Goal: Task Accomplishment & Management: Manage account settings

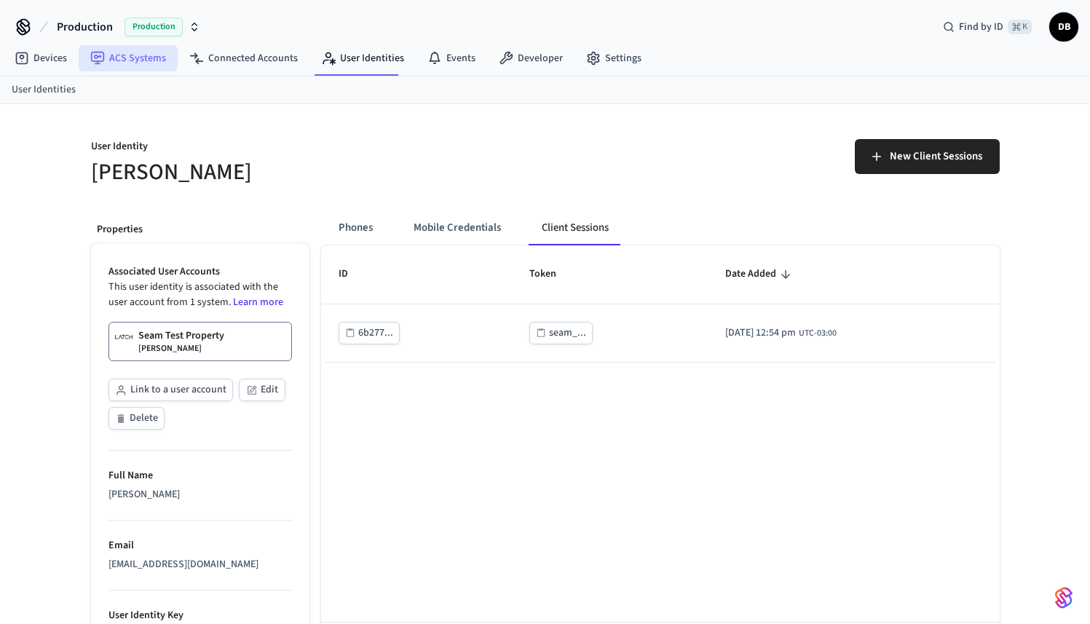
click at [144, 57] on link "ACS Systems" at bounding box center [128, 58] width 99 height 26
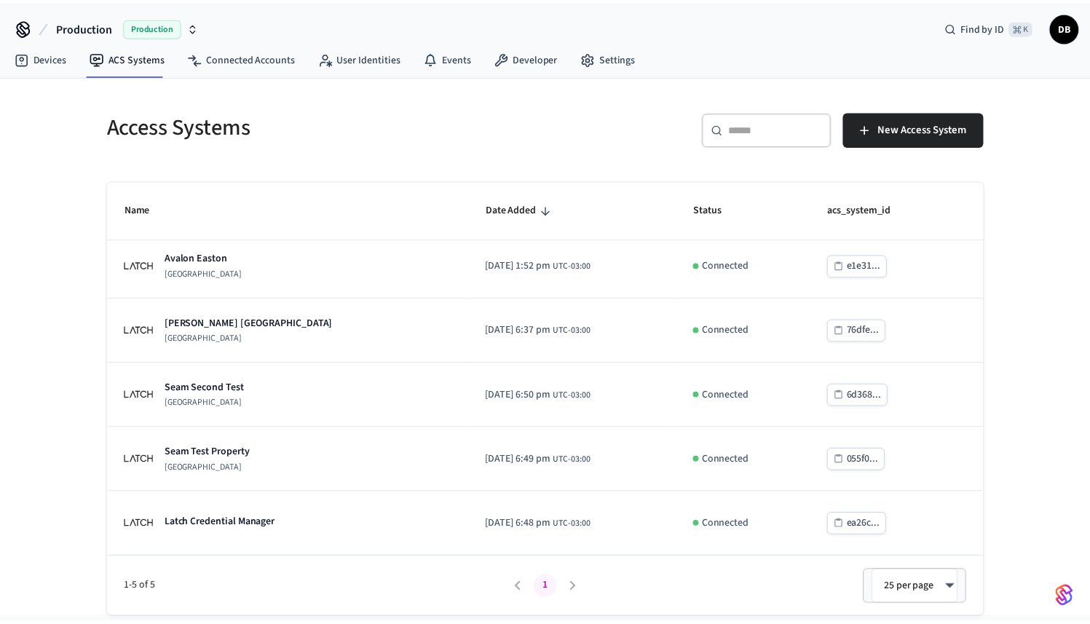
scroll to position [7, 0]
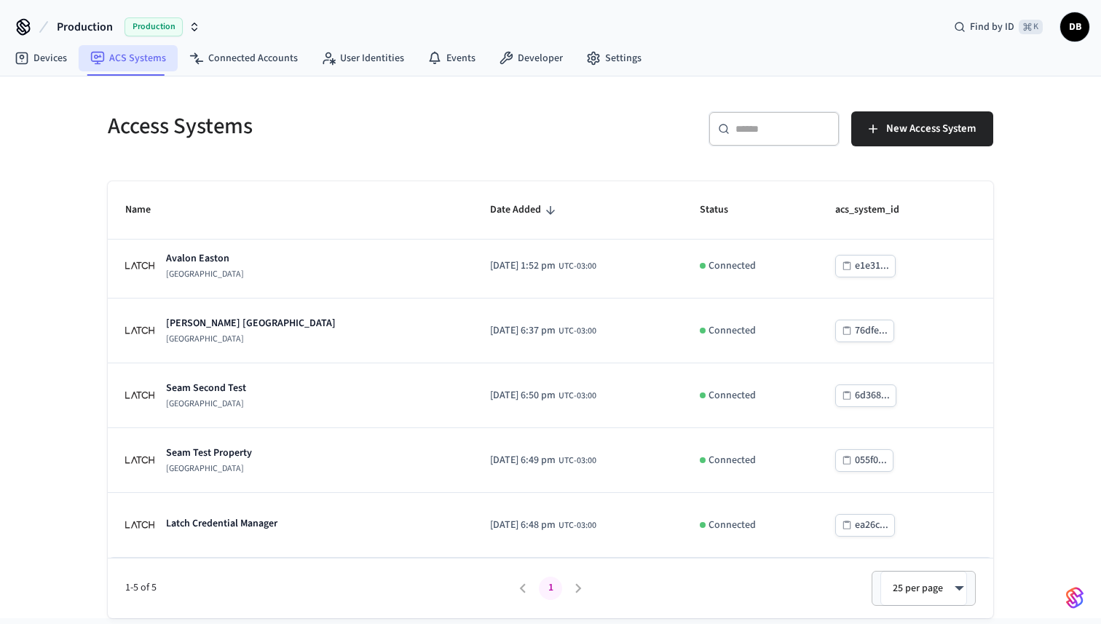
click at [112, 58] on link "ACS Systems" at bounding box center [128, 58] width 99 height 26
click at [172, 23] on span "Production" at bounding box center [154, 26] width 58 height 19
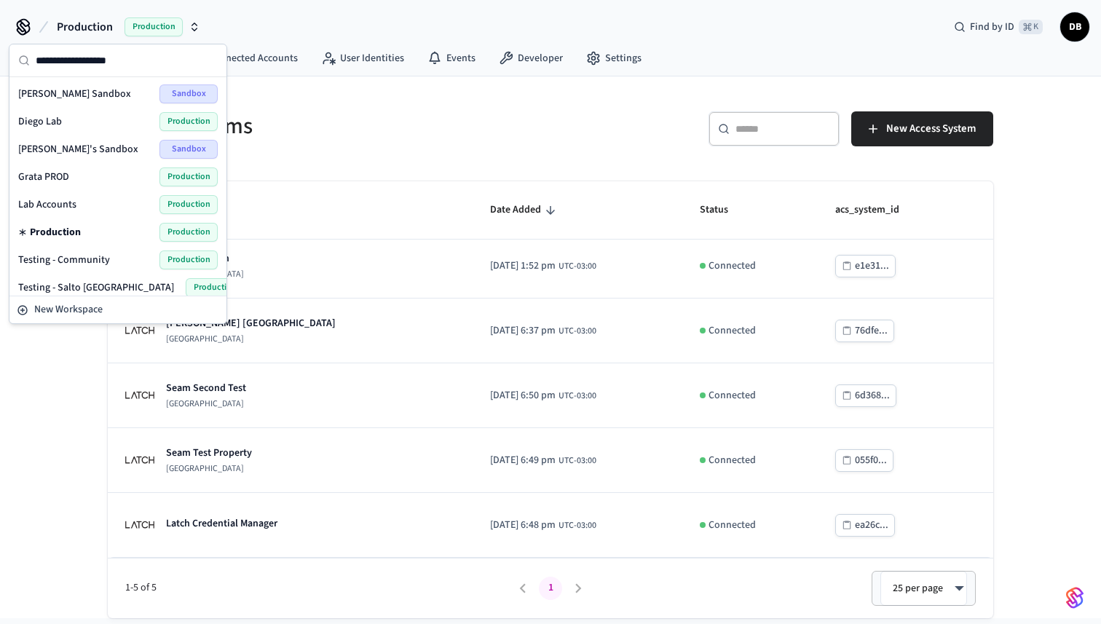
click at [88, 195] on div "Lab Accounts Production" at bounding box center [118, 204] width 200 height 19
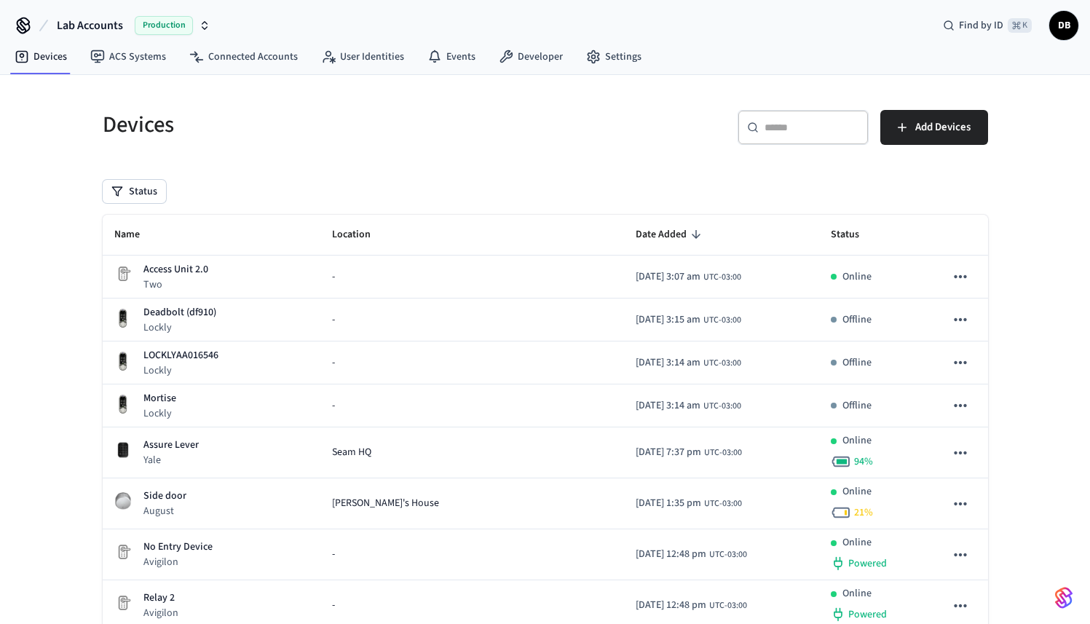
scroll to position [3, 0]
click at [144, 51] on link "ACS Systems" at bounding box center [128, 55] width 99 height 26
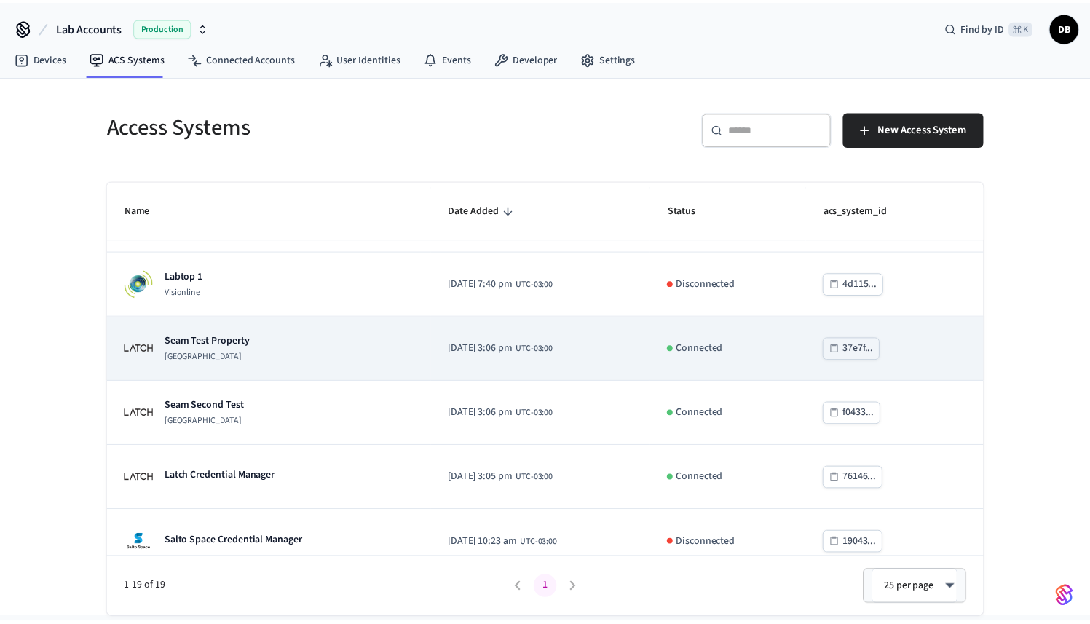
scroll to position [441, 0]
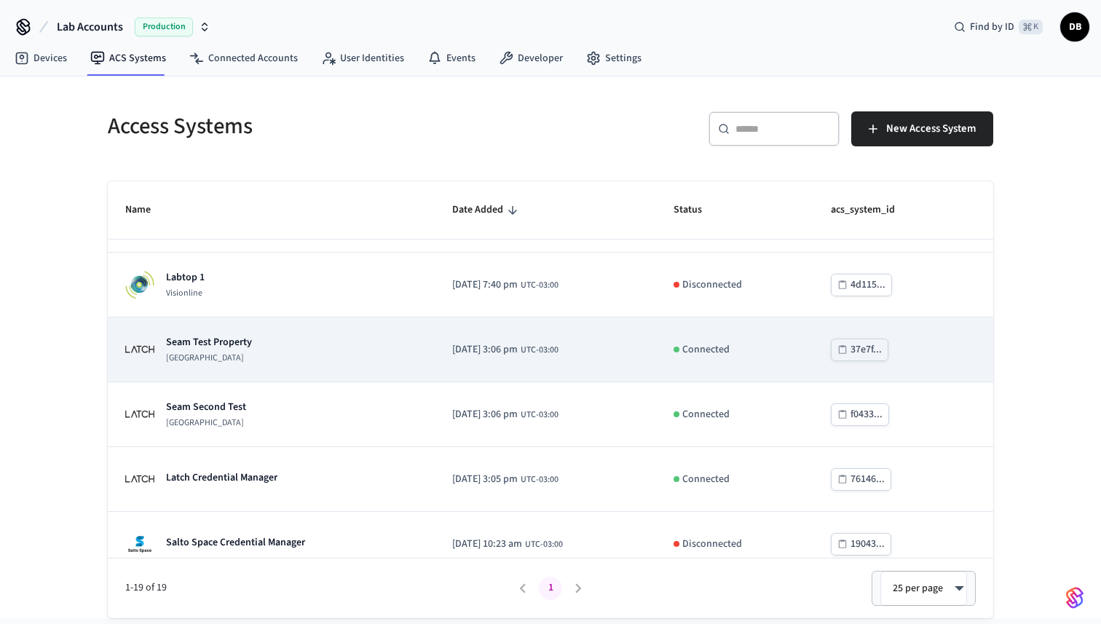
click at [230, 345] on p "Seam Test Property" at bounding box center [209, 342] width 86 height 15
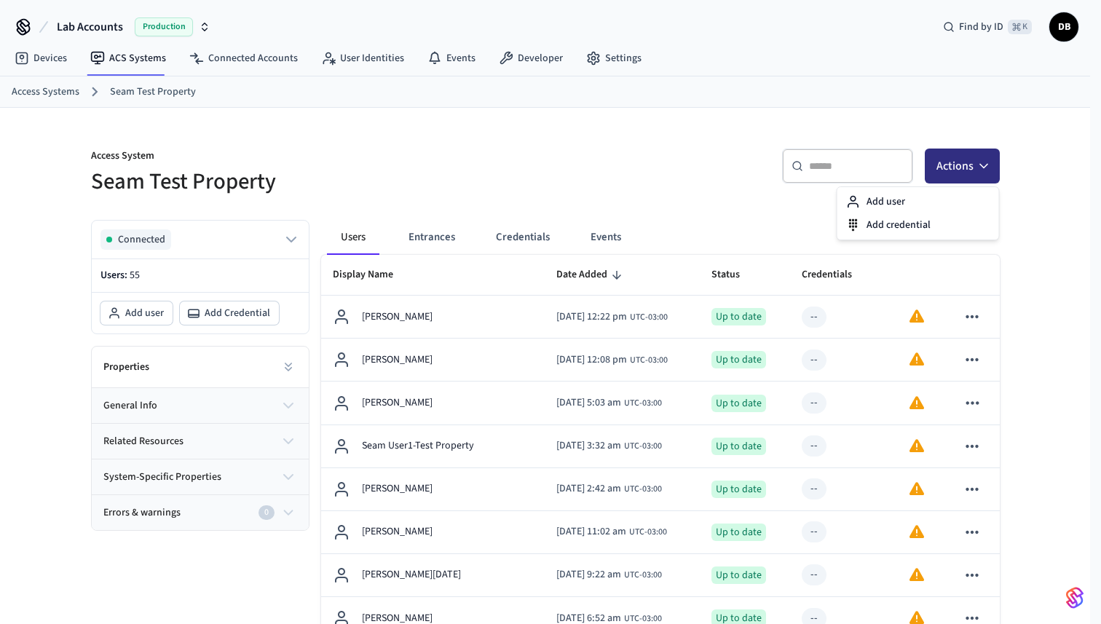
click at [939, 176] on button "Actions" at bounding box center [962, 166] width 75 height 35
click at [917, 205] on div "Add user" at bounding box center [918, 201] width 156 height 23
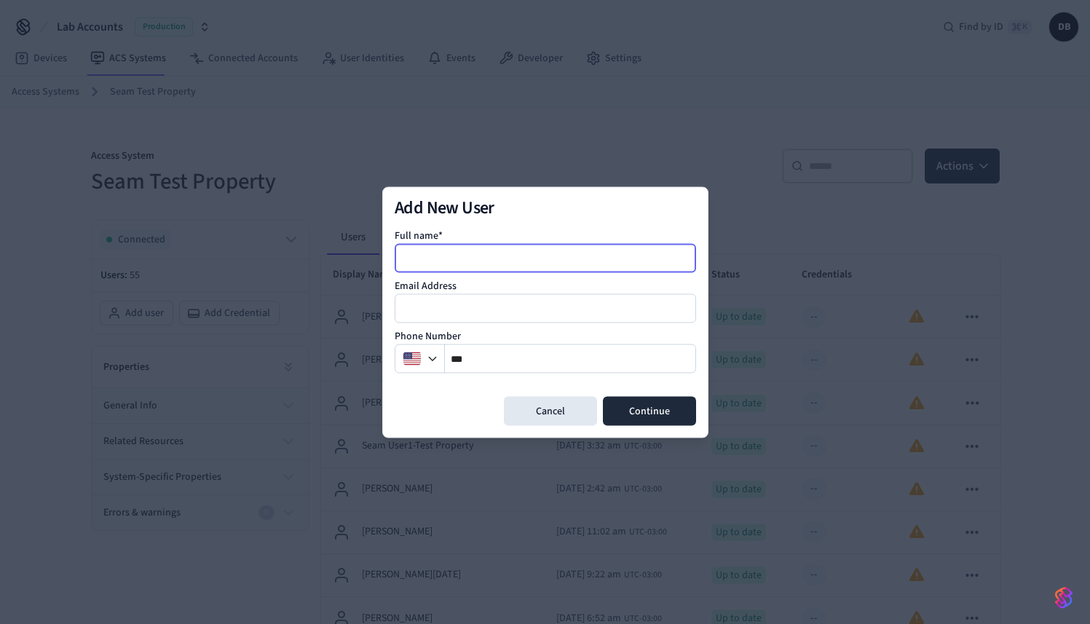
click at [599, 252] on input at bounding box center [546, 257] width 300 height 17
type input "**********"
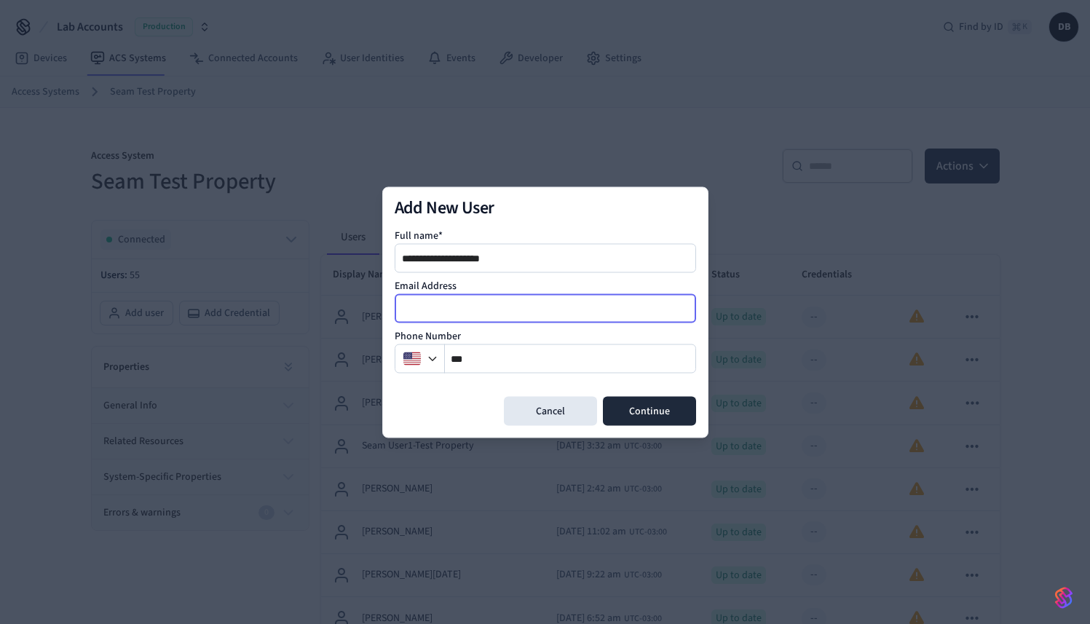
click at [591, 313] on input "email" at bounding box center [546, 307] width 300 height 17
type input "**********"
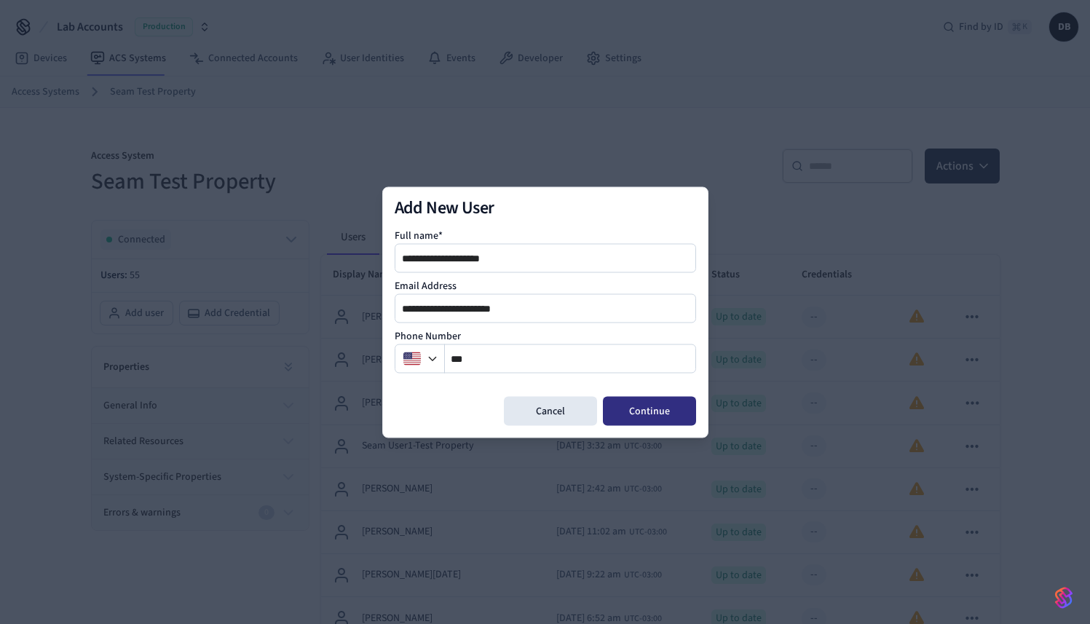
click at [674, 404] on button "Continue" at bounding box center [649, 410] width 93 height 29
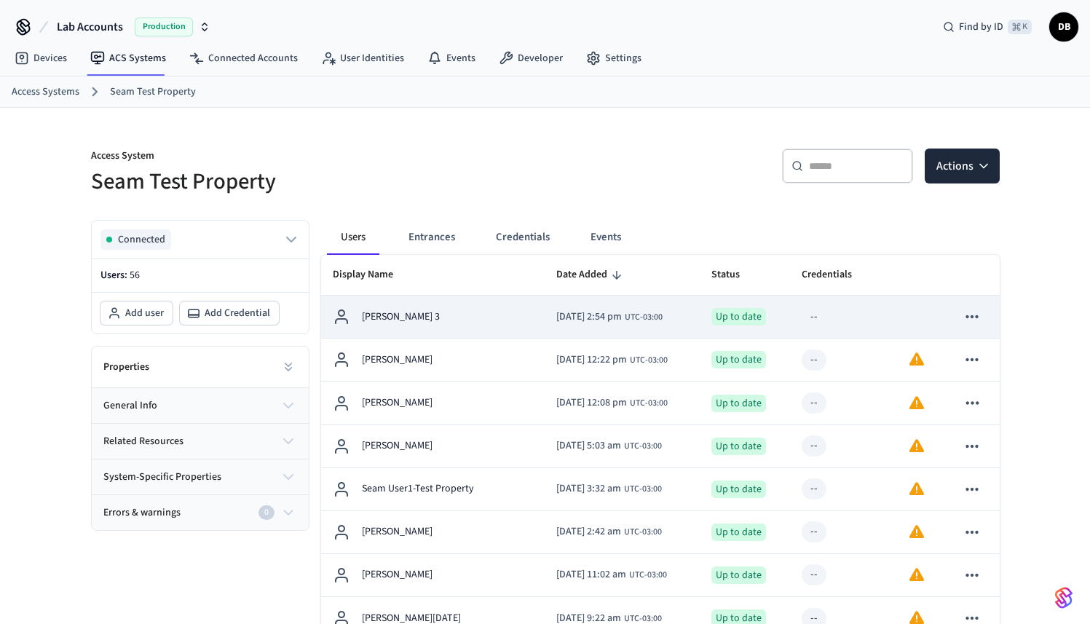
click at [462, 319] on div "[PERSON_NAME] 3" at bounding box center [433, 316] width 200 height 17
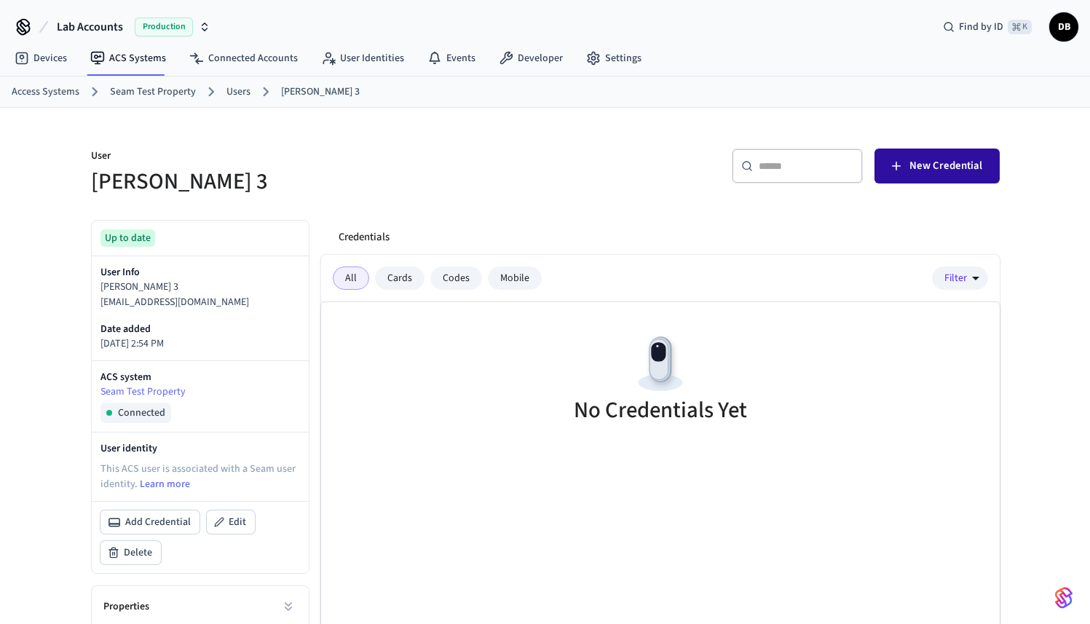
click at [935, 170] on span "New Credential" at bounding box center [946, 166] width 73 height 19
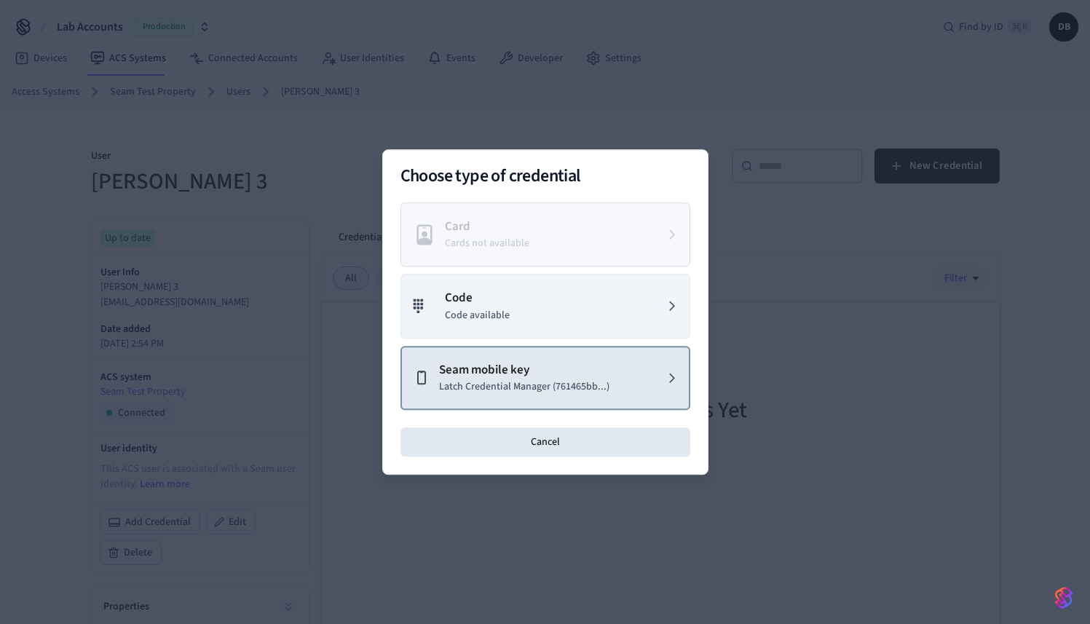
click at [484, 368] on p "Seam mobile key" at bounding box center [524, 370] width 170 height 19
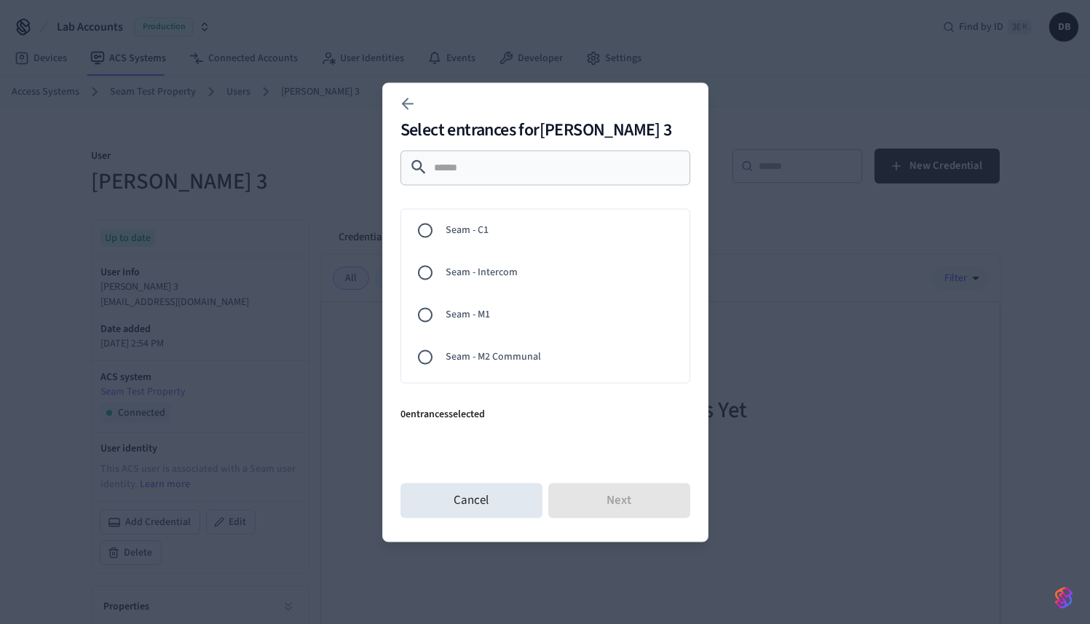
click at [446, 234] on span "Seam - C1" at bounding box center [562, 230] width 232 height 15
click at [602, 505] on button "Next" at bounding box center [619, 500] width 142 height 35
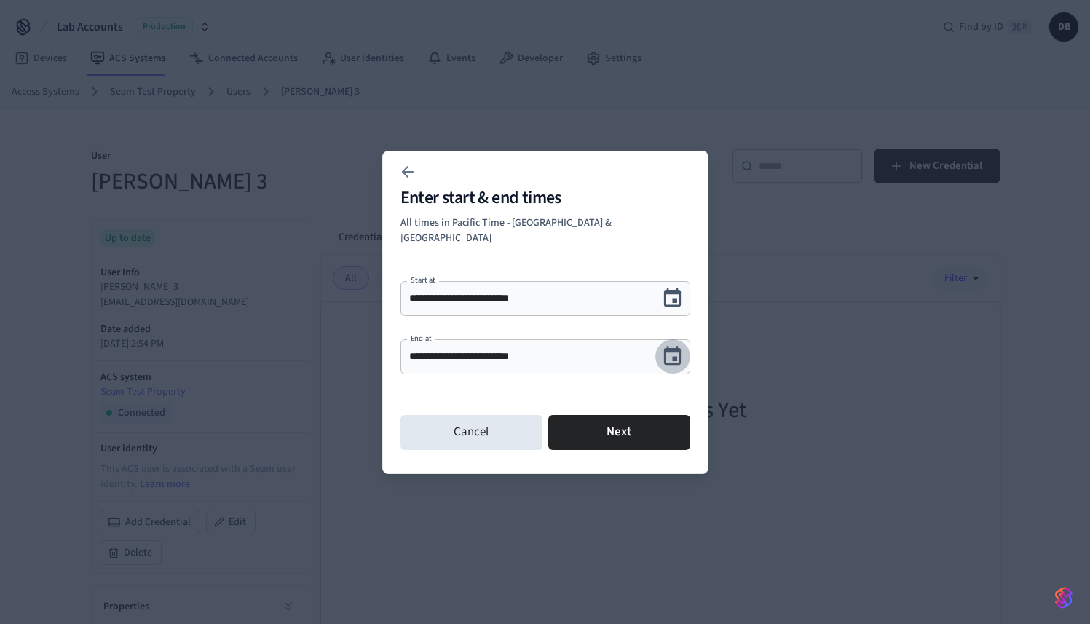
click at [681, 350] on icon "Choose date, selected date is Oct 8, 2025" at bounding box center [672, 355] width 17 height 19
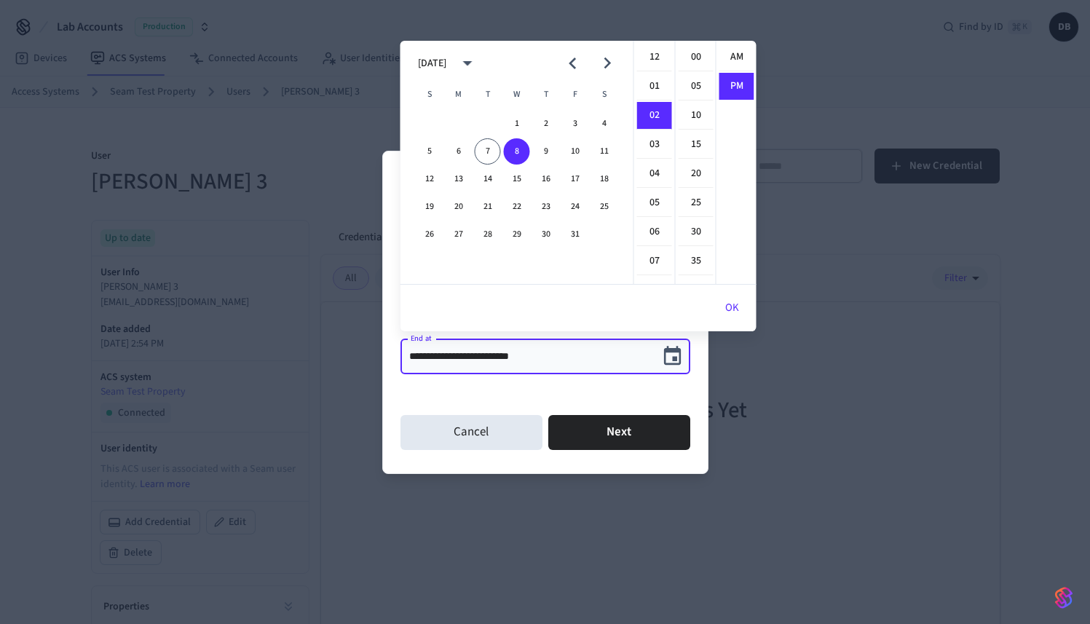
scroll to position [27, 0]
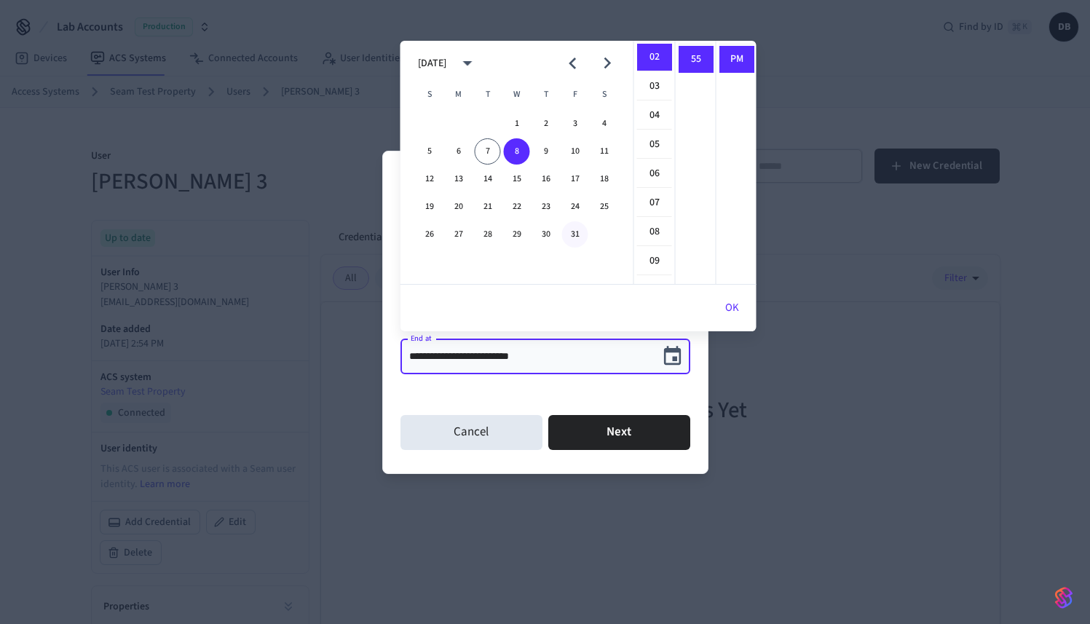
click at [580, 234] on button "31" at bounding box center [575, 234] width 26 height 26
click at [610, 68] on icon "Next month" at bounding box center [607, 63] width 23 height 23
click at [578, 62] on icon "Previous month" at bounding box center [572, 63] width 23 height 23
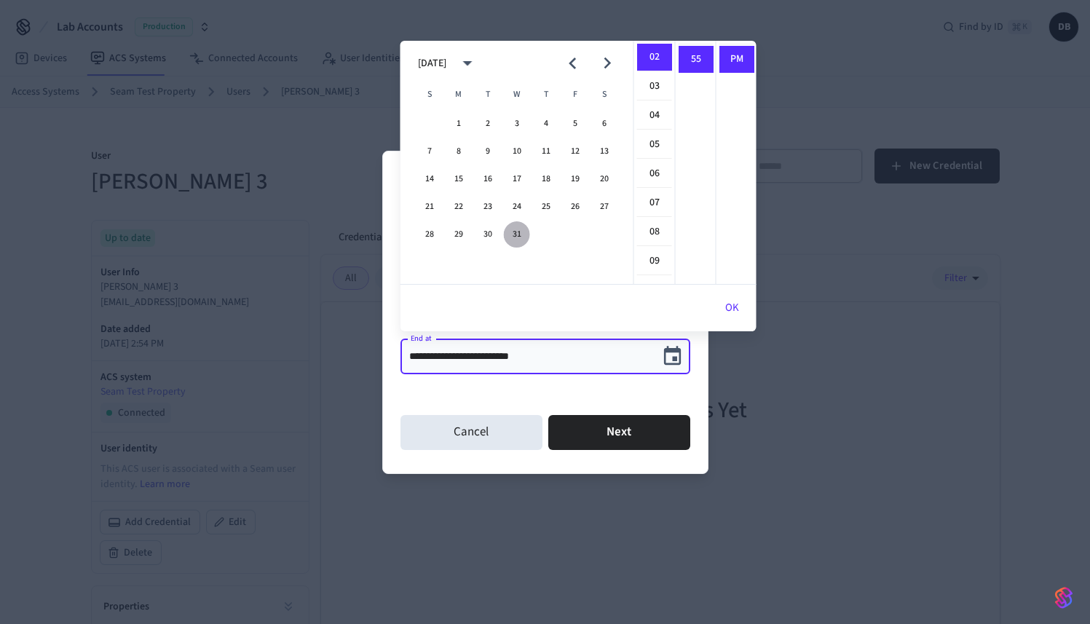
click at [524, 240] on button "31" at bounding box center [517, 234] width 26 height 26
type input "**********"
click at [612, 435] on button "Next" at bounding box center [619, 432] width 142 height 35
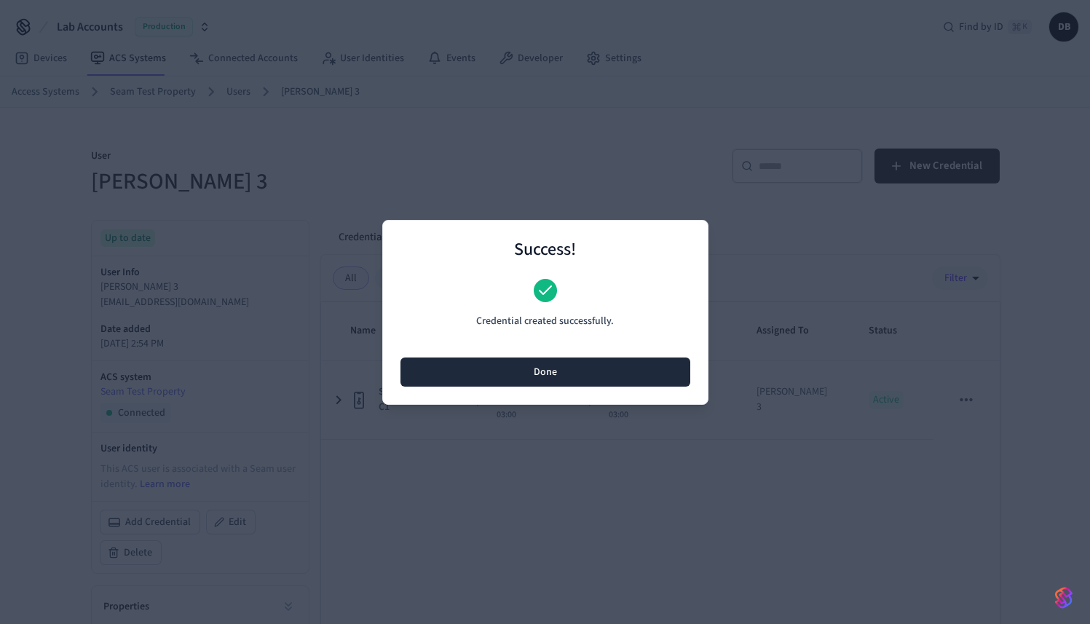
click at [624, 367] on button "Done" at bounding box center [546, 372] width 290 height 29
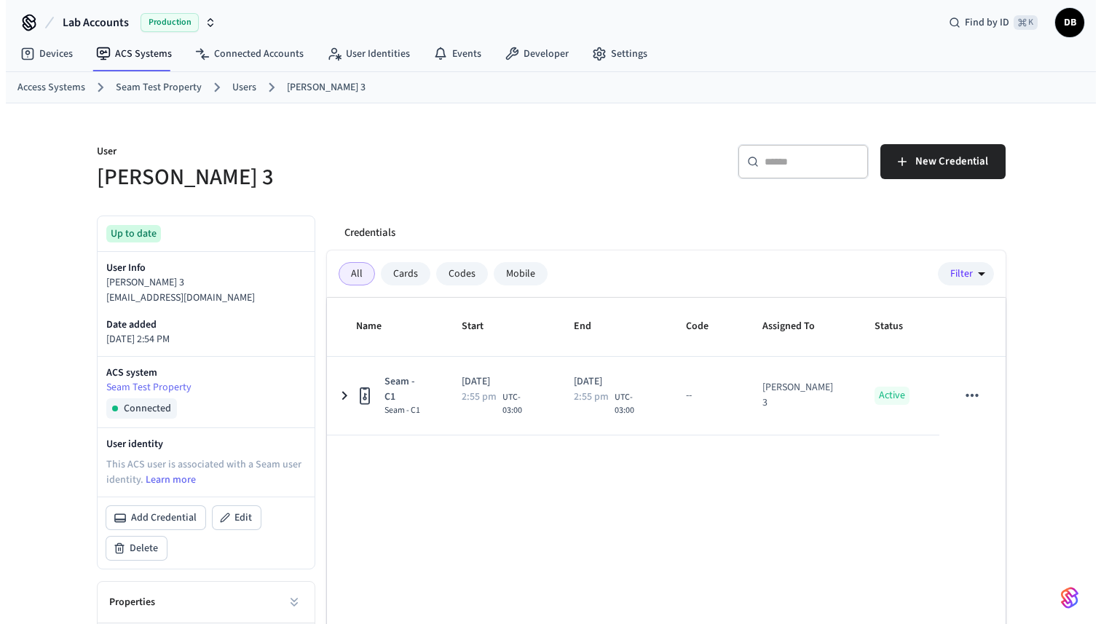
scroll to position [0, 0]
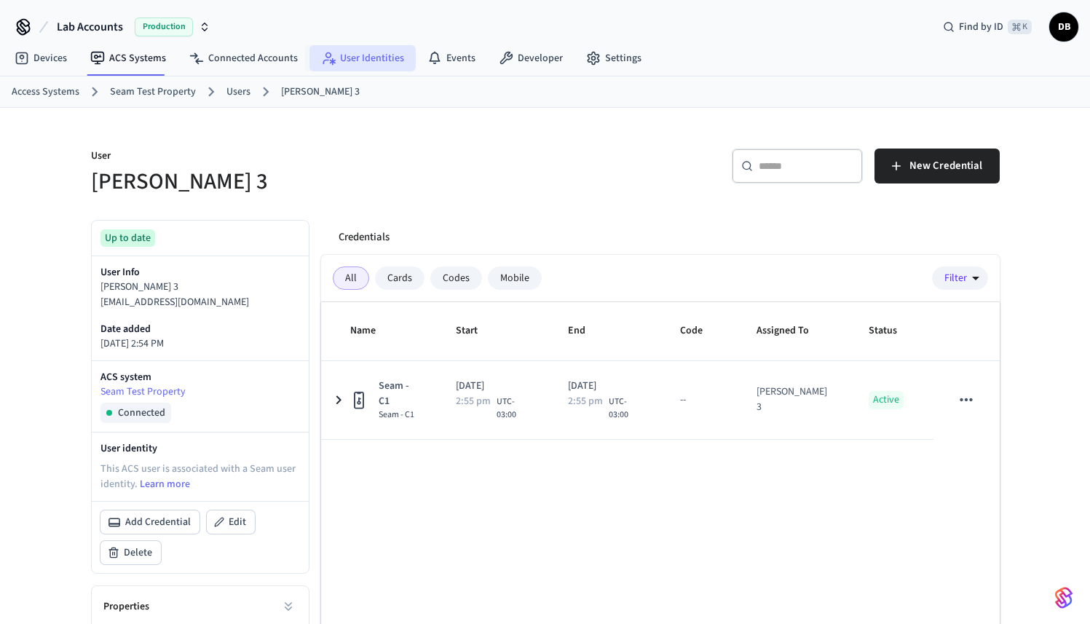
click at [358, 69] on link "User Identities" at bounding box center [362, 58] width 106 height 26
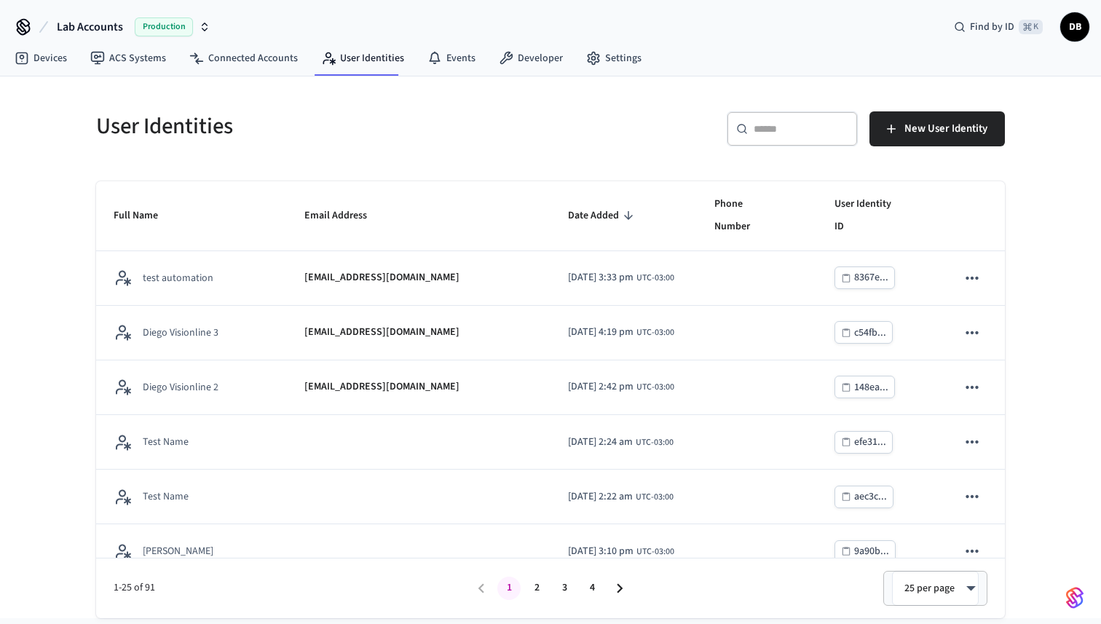
click at [800, 138] on div "​ ​" at bounding box center [792, 128] width 131 height 35
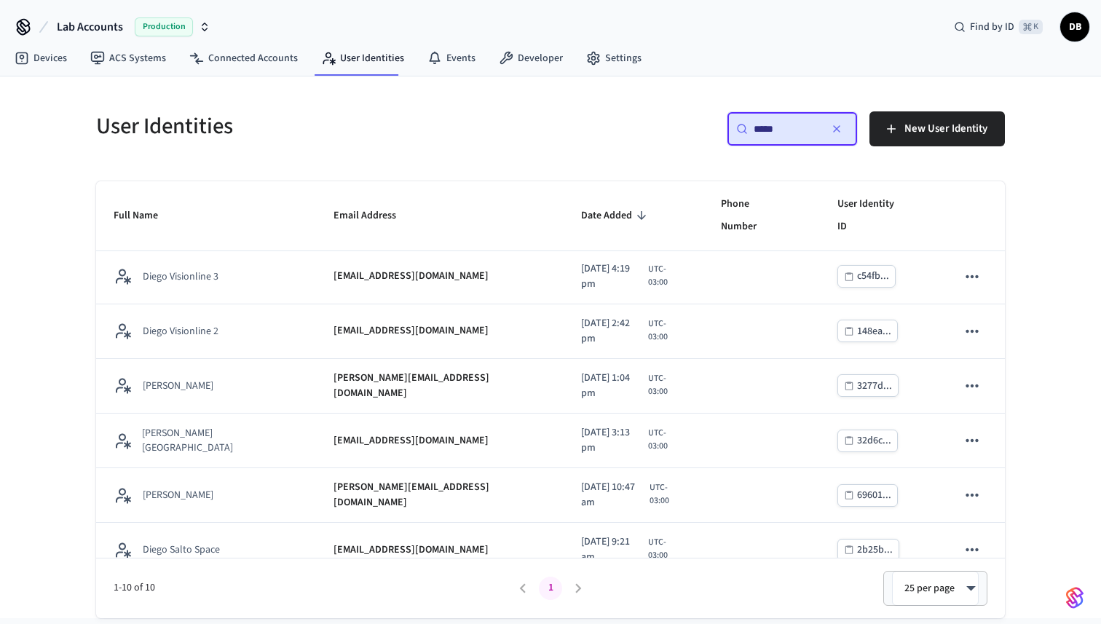
scroll to position [3, 0]
type input "*****"
click at [152, 64] on link "ACS Systems" at bounding box center [128, 58] width 99 height 26
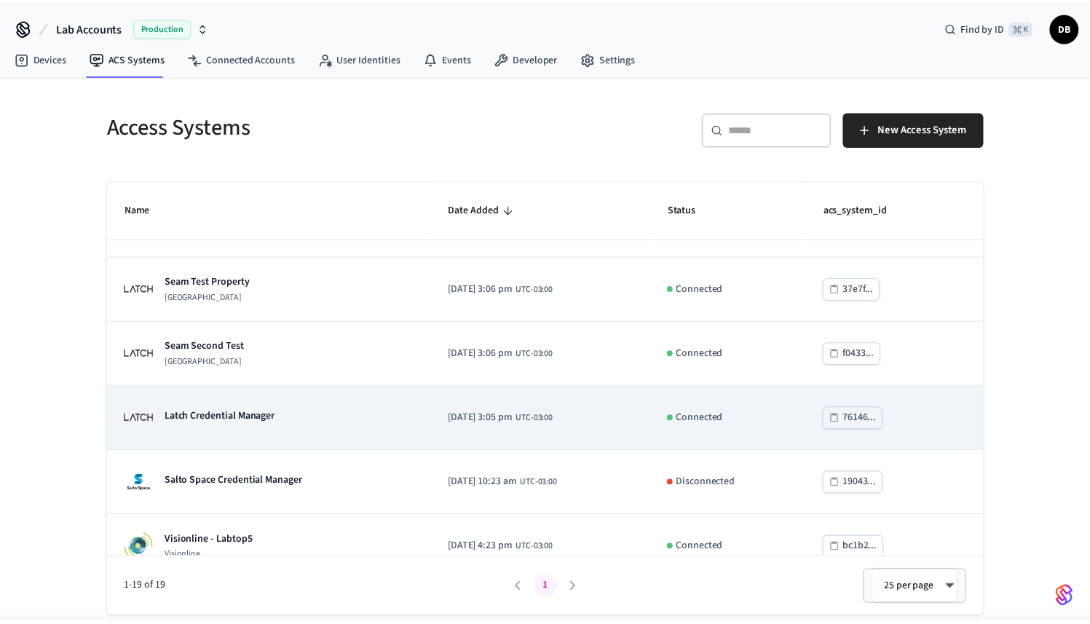
scroll to position [502, 0]
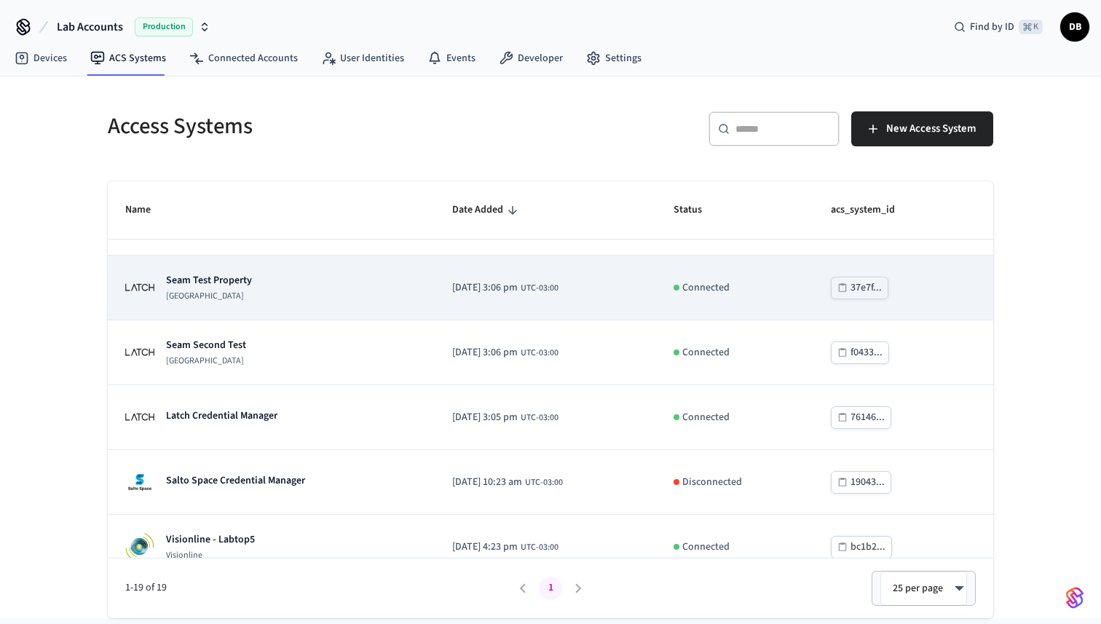
click at [288, 282] on div "Seam Test Property [GEOGRAPHIC_DATA]" at bounding box center [271, 287] width 292 height 29
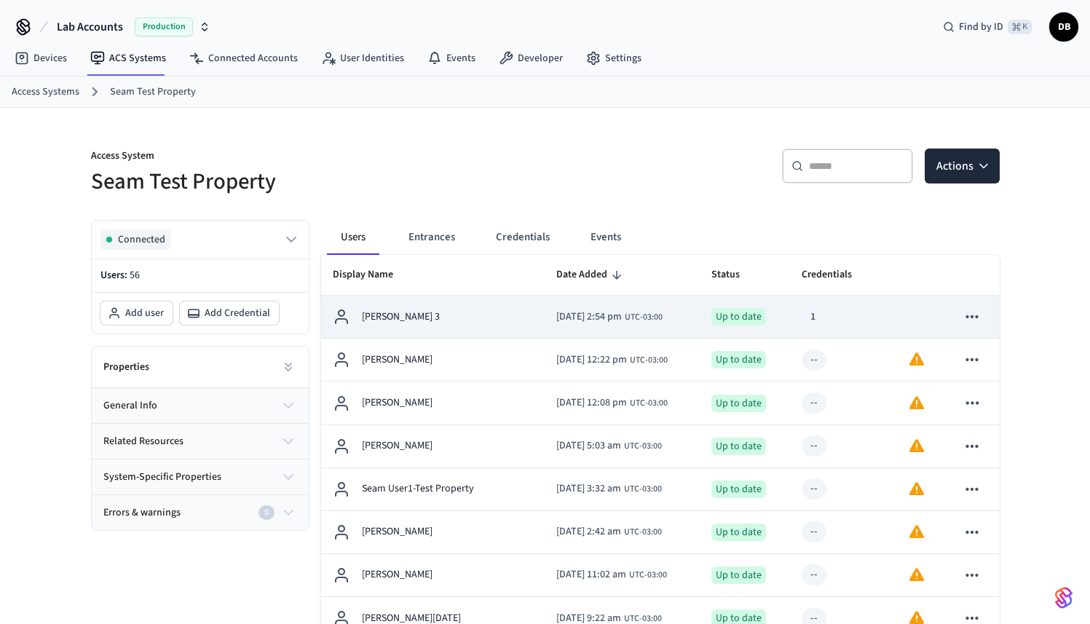
click at [461, 317] on div "[PERSON_NAME] 3" at bounding box center [433, 316] width 200 height 17
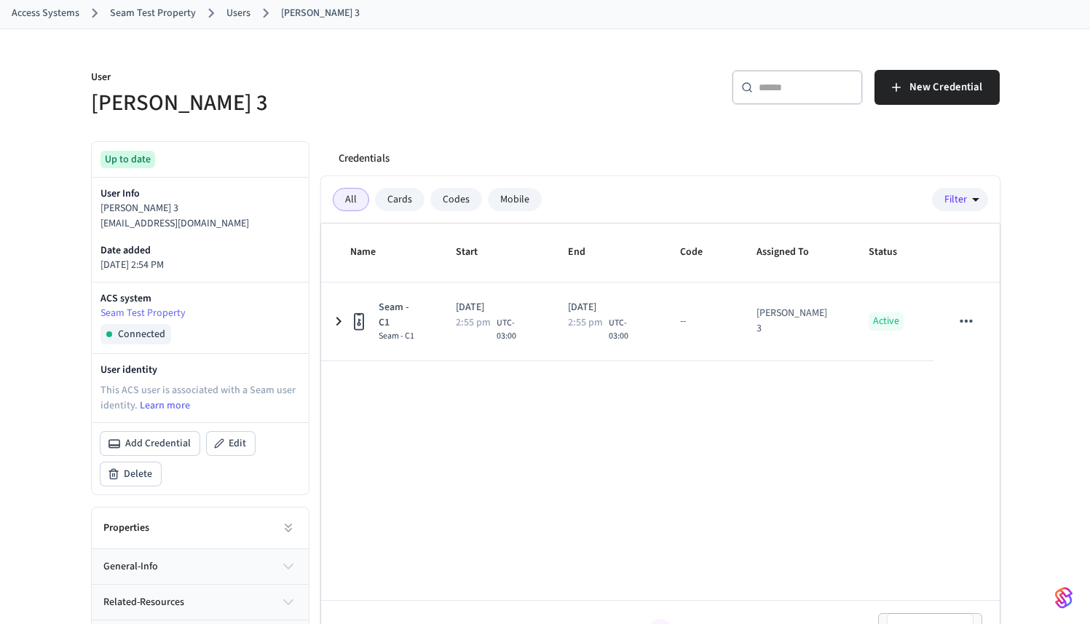
scroll to position [106, 0]
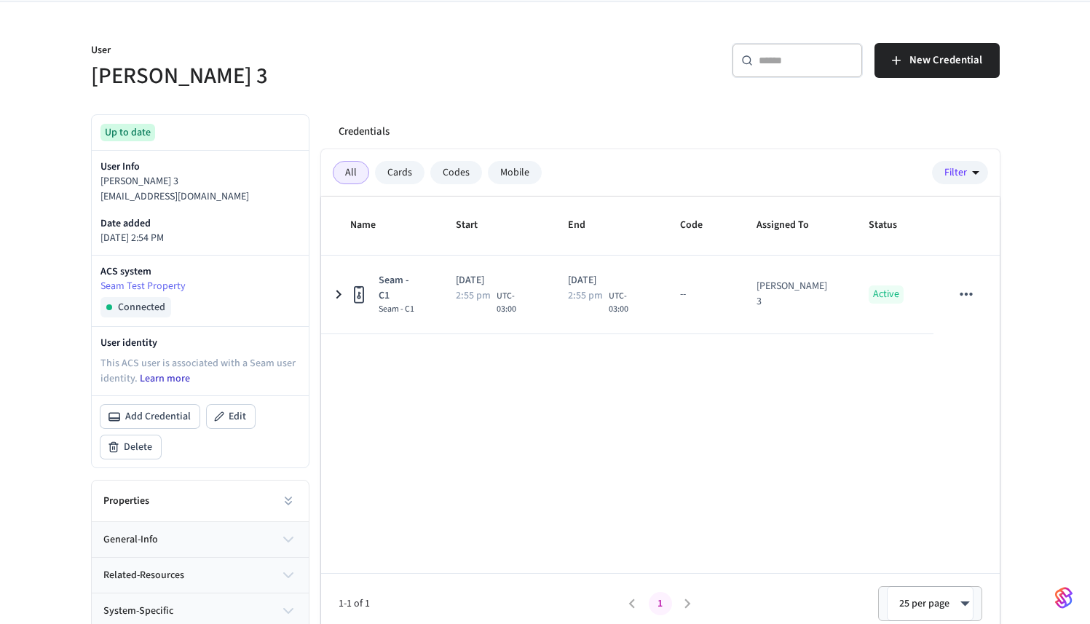
click at [170, 379] on link "Learn more" at bounding box center [165, 378] width 50 height 15
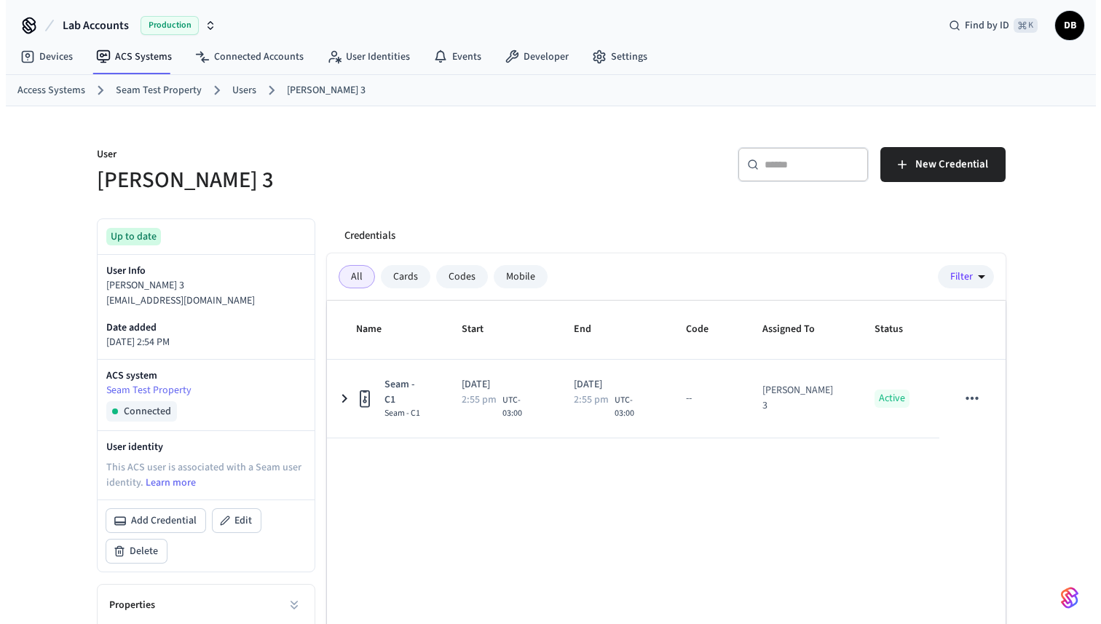
scroll to position [0, 0]
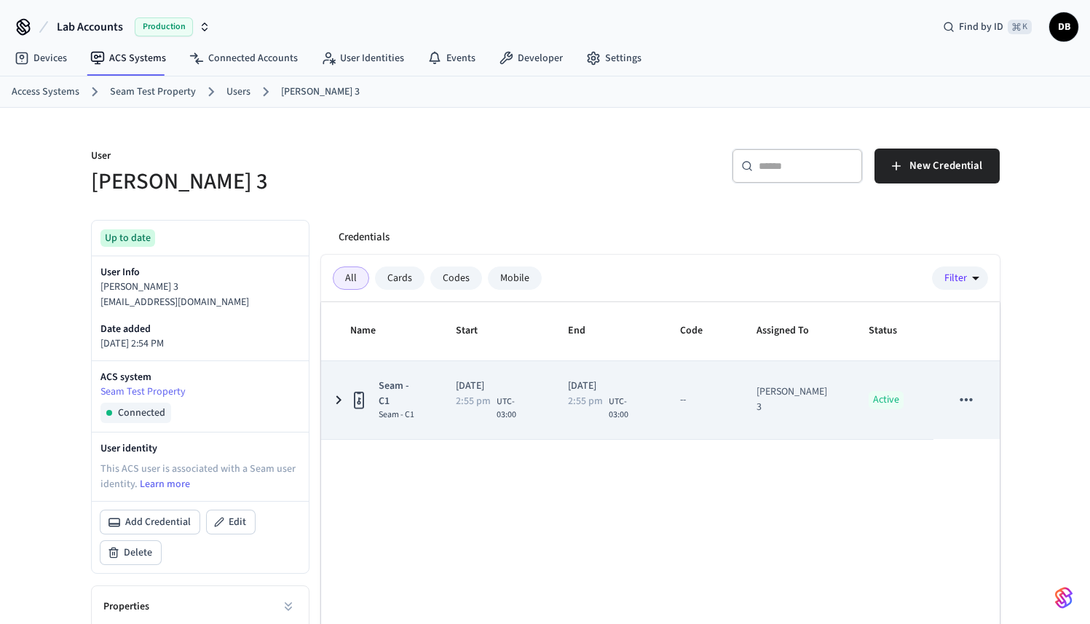
click at [356, 401] on icon "sticky table" at bounding box center [358, 400] width 17 height 18
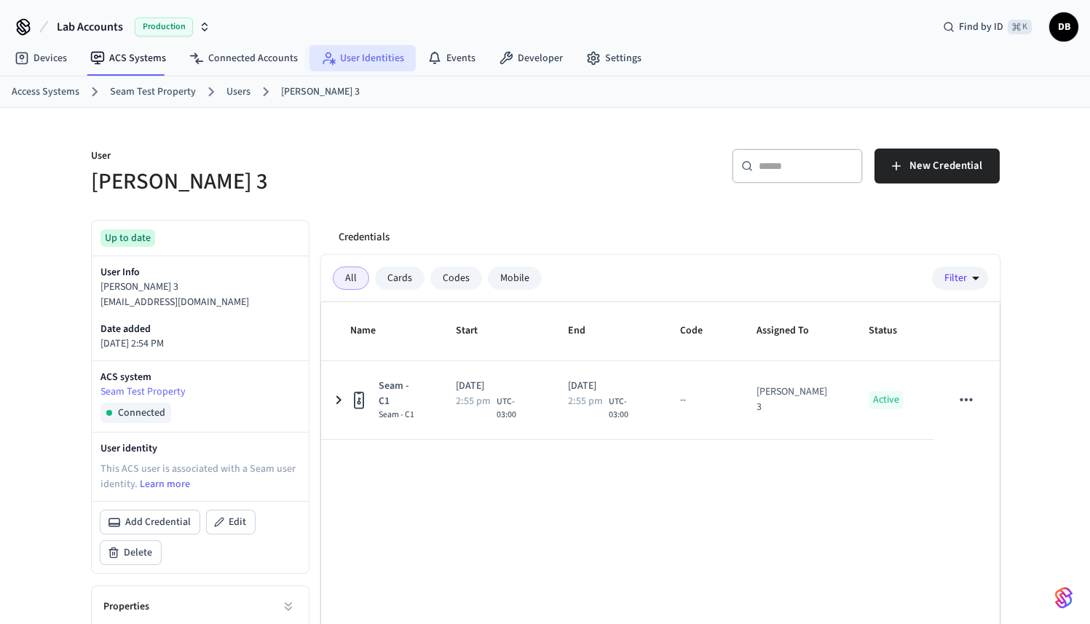
click at [390, 57] on link "User Identities" at bounding box center [362, 58] width 106 height 26
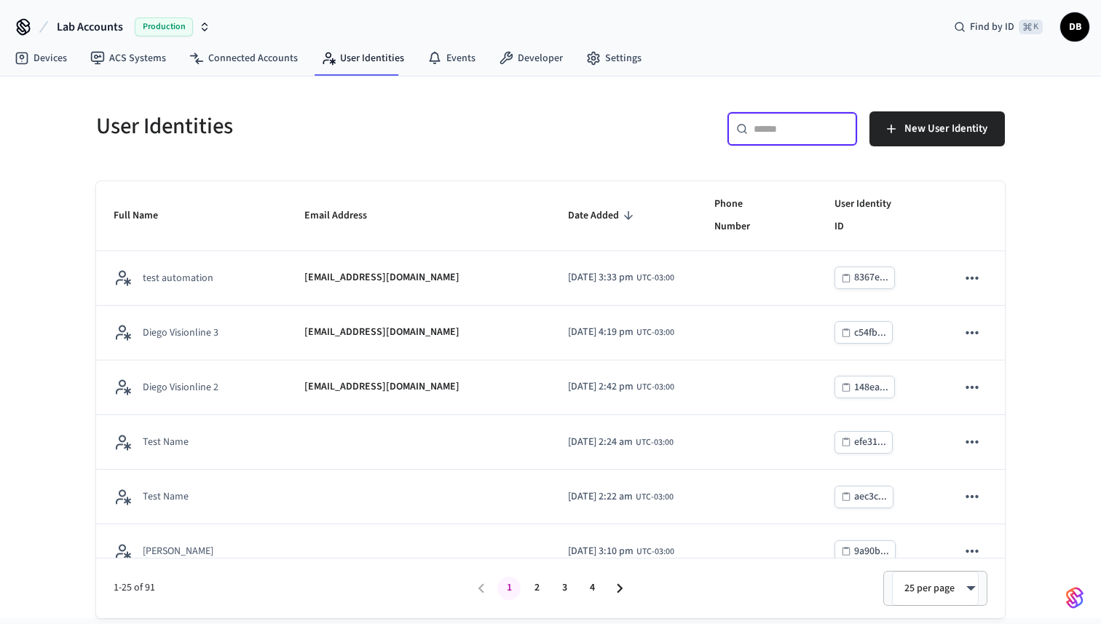
click at [780, 133] on input "text" at bounding box center [801, 129] width 95 height 15
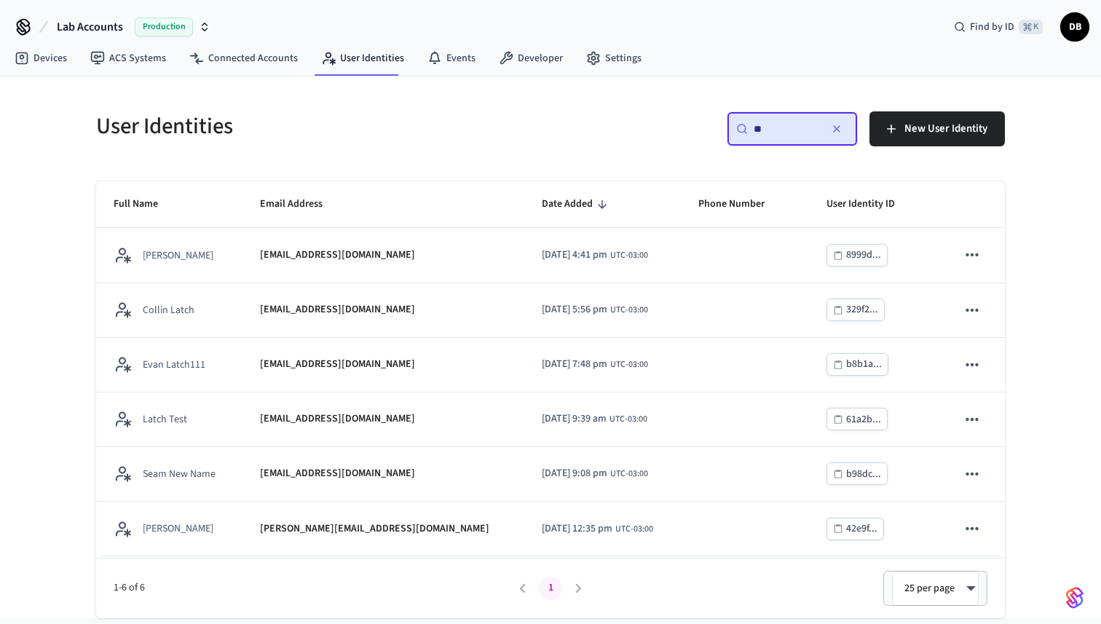
type input "*"
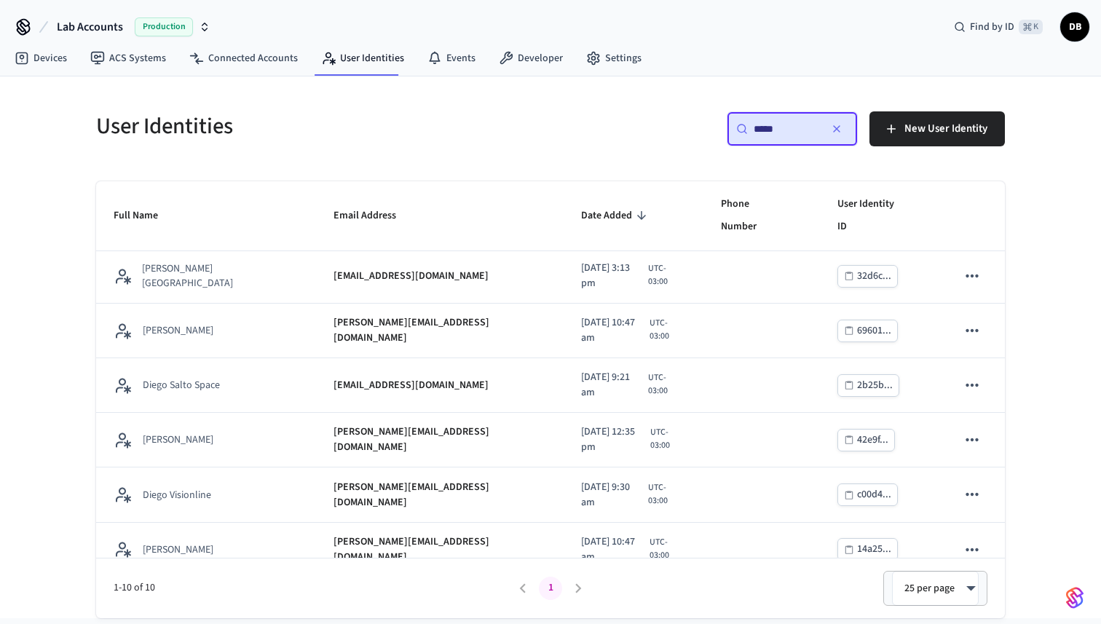
scroll to position [218, 0]
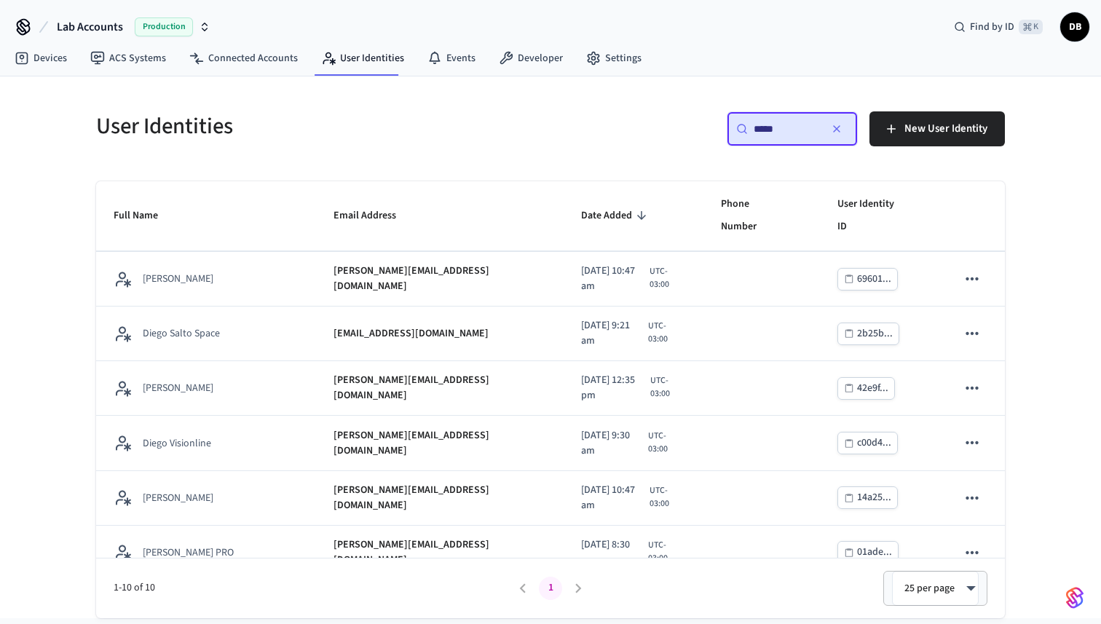
type input "*****"
click at [578, 594] on li "pagination navigation" at bounding box center [578, 588] width 28 height 23
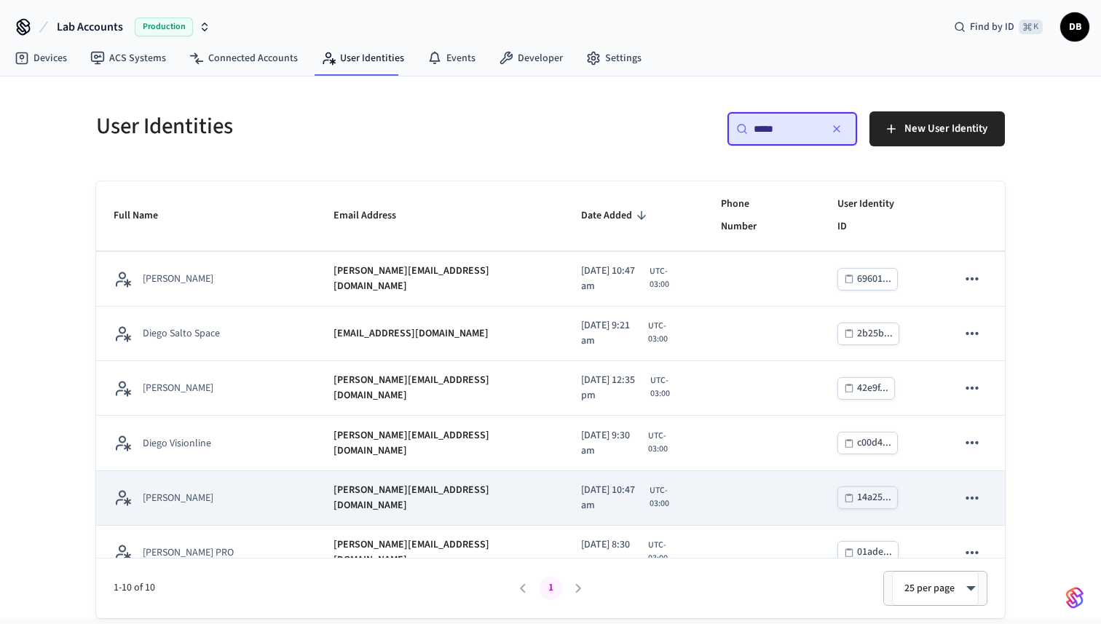
click at [205, 489] on div "[PERSON_NAME]" at bounding box center [206, 498] width 185 height 18
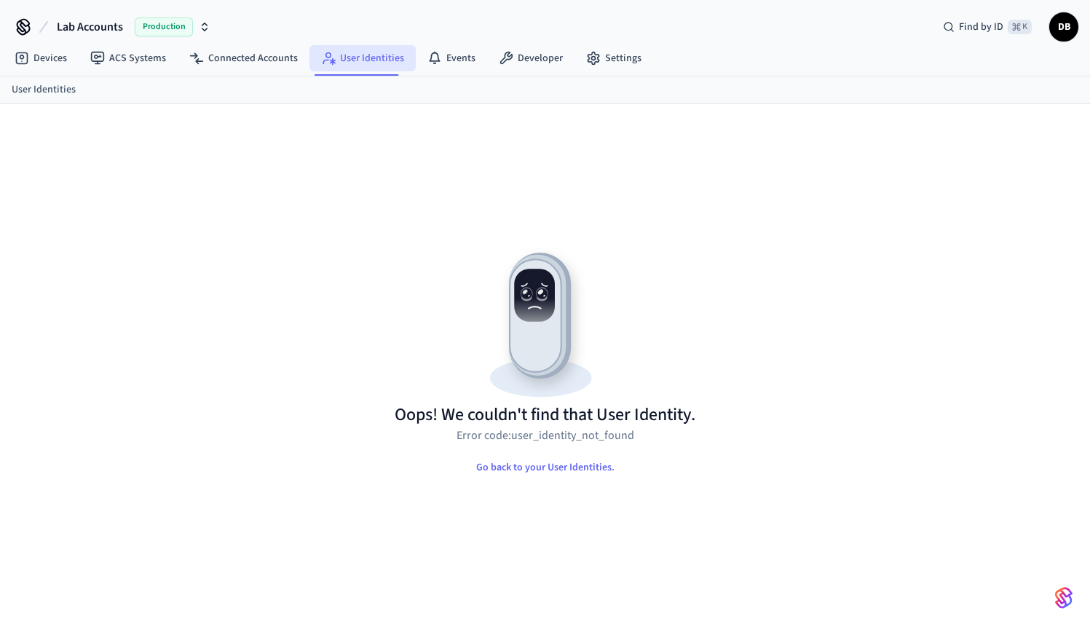
click at [350, 52] on link "User Identities" at bounding box center [362, 58] width 106 height 26
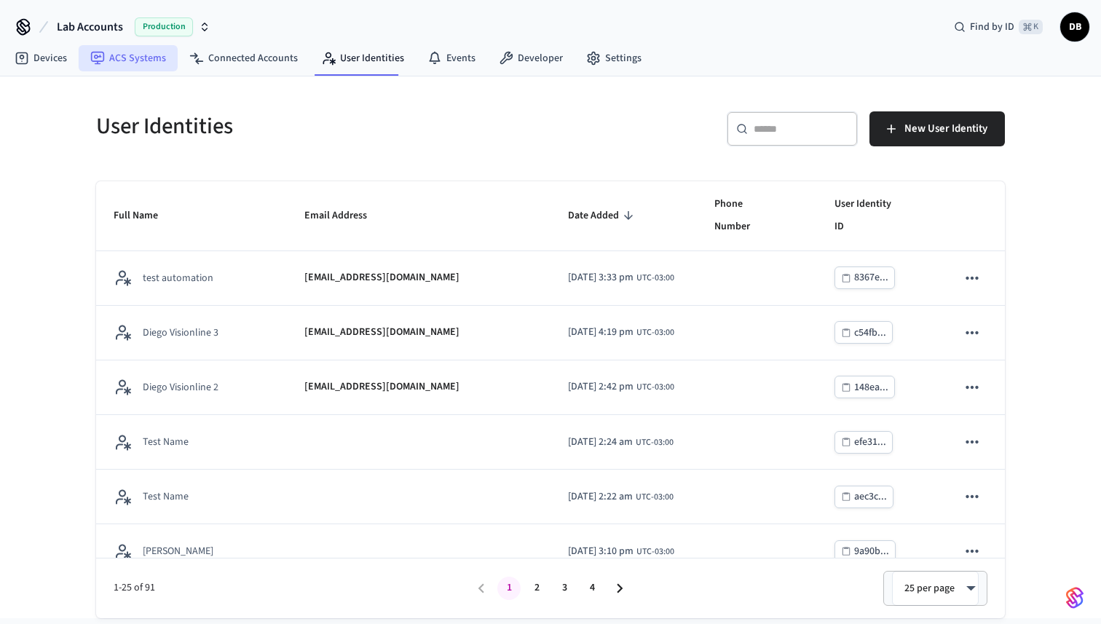
click at [133, 60] on link "ACS Systems" at bounding box center [128, 58] width 99 height 26
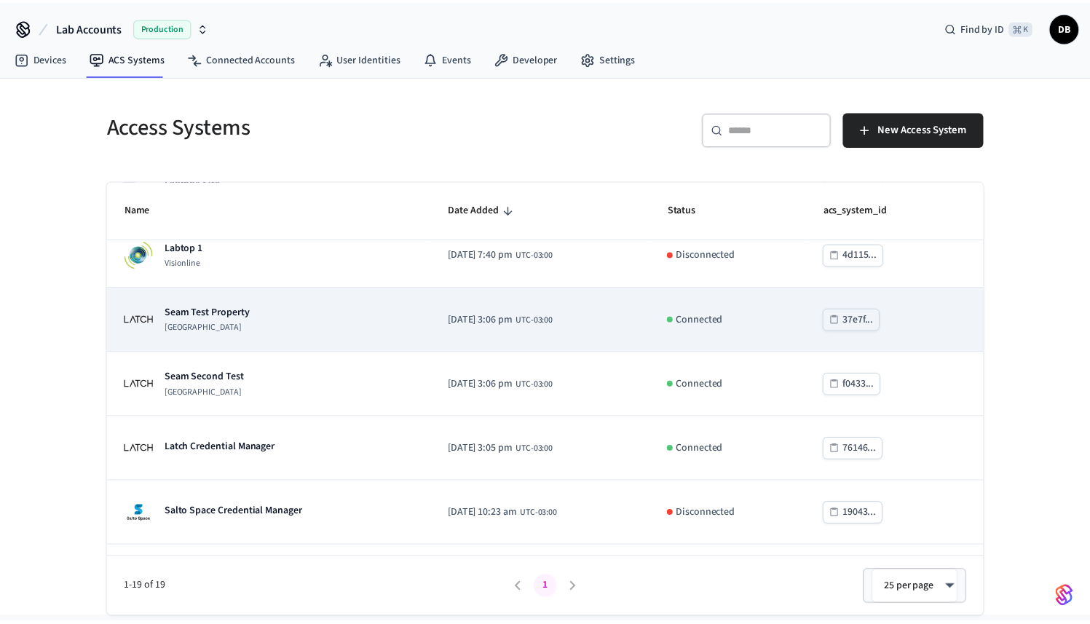
scroll to position [473, 0]
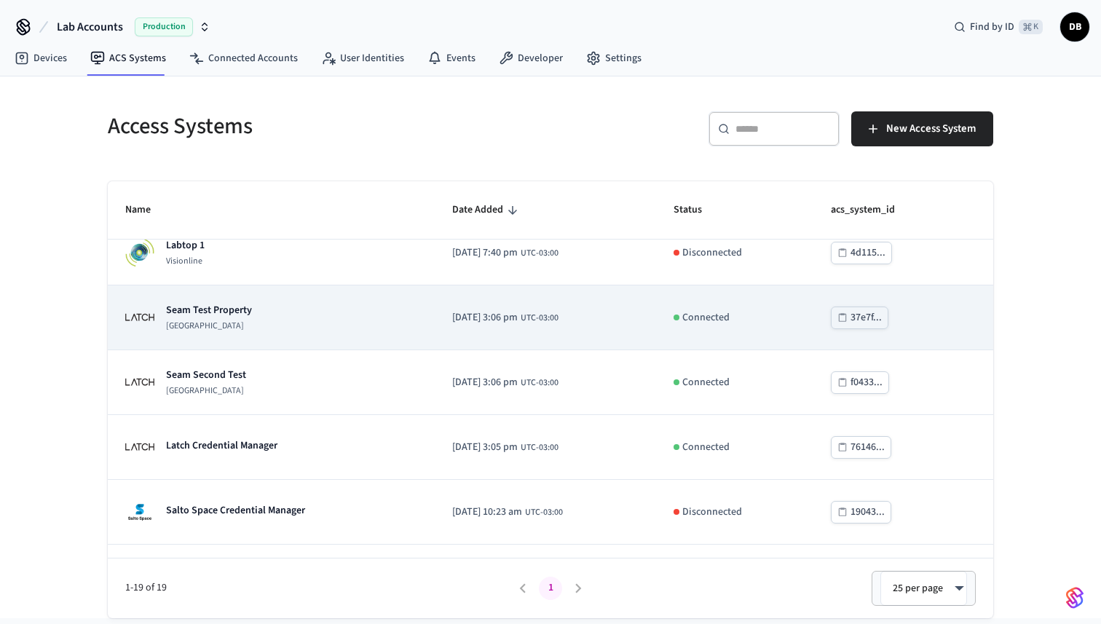
click at [278, 325] on div "Seam Test Property [GEOGRAPHIC_DATA]" at bounding box center [271, 317] width 292 height 29
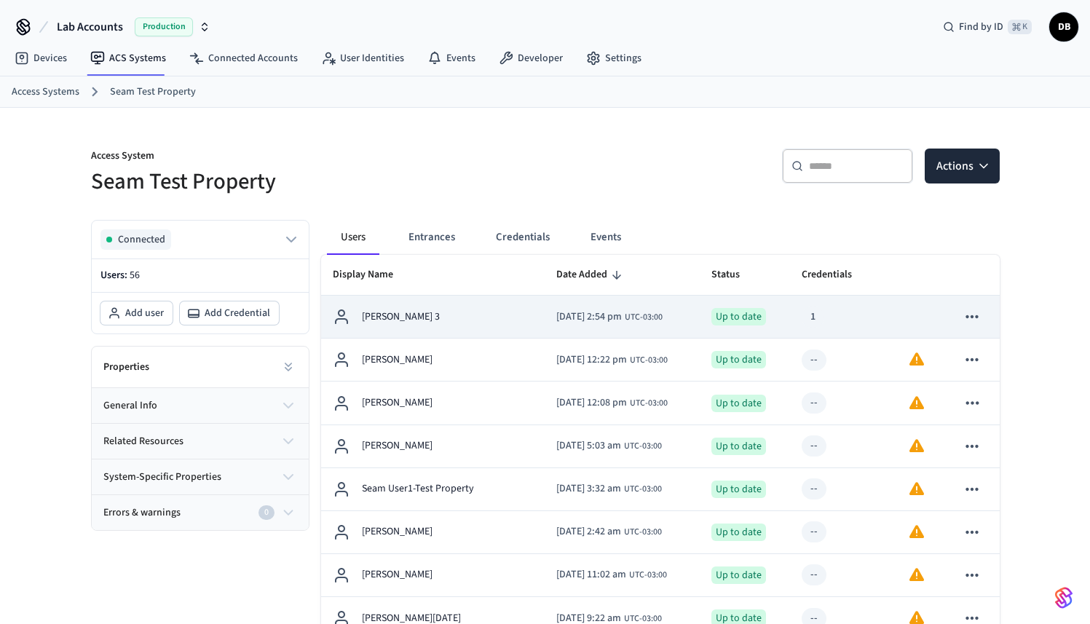
click at [972, 315] on icon "sticky table" at bounding box center [972, 316] width 12 height 3
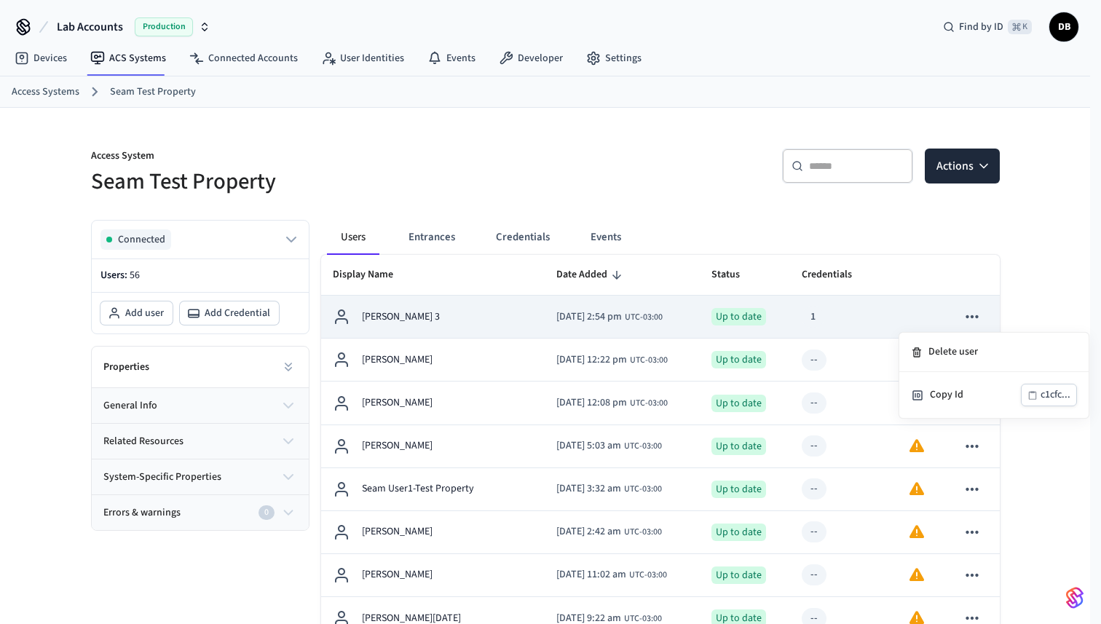
click at [972, 315] on div at bounding box center [550, 312] width 1101 height 624
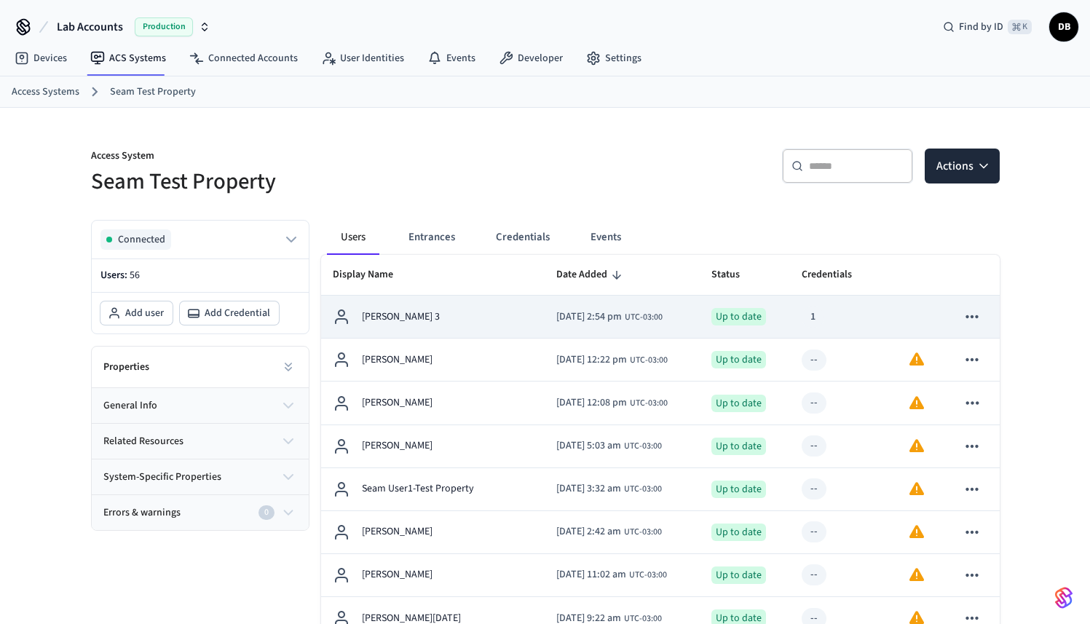
click at [701, 314] on td "[DATE] 2:54 pm UTC-03:00" at bounding box center [623, 317] width 156 height 43
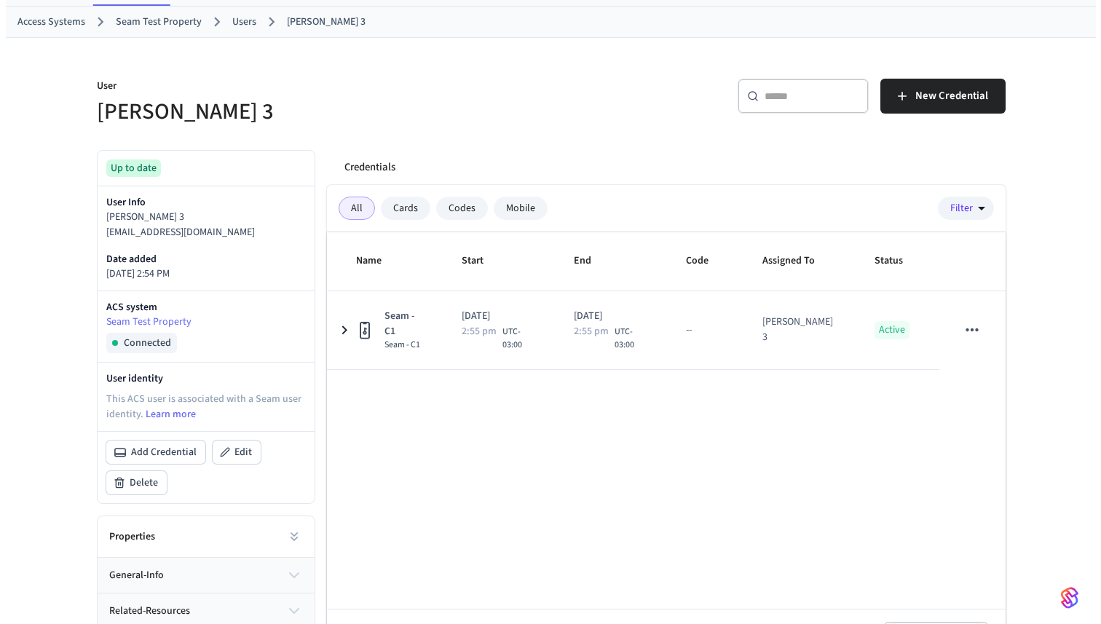
scroll to position [92, 0]
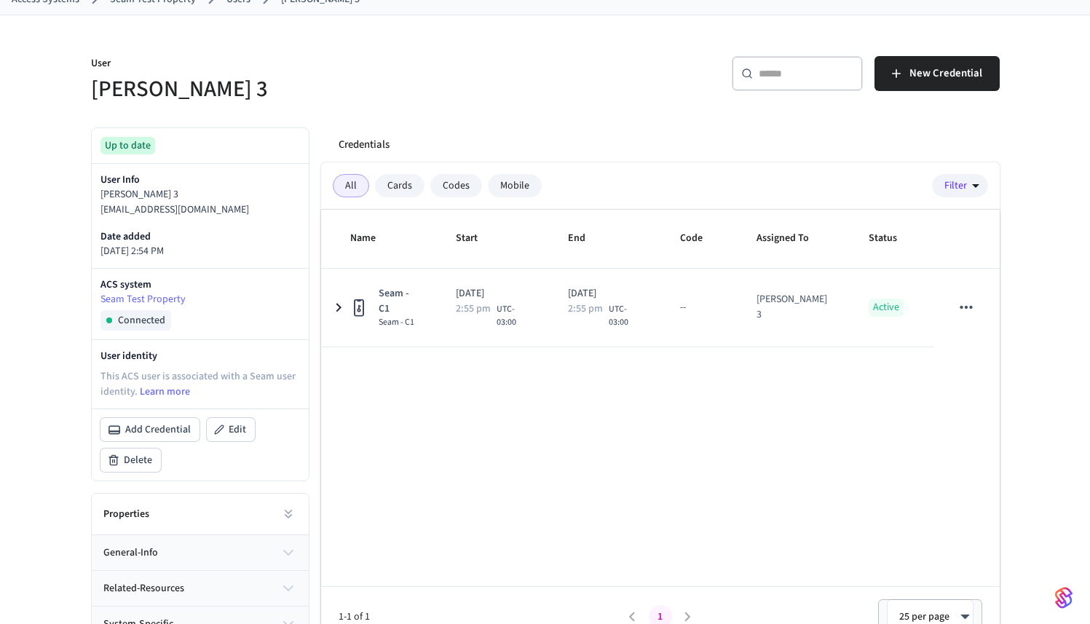
click at [415, 188] on div "Cards" at bounding box center [400, 185] width 50 height 23
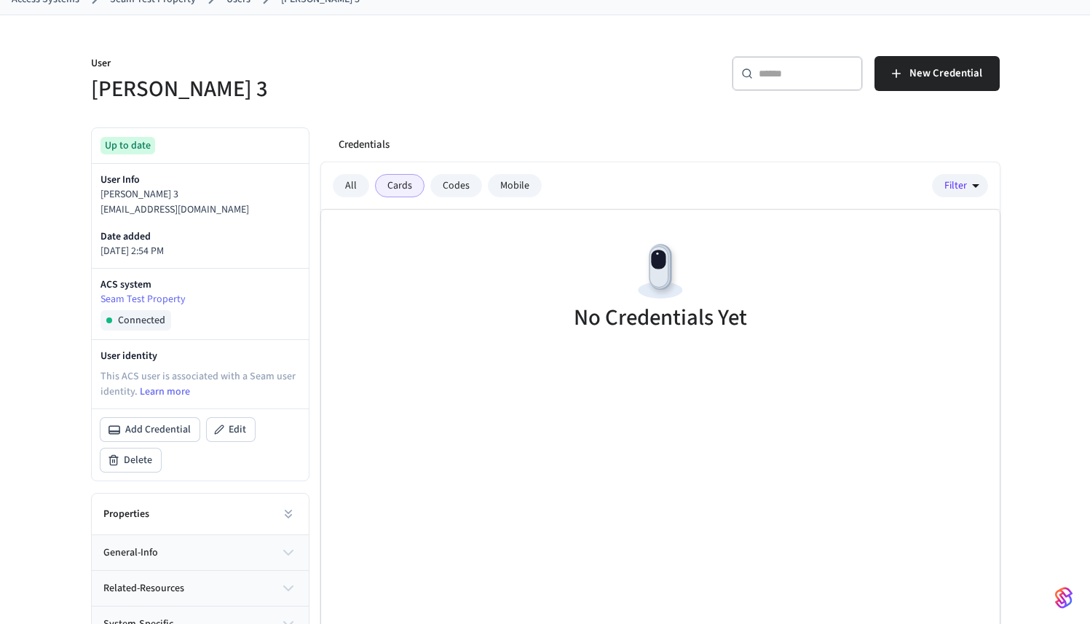
click at [436, 184] on div "Codes" at bounding box center [456, 185] width 52 height 23
click at [505, 186] on div "Mobile" at bounding box center [515, 185] width 54 height 23
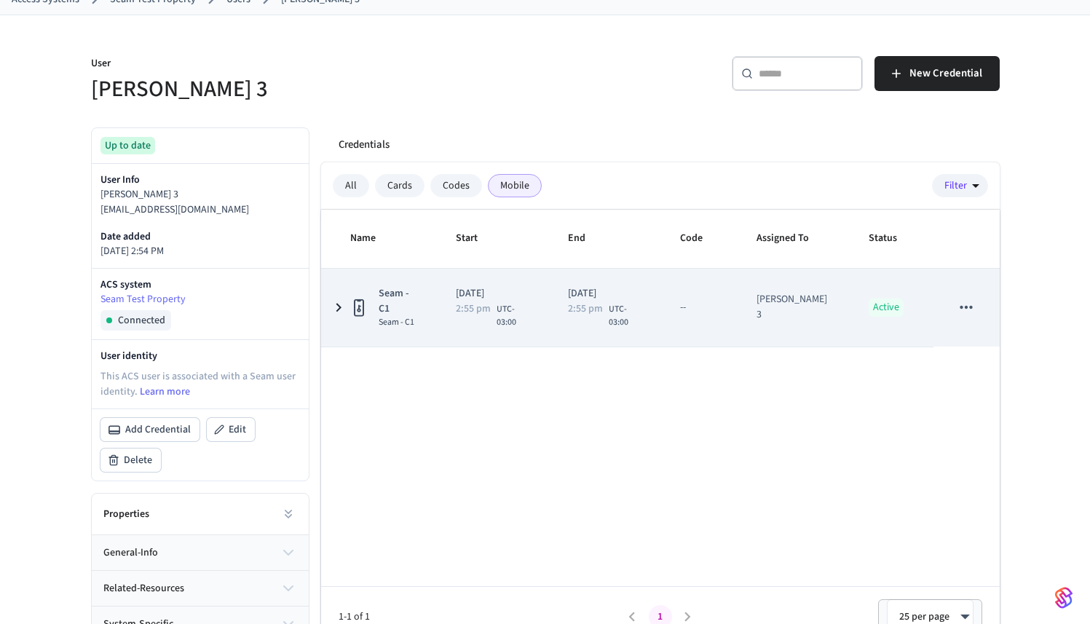
click at [358, 330] on td "Seam - C1 Seam - C1" at bounding box center [380, 308] width 118 height 78
click at [963, 307] on icon "sticky table" at bounding box center [967, 307] width 12 height 3
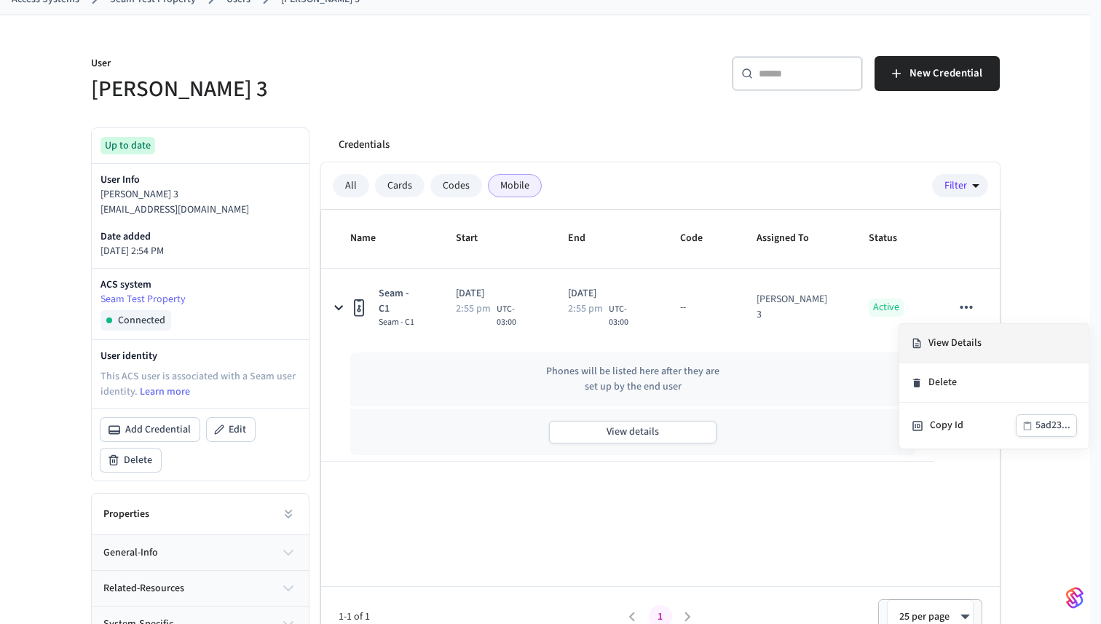
click at [954, 336] on li "View Details" at bounding box center [993, 343] width 189 height 39
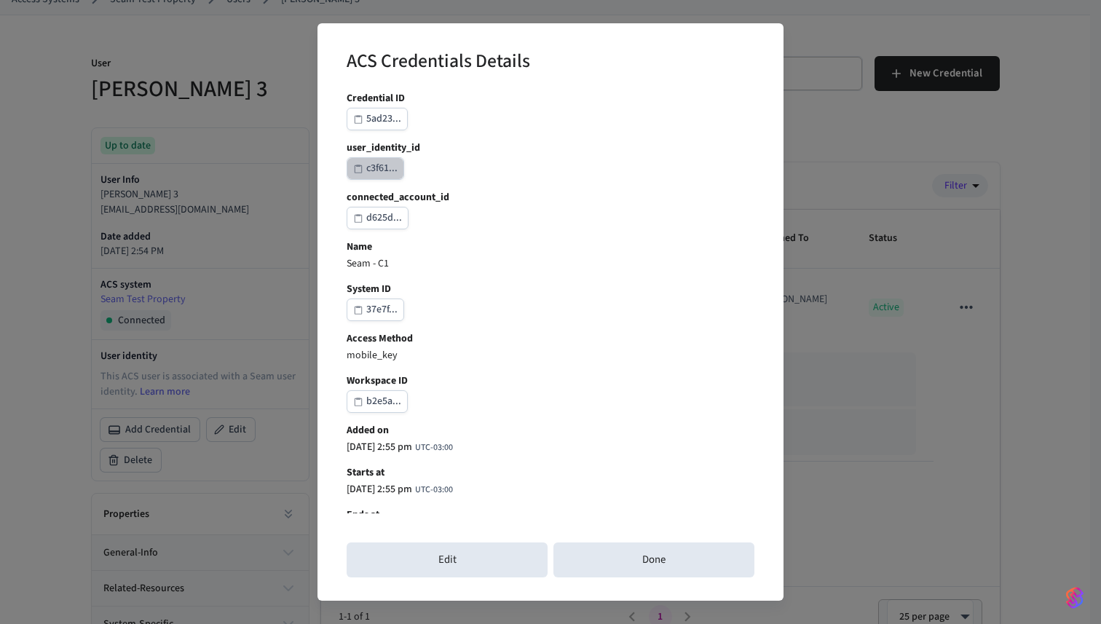
click at [393, 172] on div "c3f61..." at bounding box center [381, 168] width 31 height 18
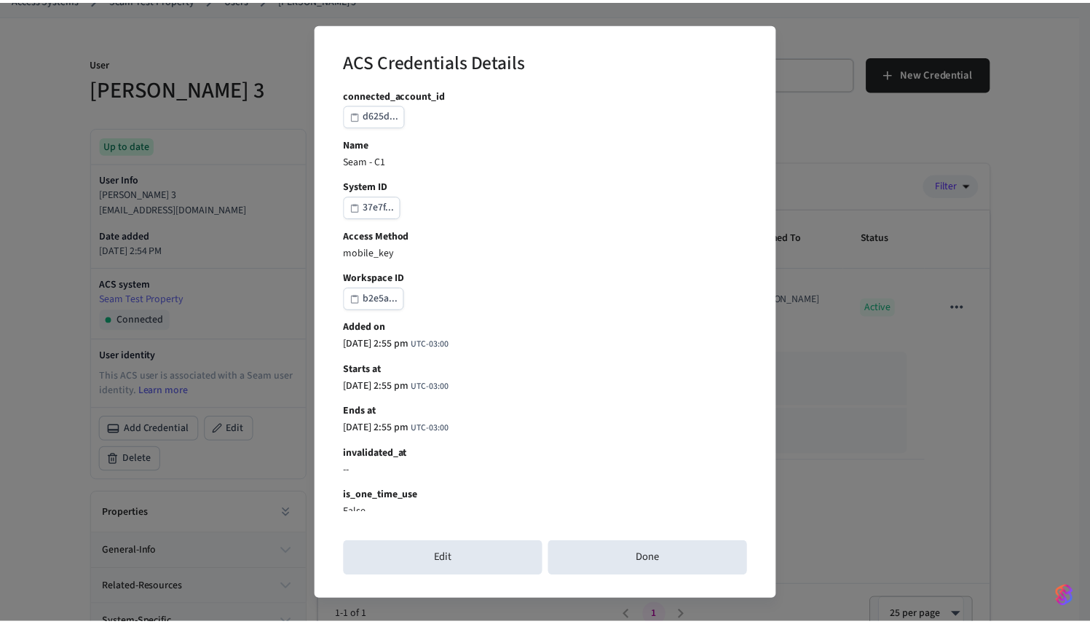
scroll to position [281, 0]
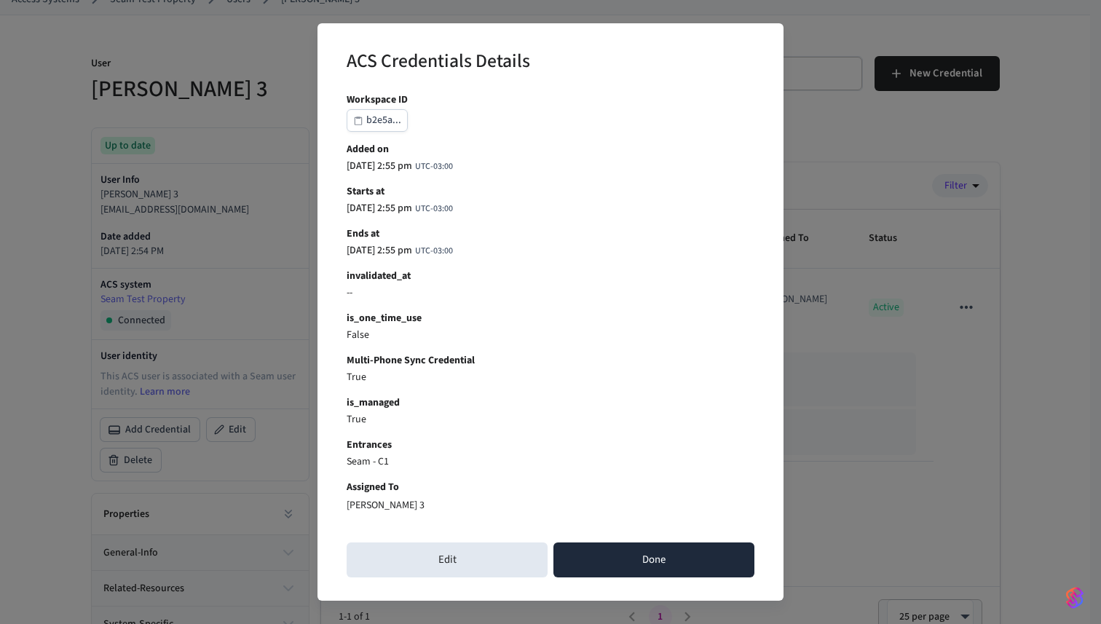
click at [644, 559] on button "Done" at bounding box center [653, 560] width 201 height 35
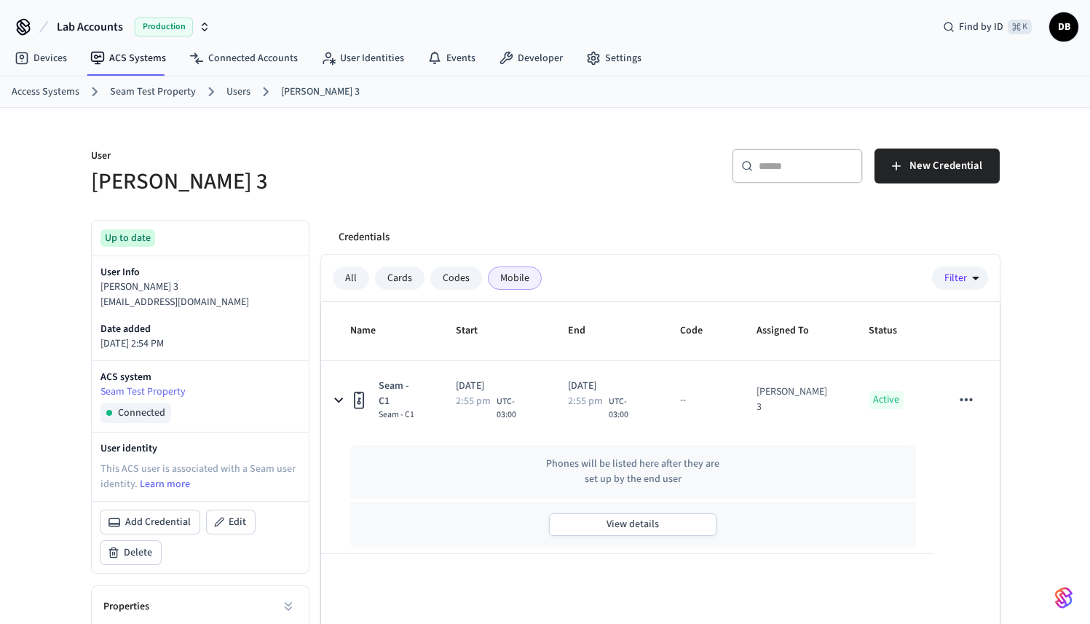
scroll to position [0, 0]
click at [360, 66] on link "User Identities" at bounding box center [362, 58] width 106 height 26
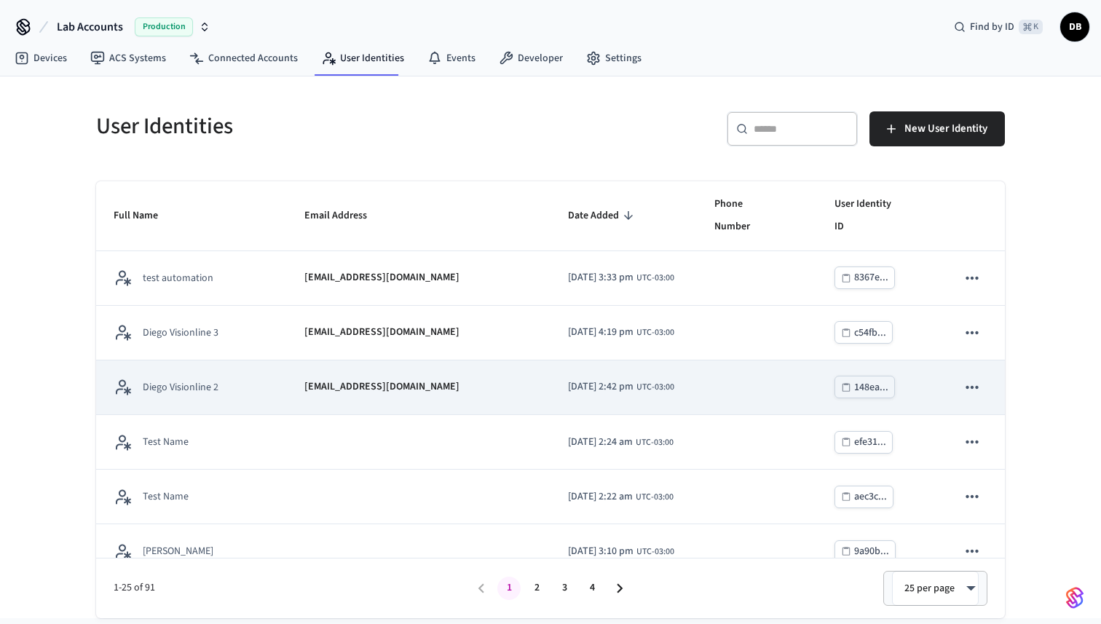
click at [197, 378] on div "Diego Visionline 2" at bounding box center [192, 387] width 156 height 18
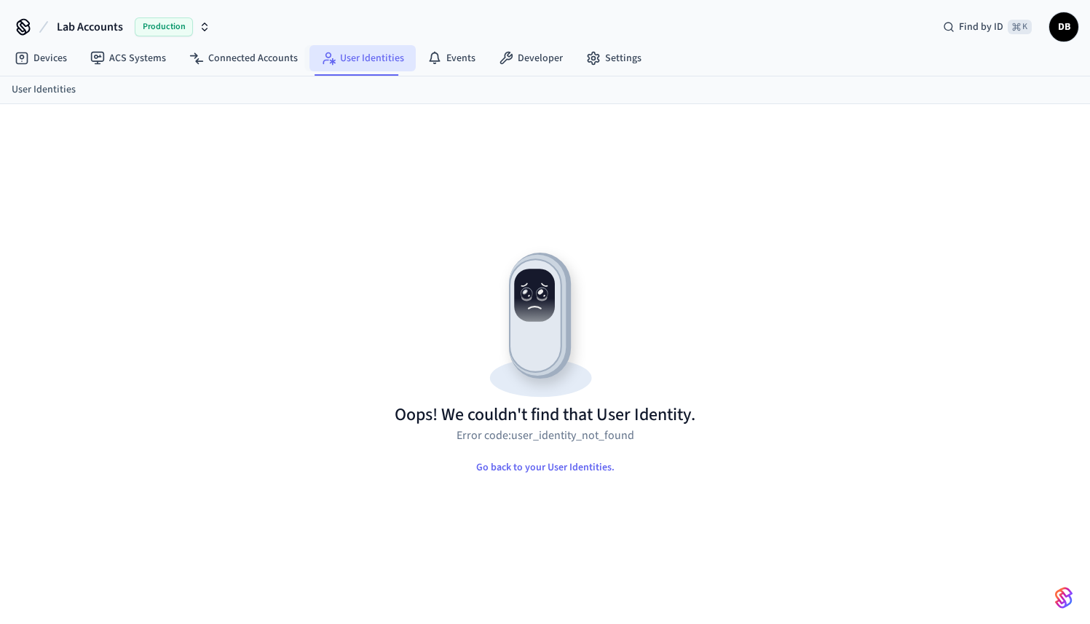
click at [344, 58] on link "User Identities" at bounding box center [362, 58] width 106 height 26
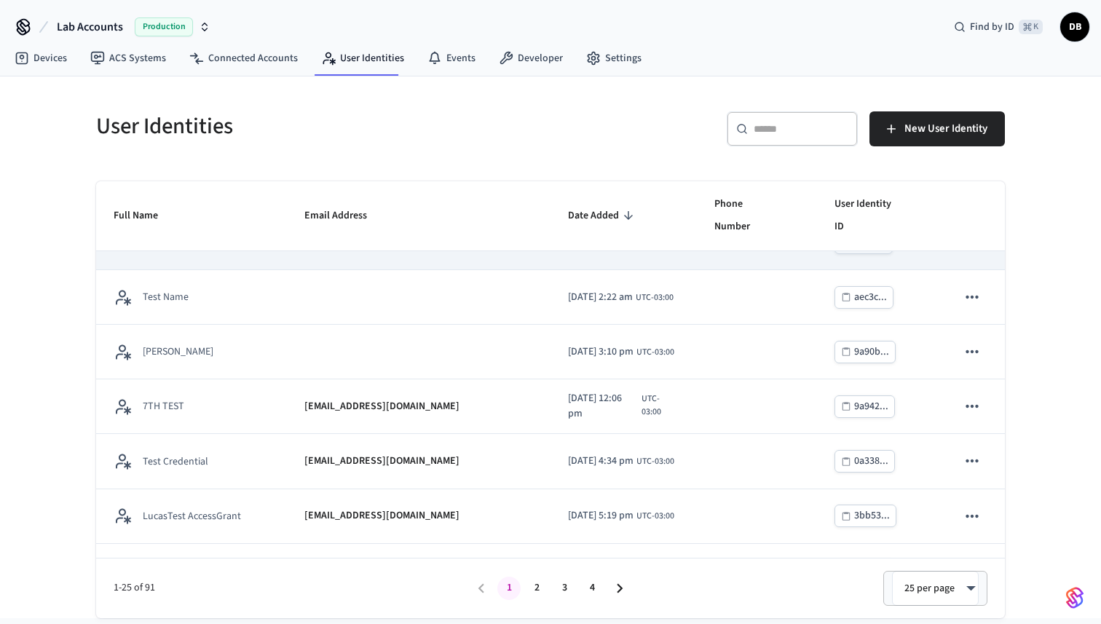
scroll to position [388, 0]
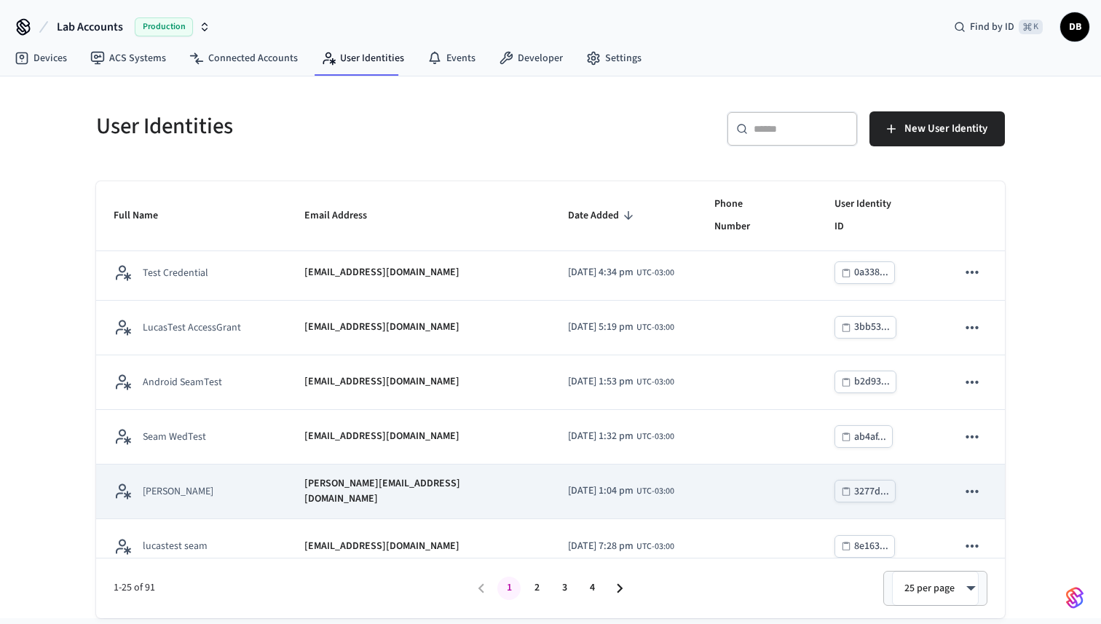
click at [183, 465] on td "[PERSON_NAME]" at bounding box center [191, 492] width 191 height 55
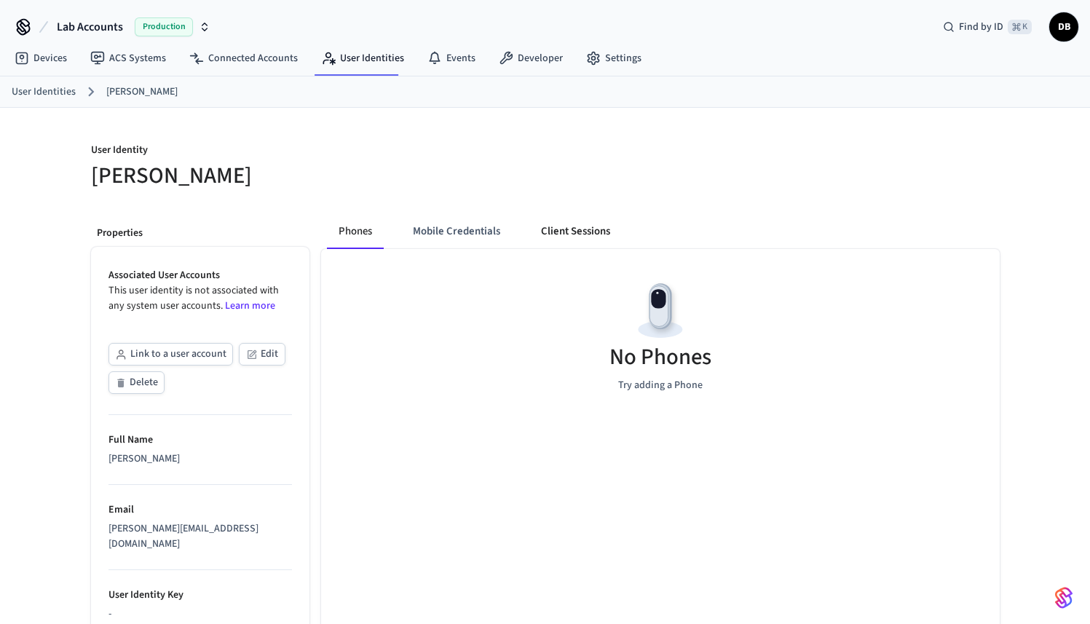
click at [534, 232] on button "Client Sessions" at bounding box center [575, 231] width 92 height 35
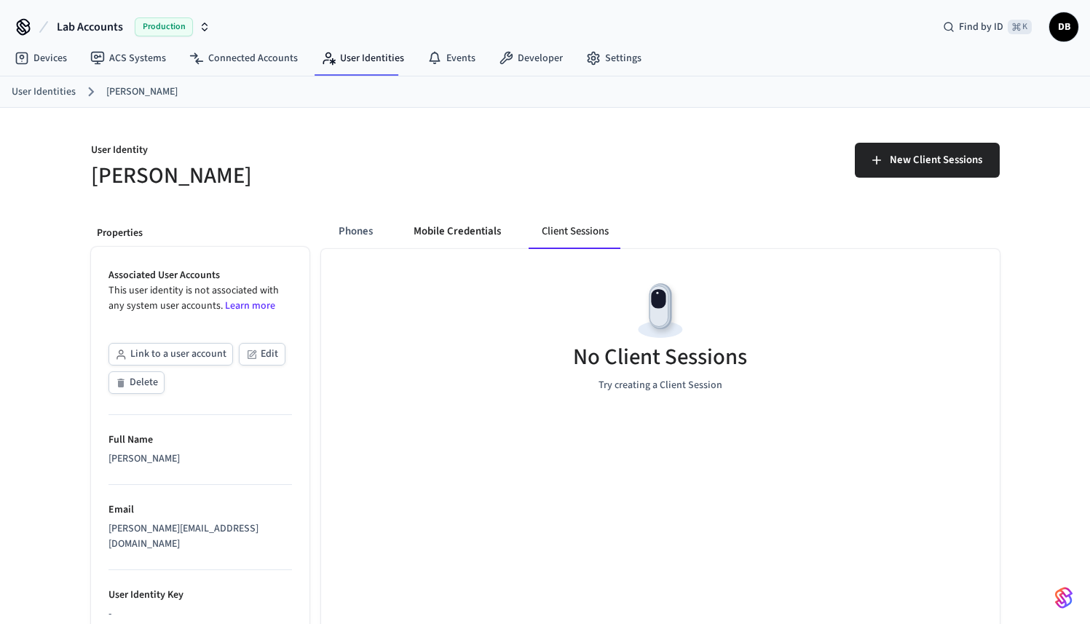
click at [427, 240] on button "Mobile Credentials" at bounding box center [457, 231] width 111 height 35
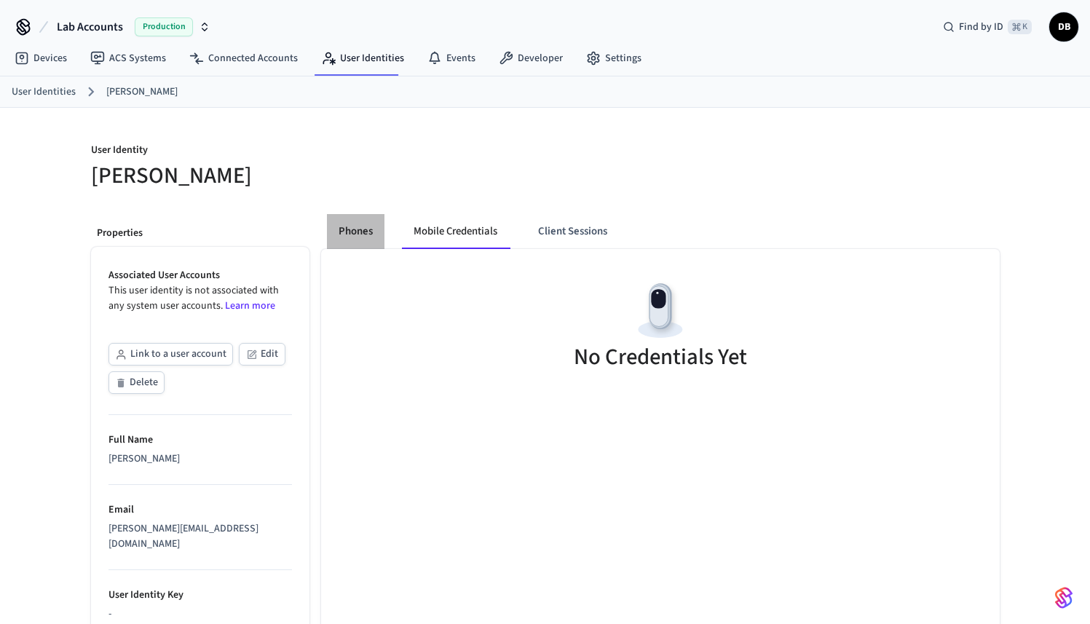
click at [342, 232] on button "Phones" at bounding box center [356, 231] width 58 height 35
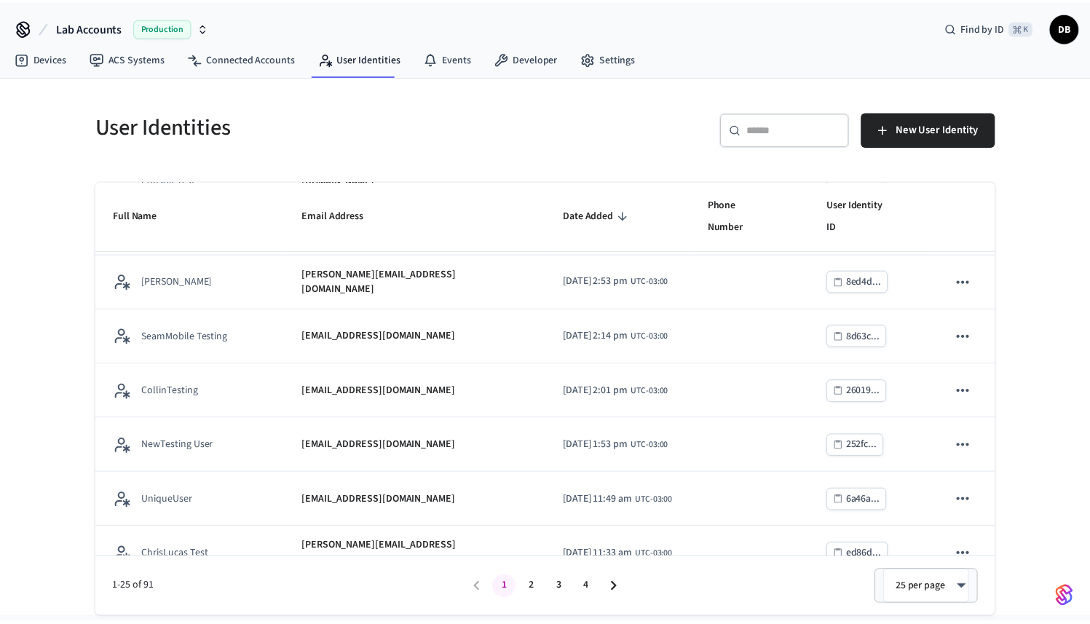
scroll to position [1038, 0]
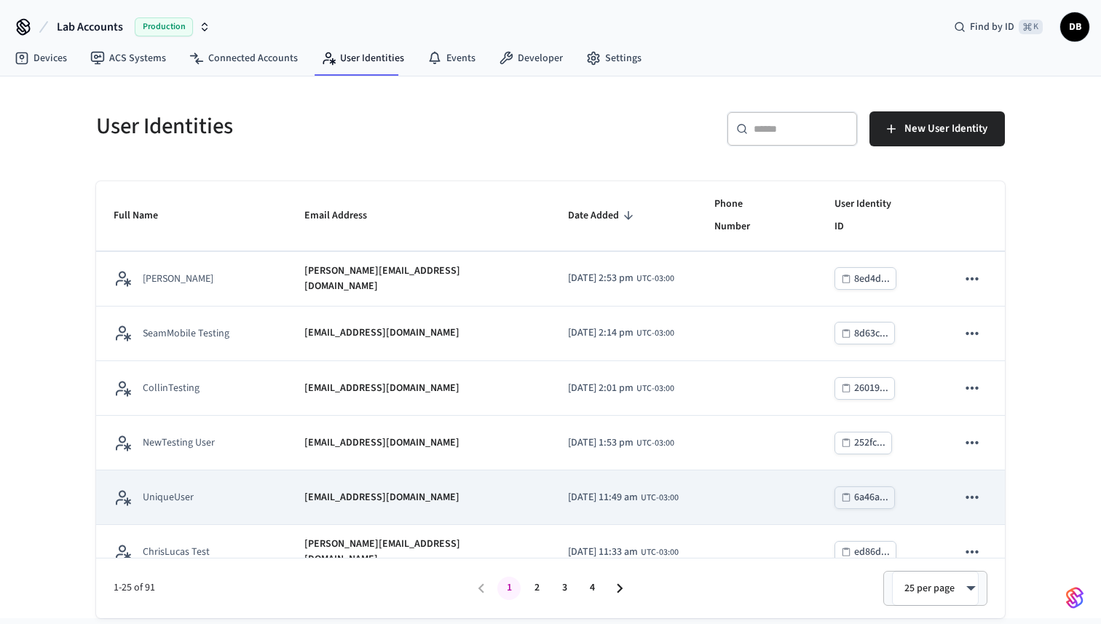
click at [196, 489] on div "UniqueUser" at bounding box center [192, 498] width 156 height 18
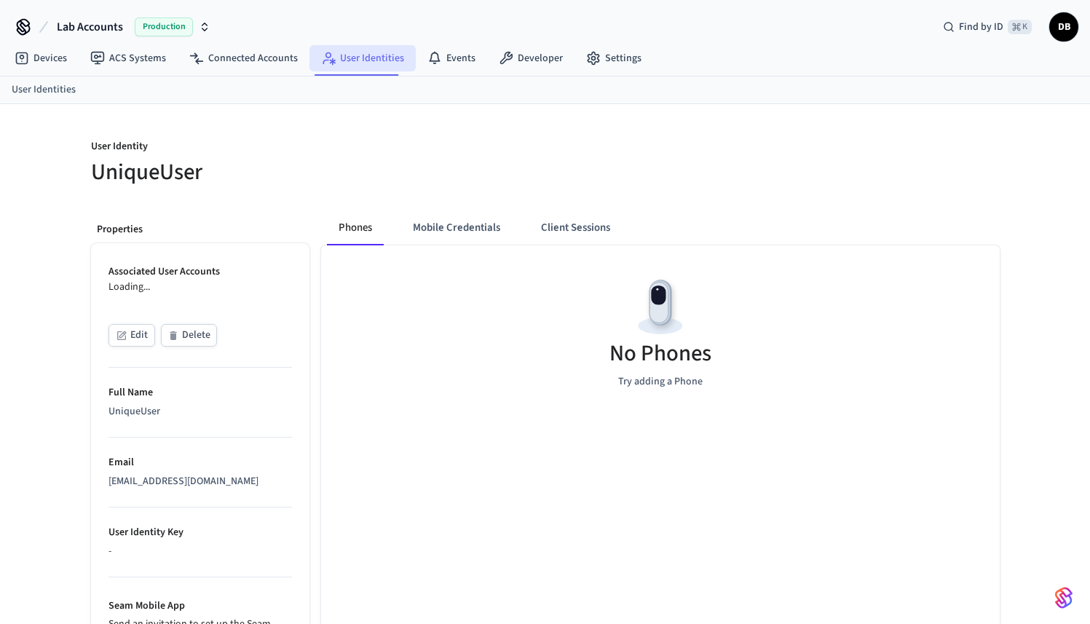
click at [385, 52] on link "User Identities" at bounding box center [362, 58] width 106 height 26
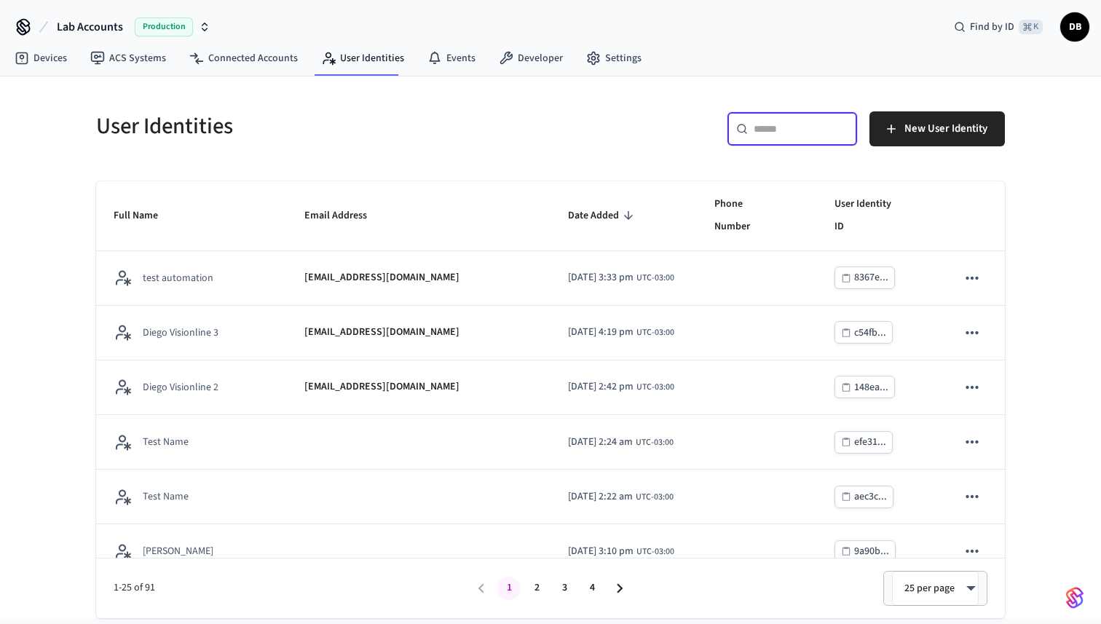
click at [806, 134] on input "text" at bounding box center [801, 129] width 95 height 15
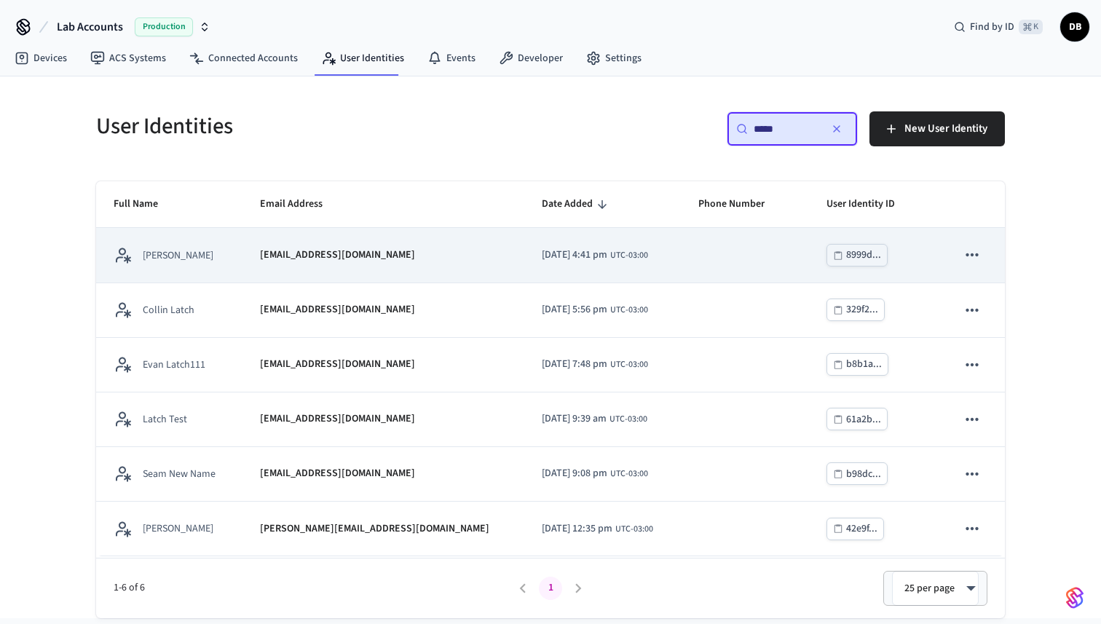
type input "*****"
click at [406, 258] on p "[EMAIL_ADDRESS][DOMAIN_NAME]" at bounding box center [337, 255] width 155 height 15
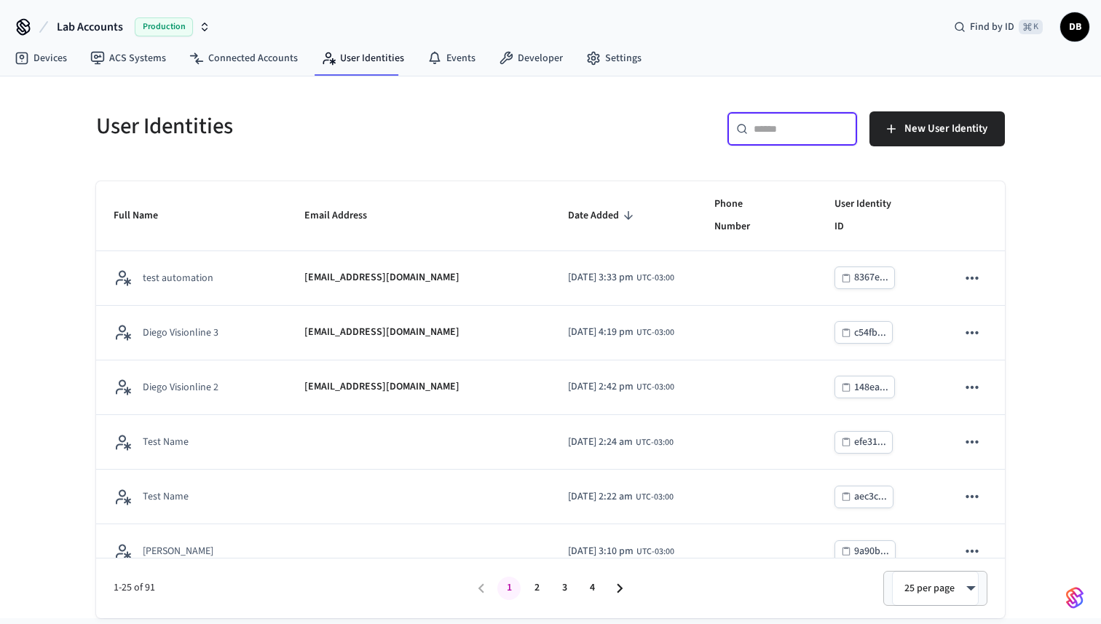
click at [796, 131] on input "text" at bounding box center [801, 129] width 95 height 15
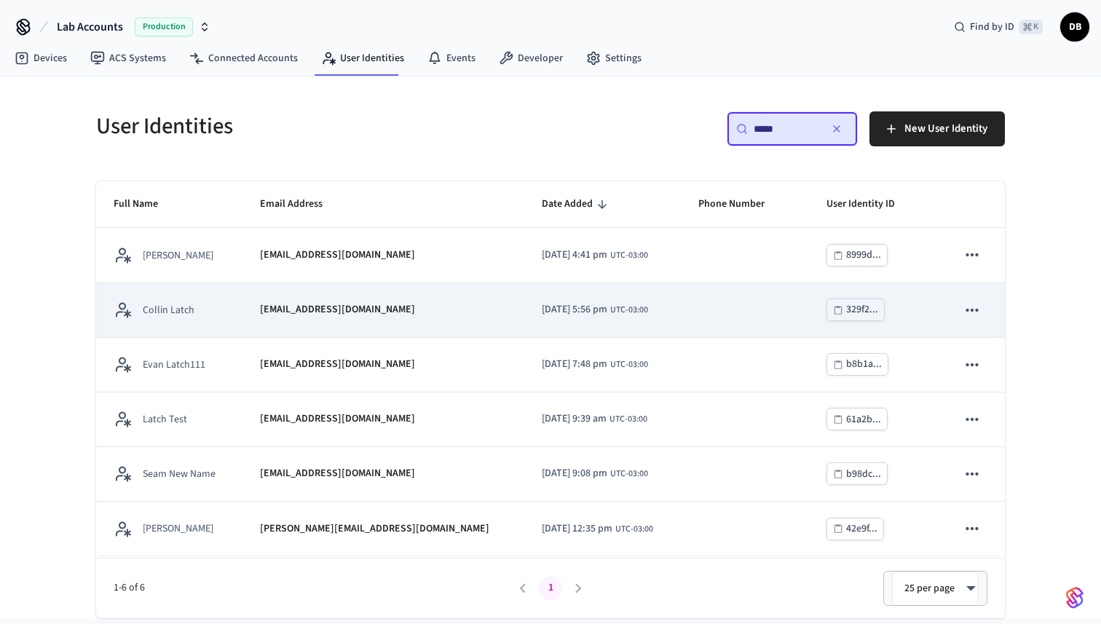
type input "*****"
click at [227, 320] on td "Collin Latch" at bounding box center [169, 310] width 146 height 55
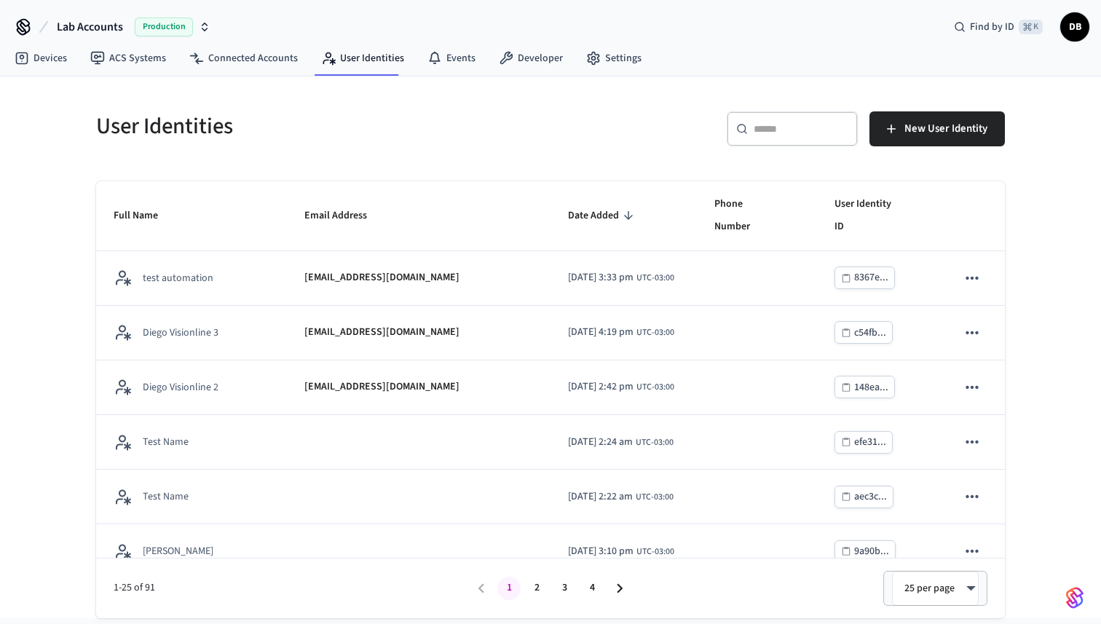
click at [793, 138] on div "​ ​" at bounding box center [792, 128] width 131 height 35
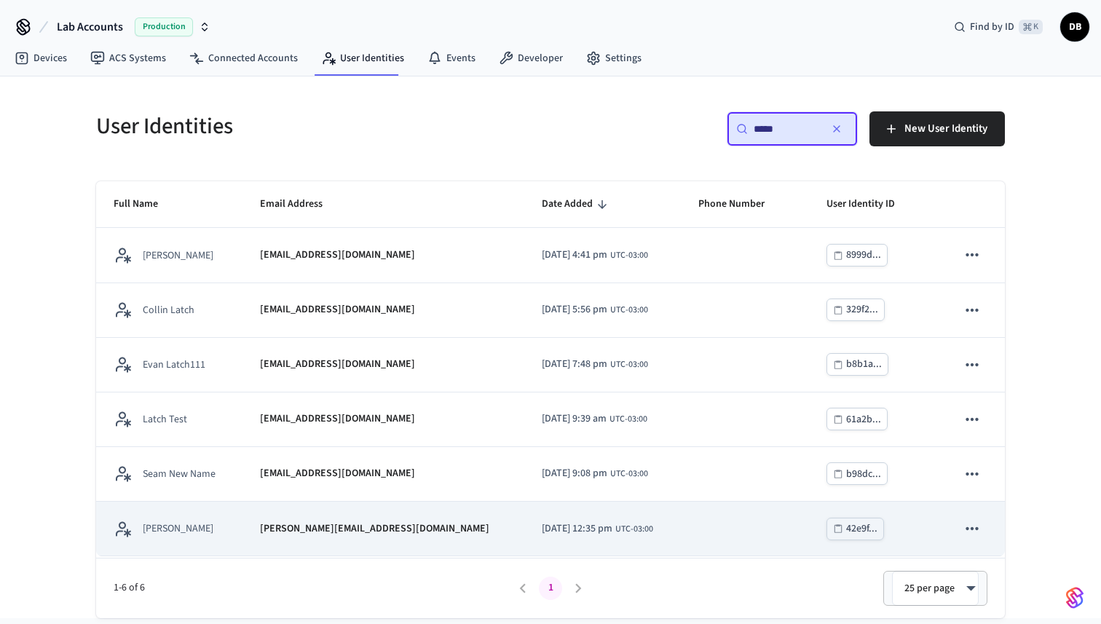
type input "*****"
click at [243, 522] on td "[PERSON_NAME]" at bounding box center [169, 529] width 146 height 55
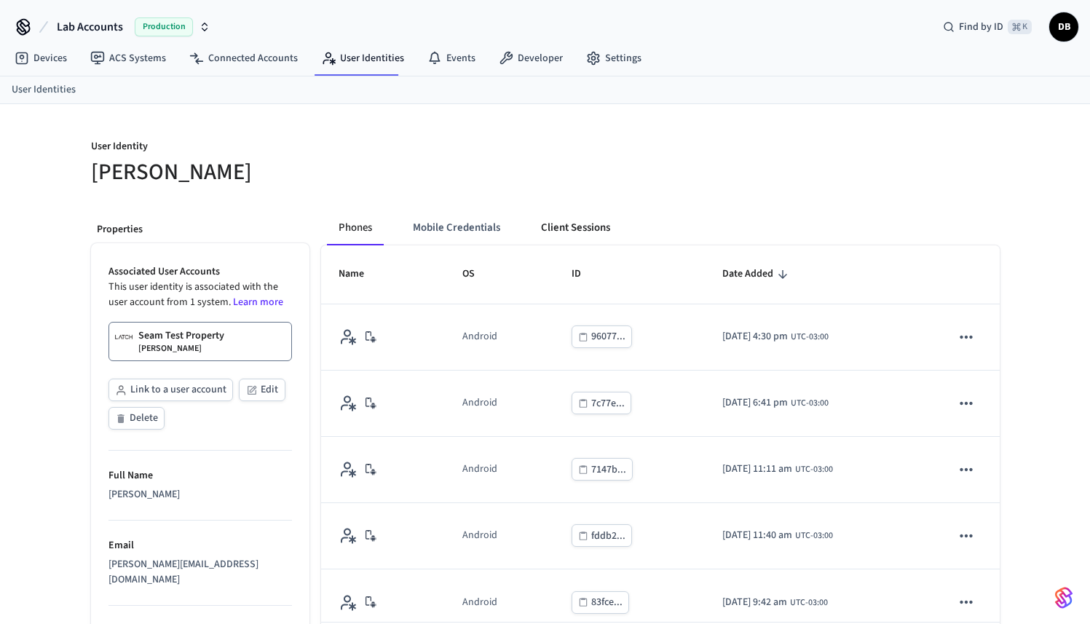
click at [577, 223] on button "Client Sessions" at bounding box center [575, 227] width 92 height 35
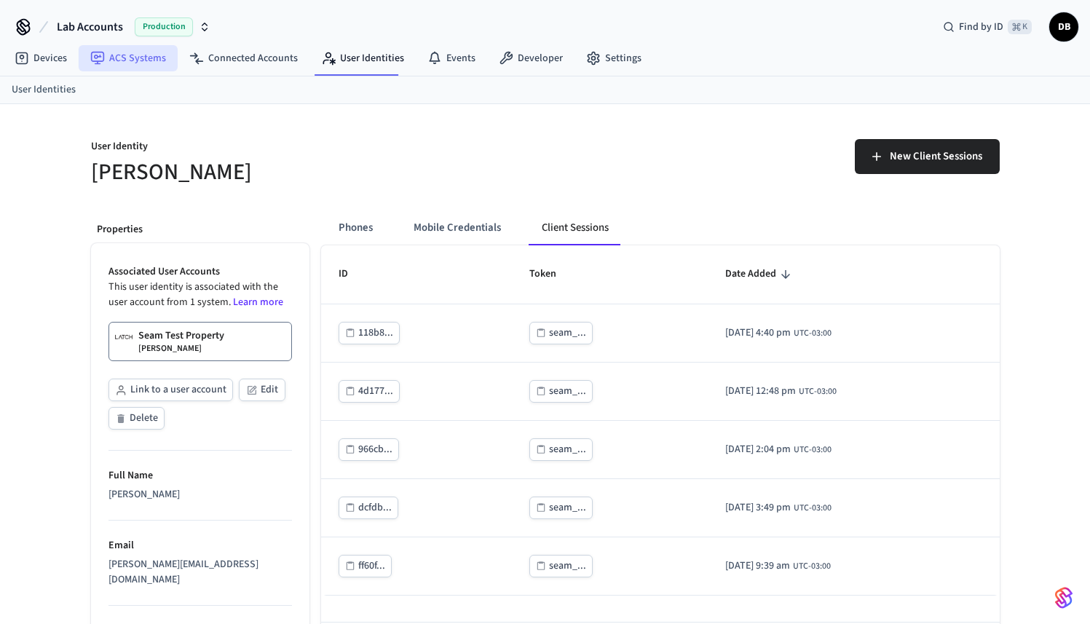
click at [157, 61] on link "ACS Systems" at bounding box center [128, 58] width 99 height 26
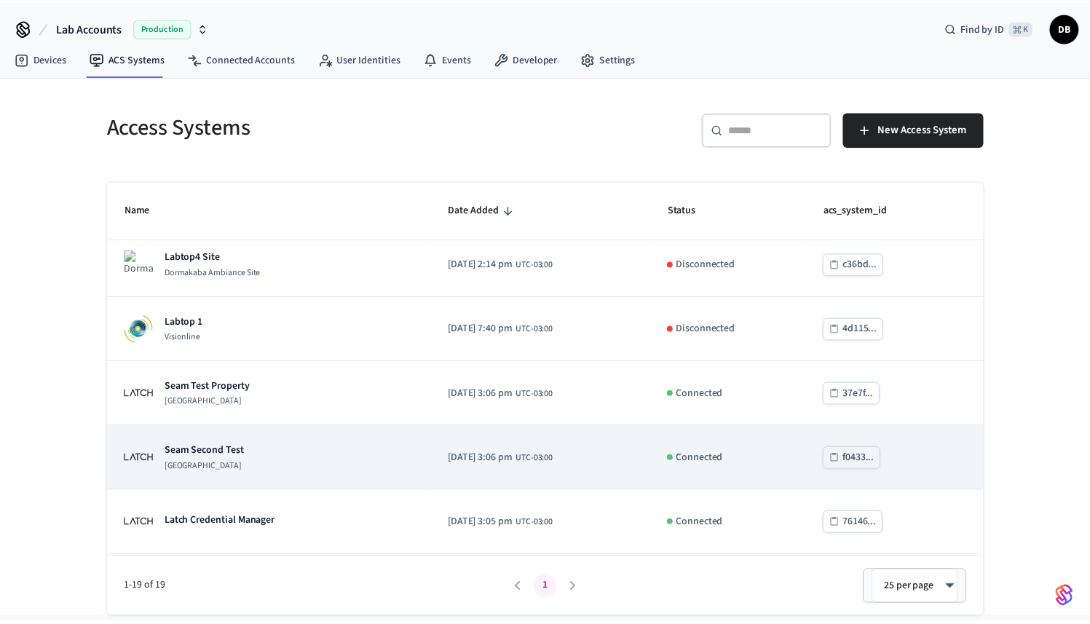
scroll to position [445, 0]
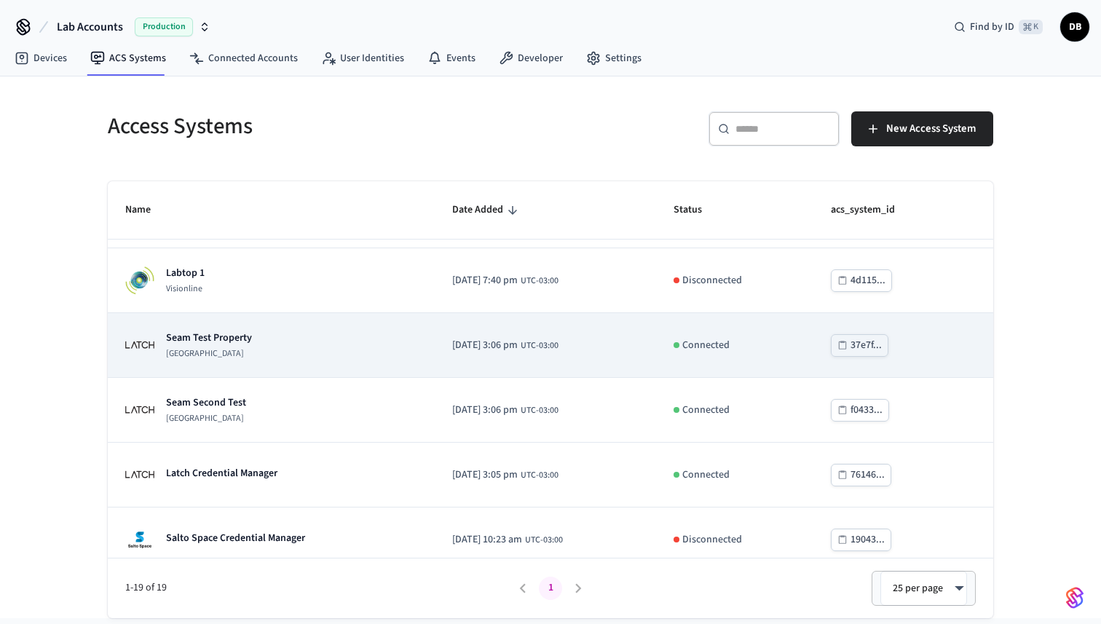
click at [282, 358] on div "Seam Test Property [GEOGRAPHIC_DATA]" at bounding box center [271, 345] width 292 height 29
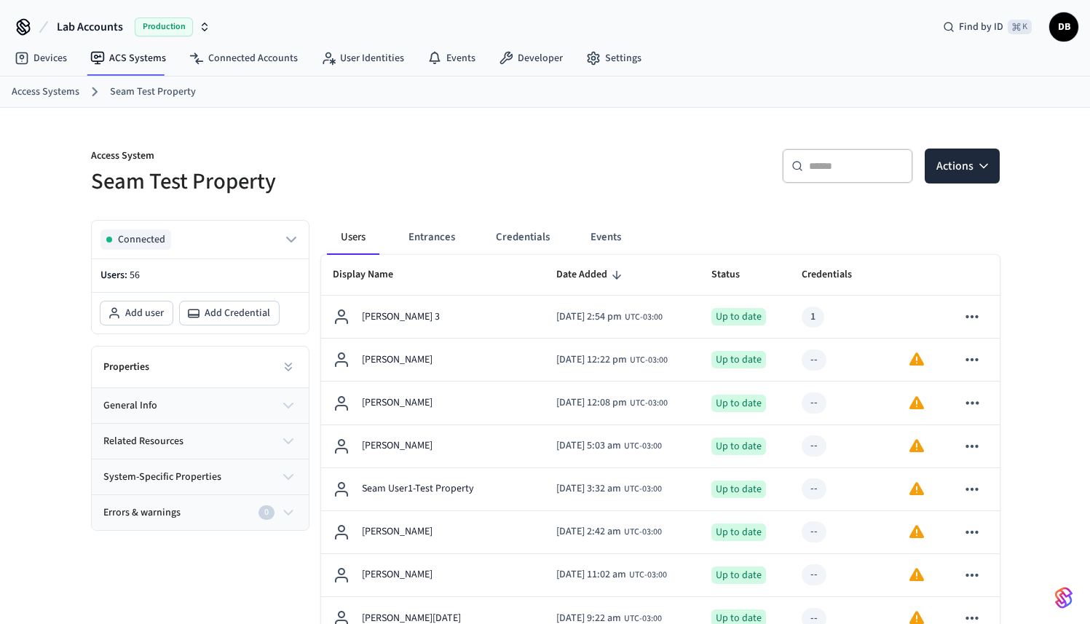
click at [879, 170] on input "text" at bounding box center [856, 166] width 95 height 15
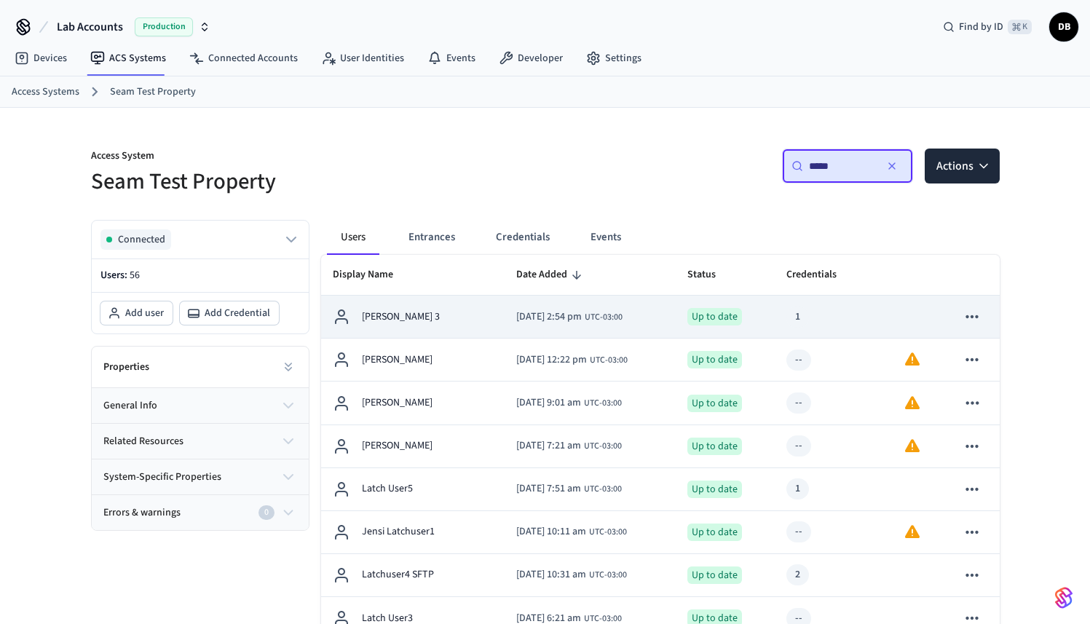
type input "*****"
click at [462, 322] on div "[PERSON_NAME] 3" at bounding box center [413, 316] width 161 height 17
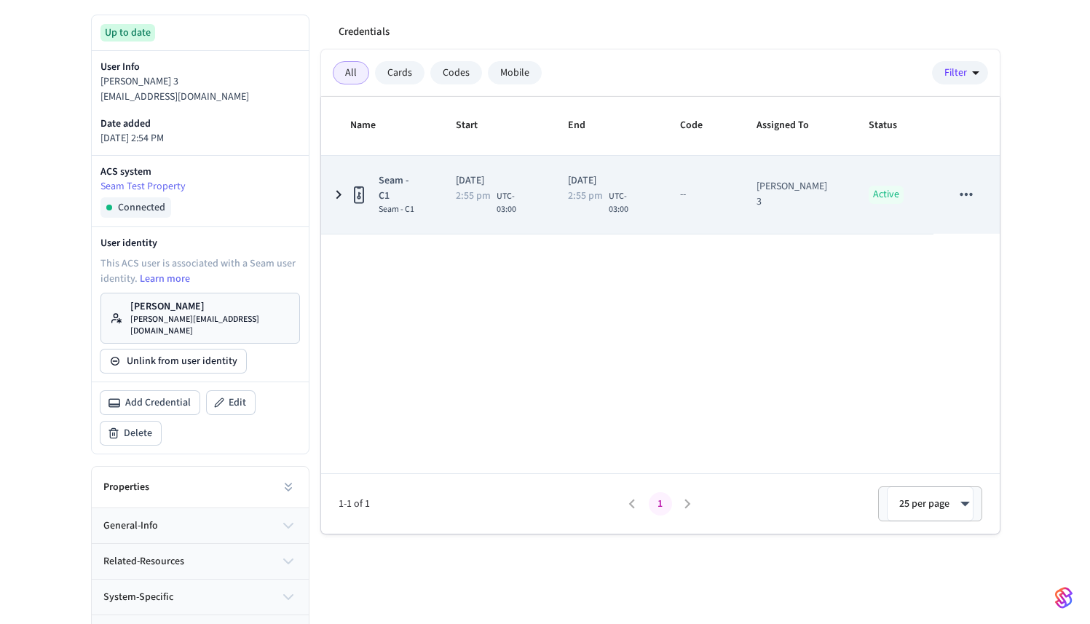
scroll to position [221, 0]
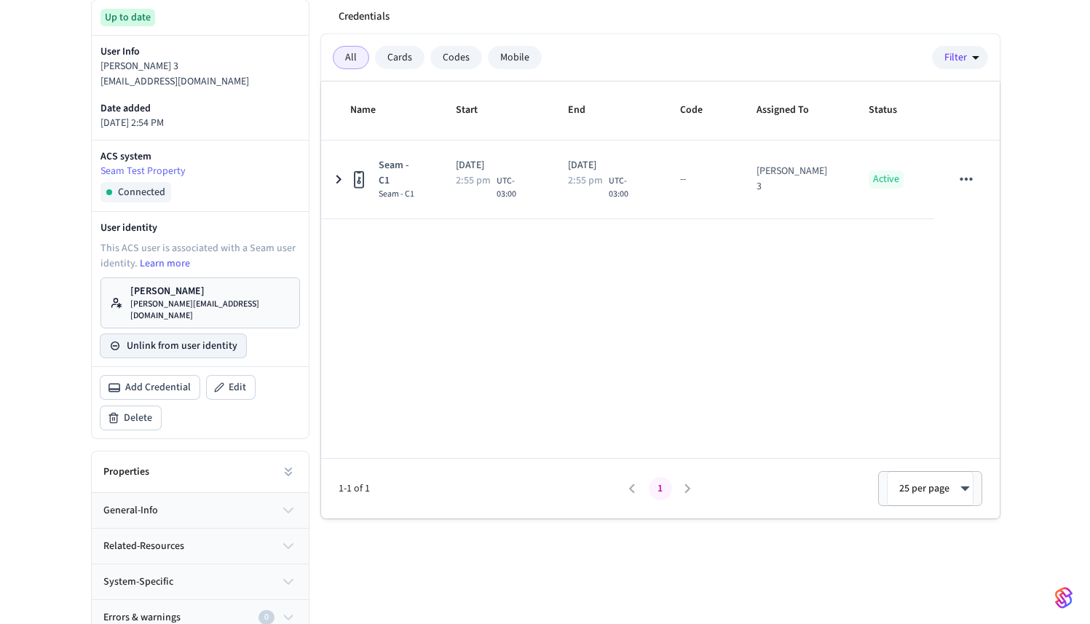
click at [226, 336] on button "Unlink from user identity" at bounding box center [173, 345] width 146 height 23
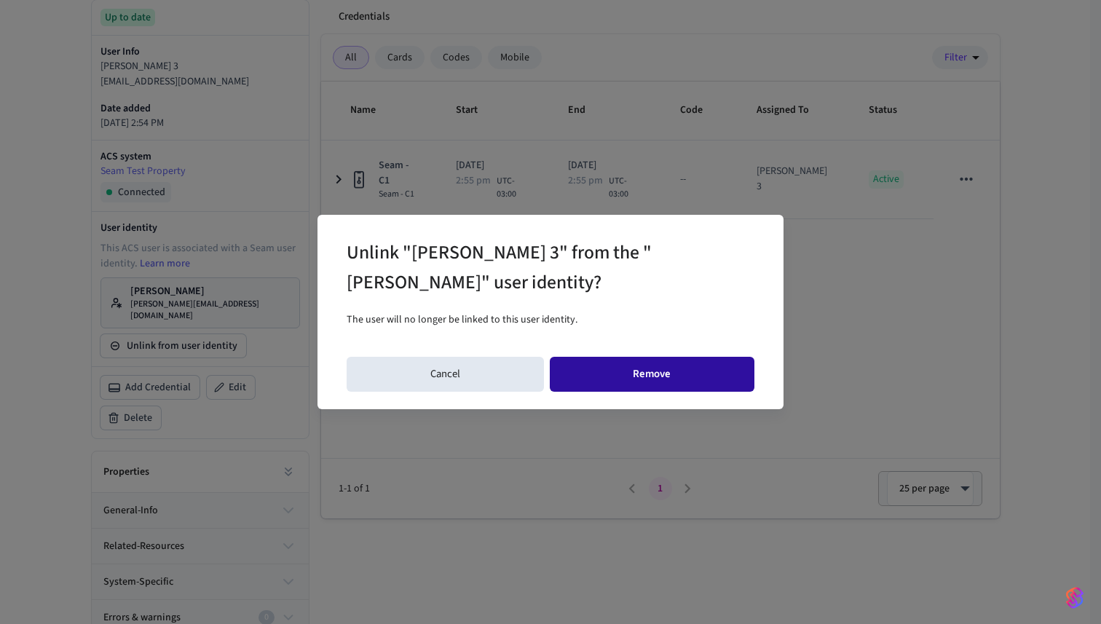
click at [616, 362] on button "Remove" at bounding box center [652, 374] width 205 height 35
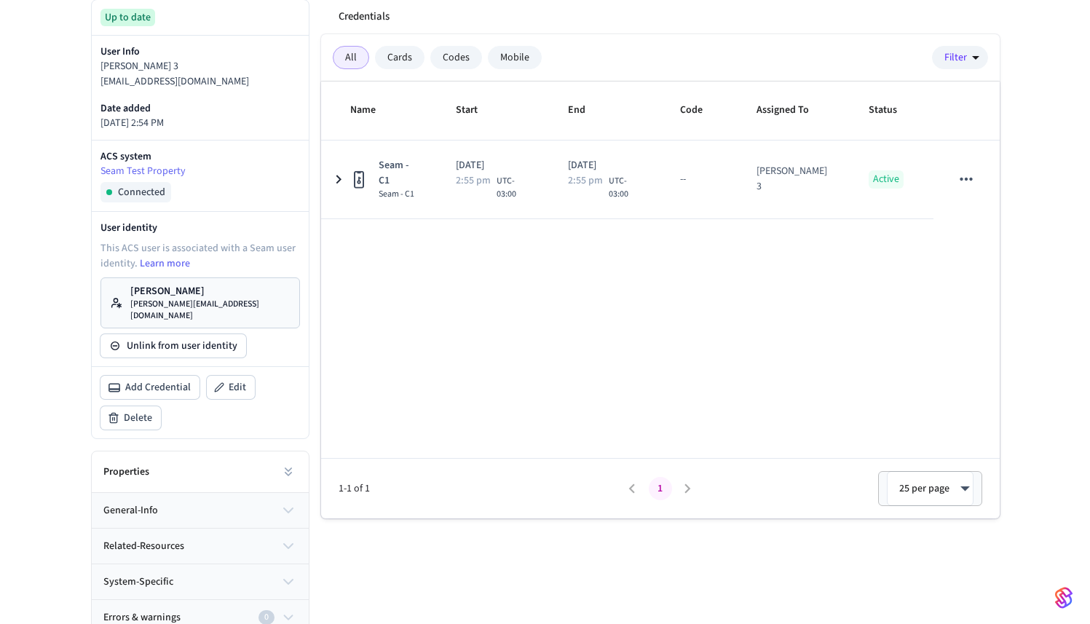
click at [254, 309] on link "Diego Latch diego+latch@getseam.com" at bounding box center [200, 302] width 200 height 51
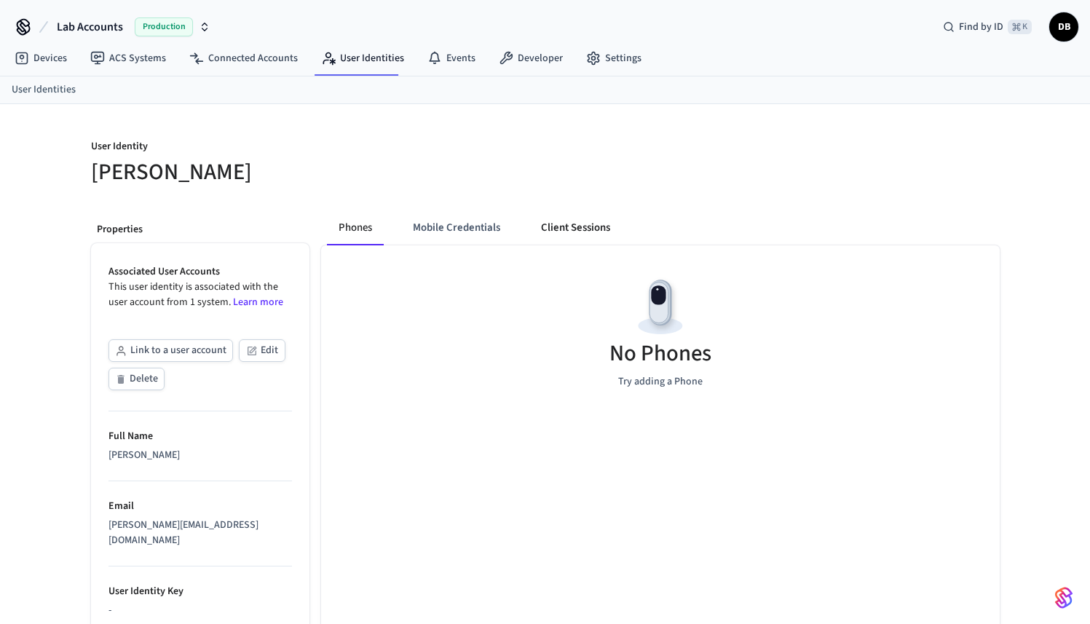
click at [592, 226] on button "Client Sessions" at bounding box center [575, 227] width 92 height 35
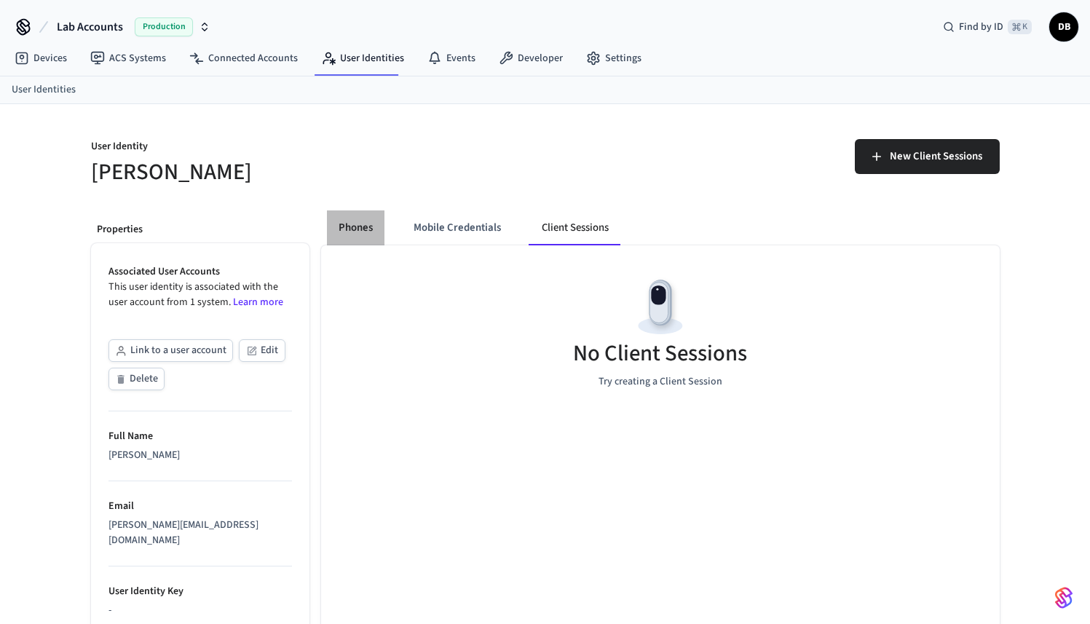
click at [349, 234] on button "Phones" at bounding box center [356, 227] width 58 height 35
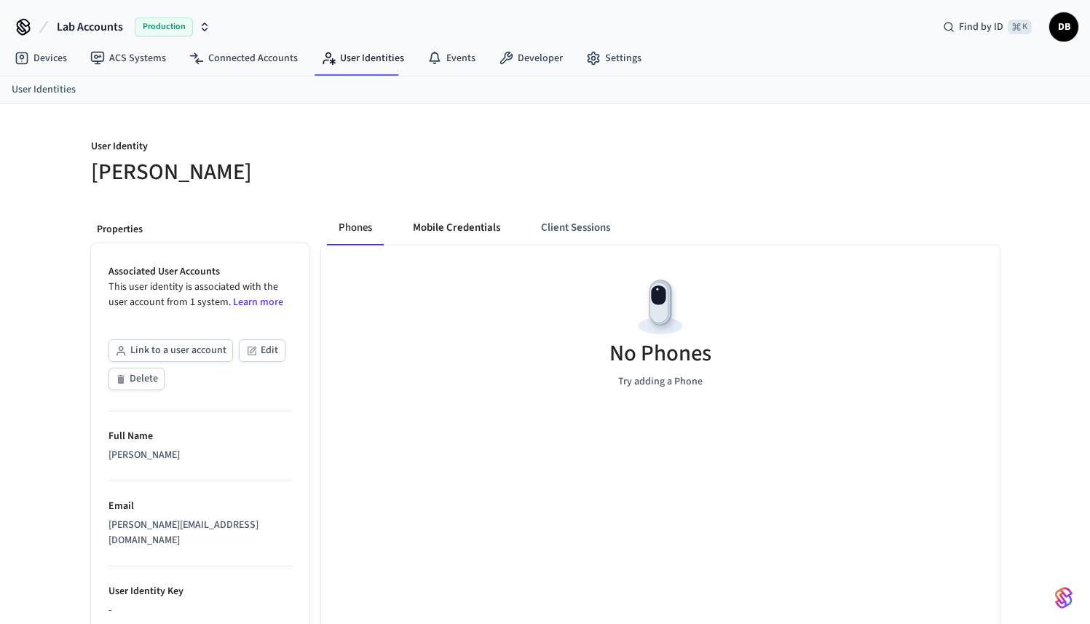
click at [462, 229] on button "Mobile Credentials" at bounding box center [456, 227] width 111 height 35
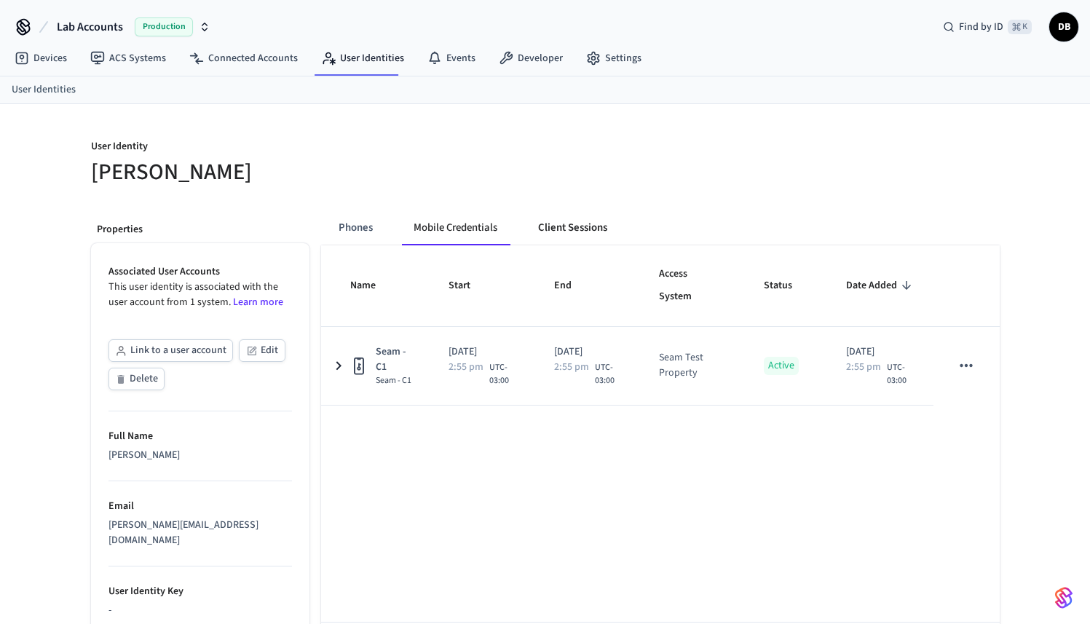
click at [582, 232] on button "Client Sessions" at bounding box center [573, 227] width 92 height 35
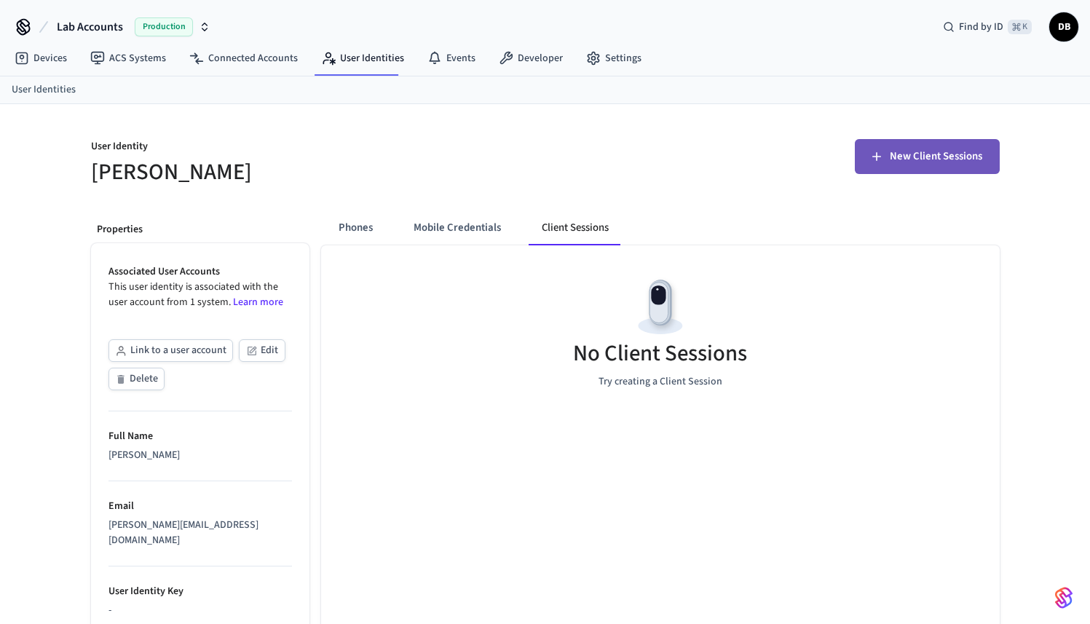
click at [902, 157] on span "New Client Sessions" at bounding box center [936, 156] width 92 height 19
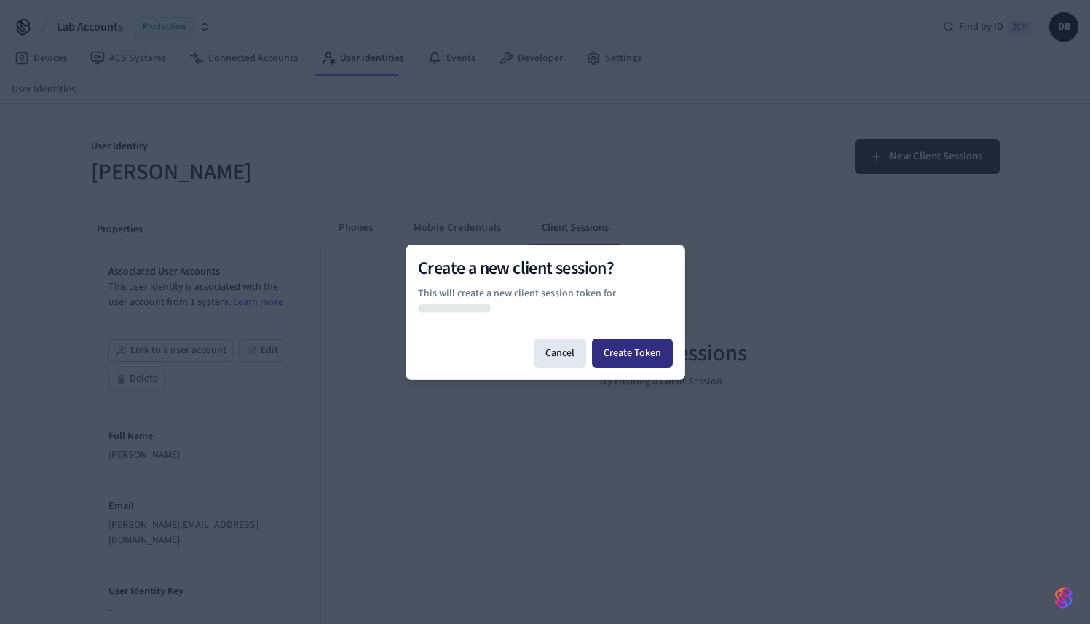
click at [633, 350] on button "Create Token" at bounding box center [632, 353] width 81 height 29
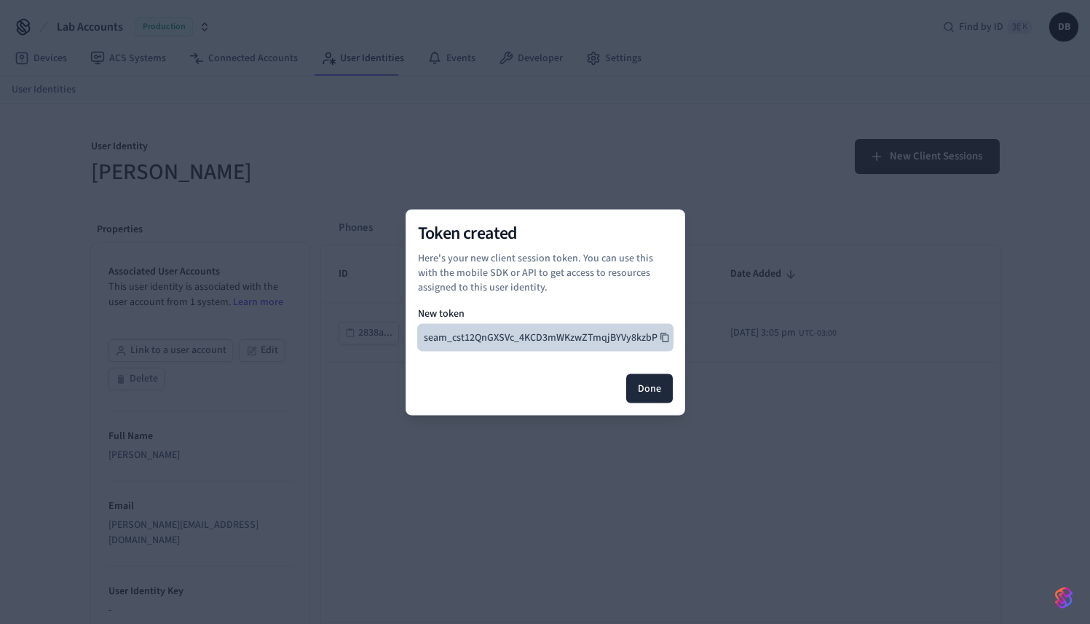
click at [663, 336] on icon at bounding box center [665, 337] width 10 height 10
click at [667, 336] on icon at bounding box center [665, 337] width 10 height 10
click at [658, 392] on button "Done" at bounding box center [649, 388] width 47 height 29
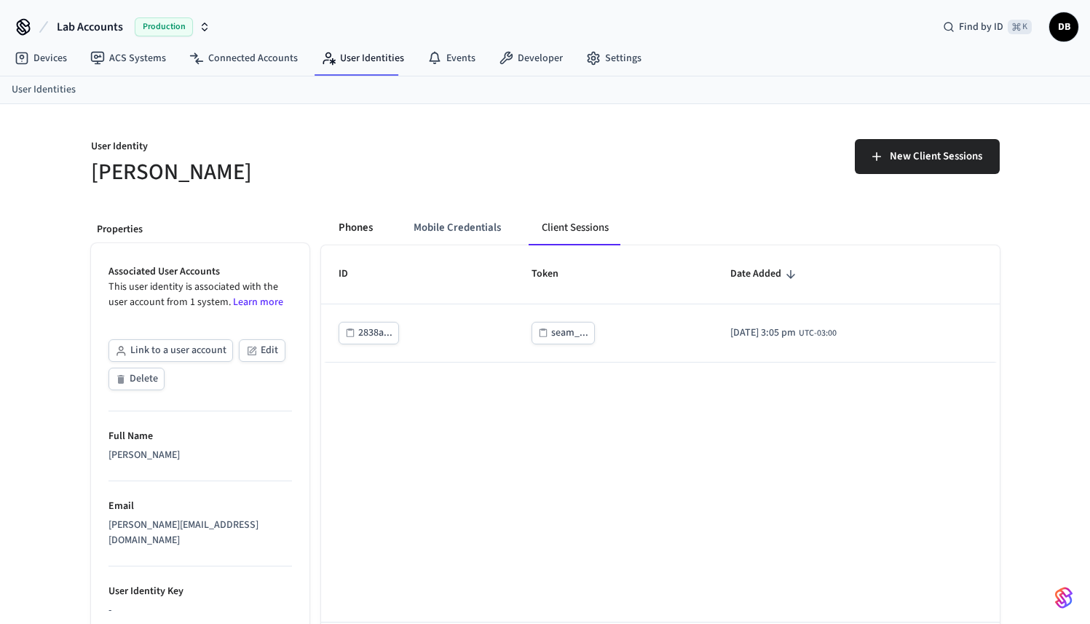
click at [360, 232] on button "Phones" at bounding box center [356, 227] width 58 height 35
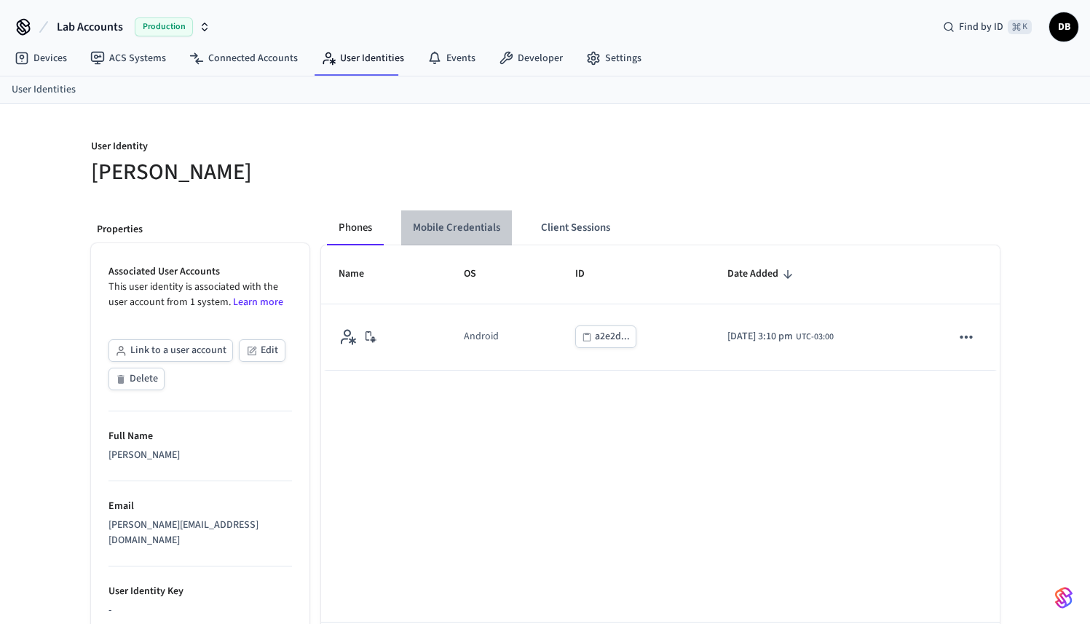
click at [449, 240] on button "Mobile Credentials" at bounding box center [456, 227] width 111 height 35
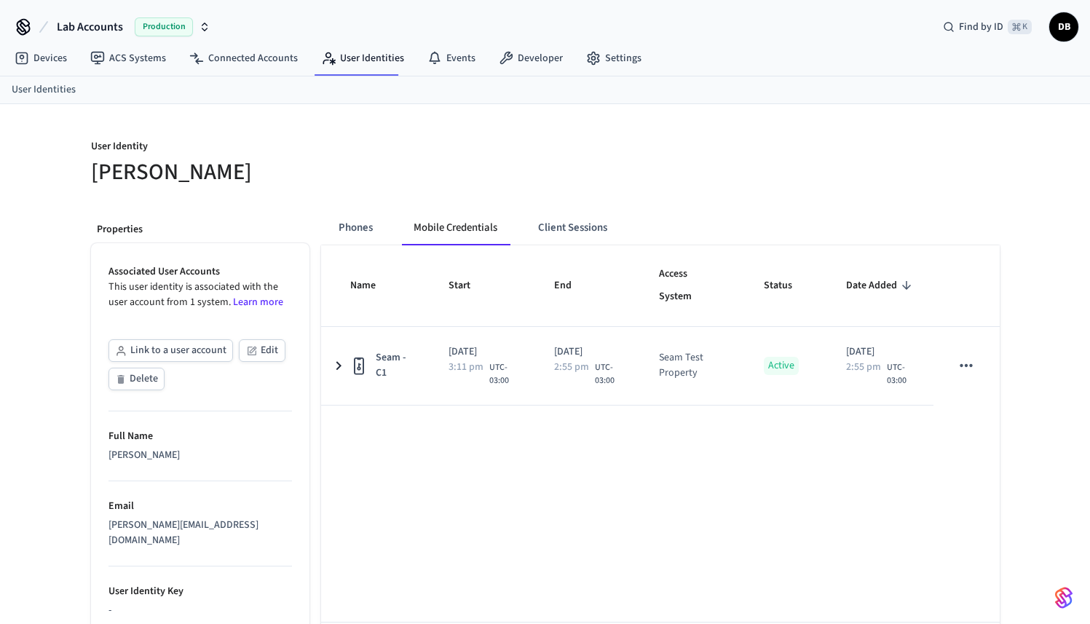
click at [541, 235] on button "Client Sessions" at bounding box center [573, 227] width 92 height 35
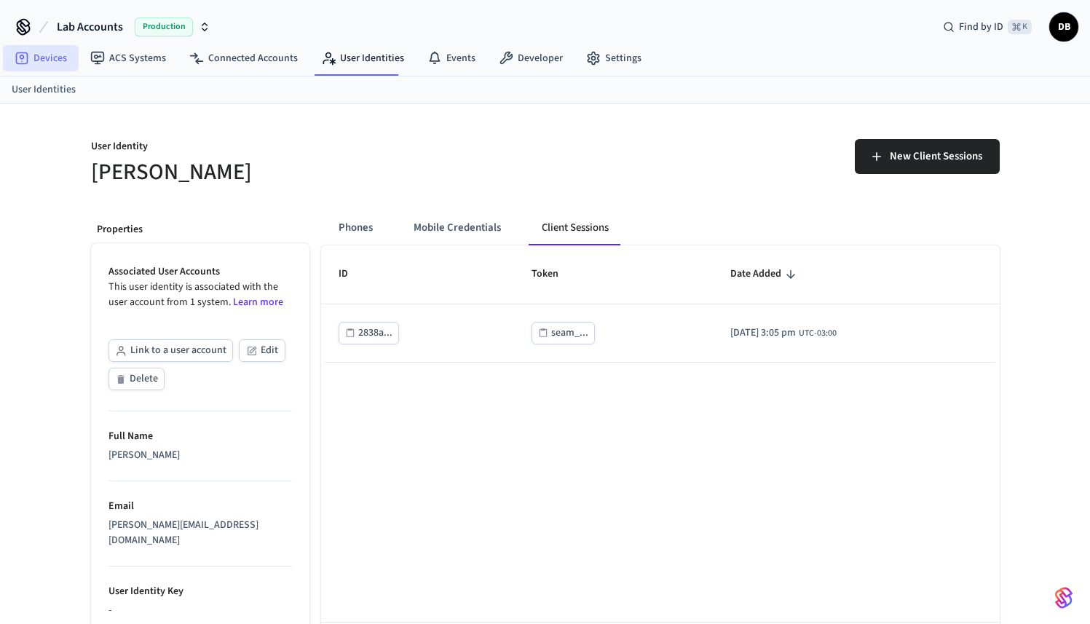
click at [36, 57] on link "Devices" at bounding box center [41, 58] width 76 height 26
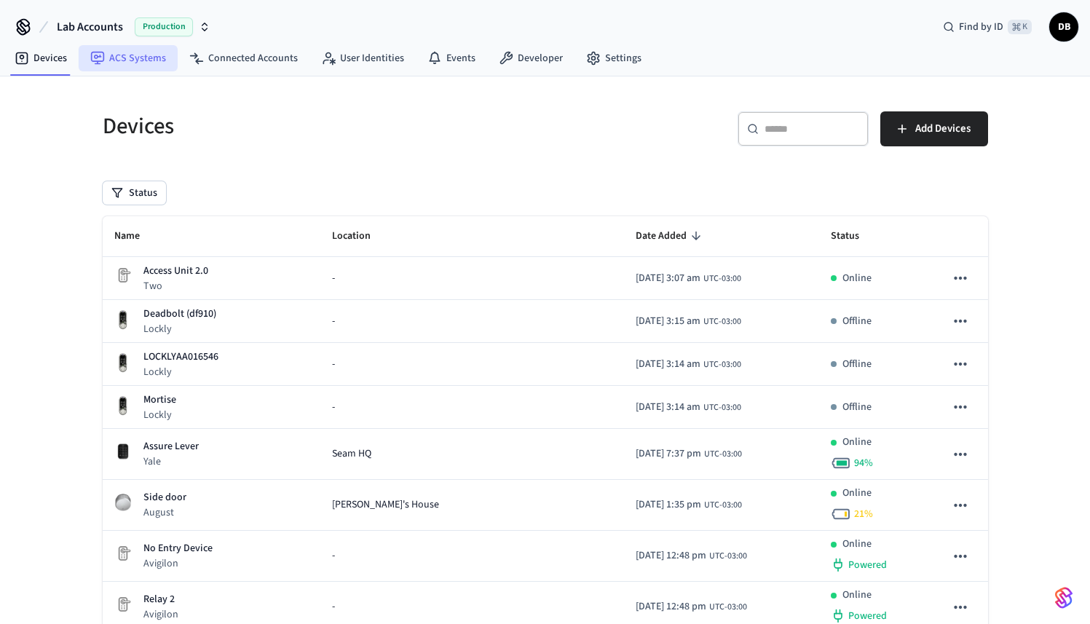
click at [136, 65] on link "ACS Systems" at bounding box center [128, 58] width 99 height 26
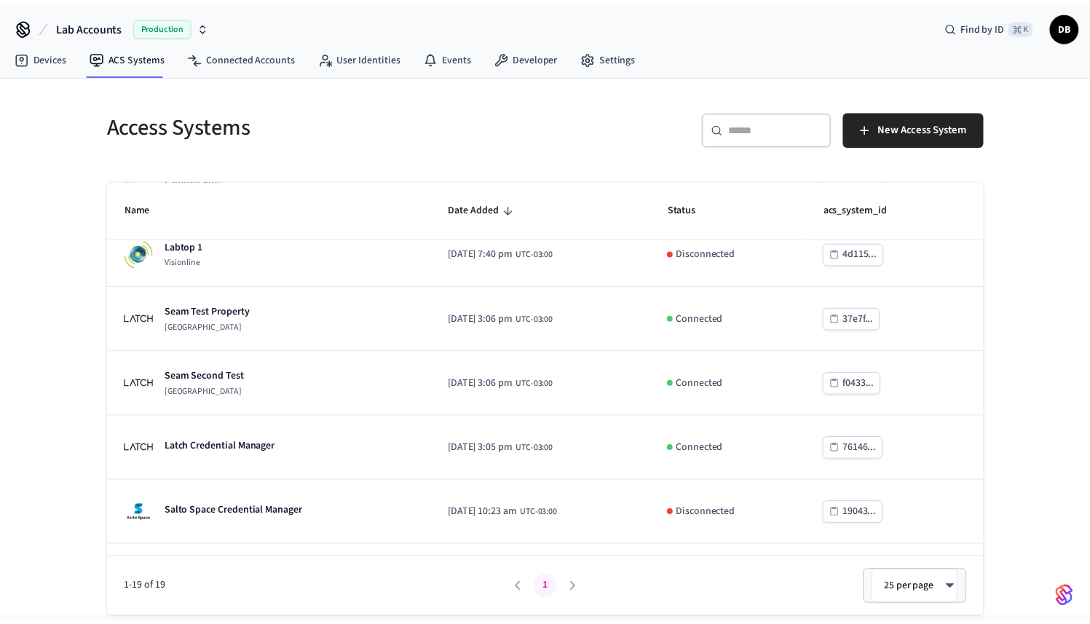
scroll to position [470, 0]
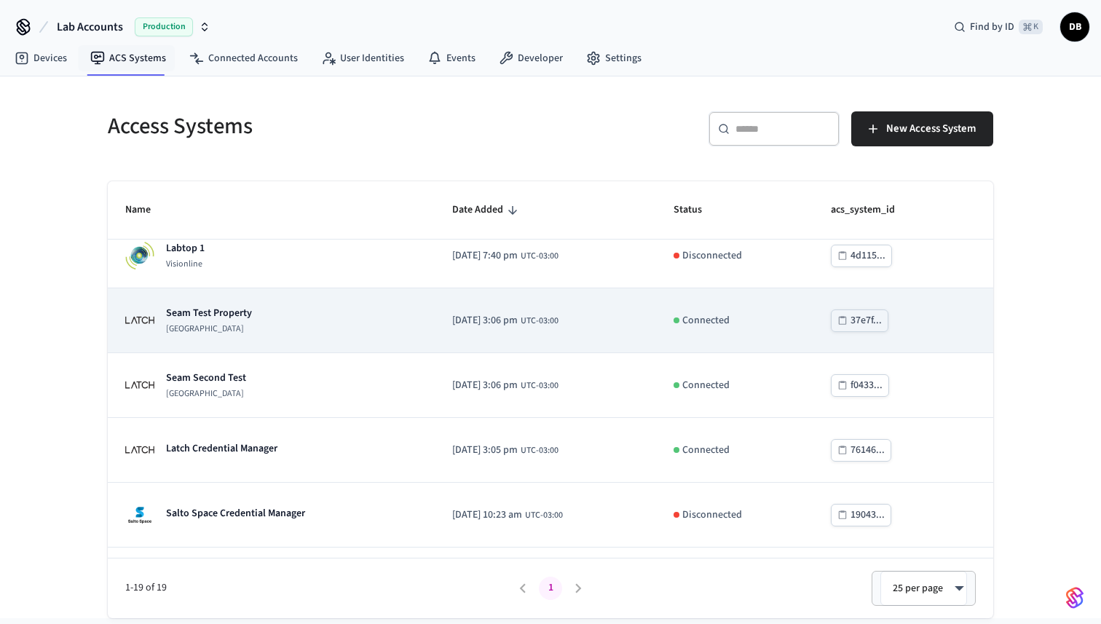
click at [221, 322] on div "Seam Test Property [GEOGRAPHIC_DATA]" at bounding box center [209, 320] width 86 height 29
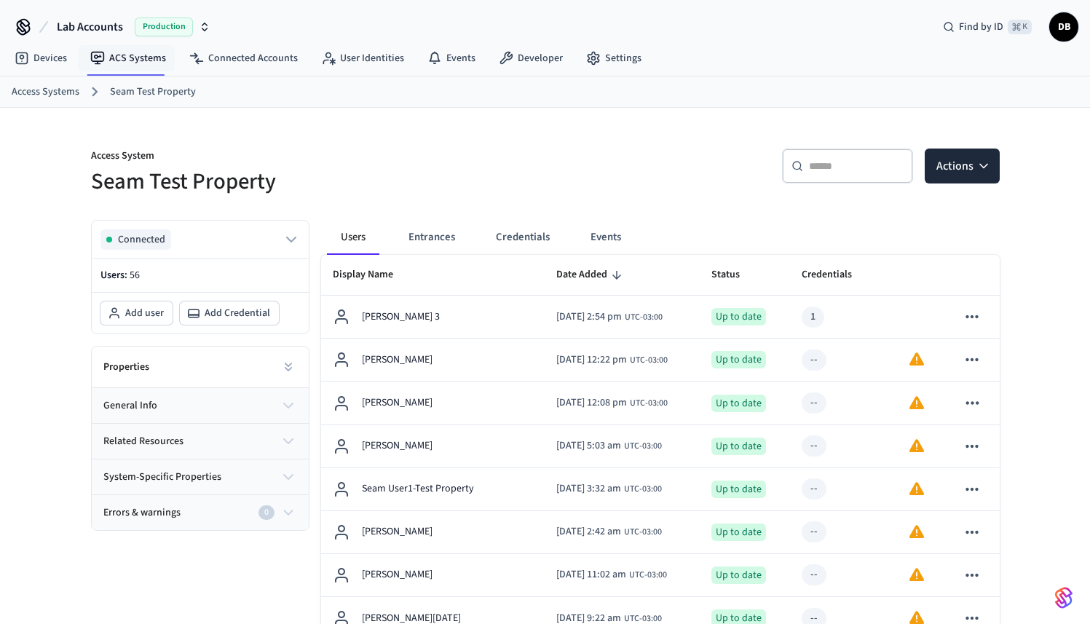
click at [166, 368] on div "Properties" at bounding box center [200, 368] width 217 height 42
click at [279, 371] on button at bounding box center [288, 366] width 29 height 29
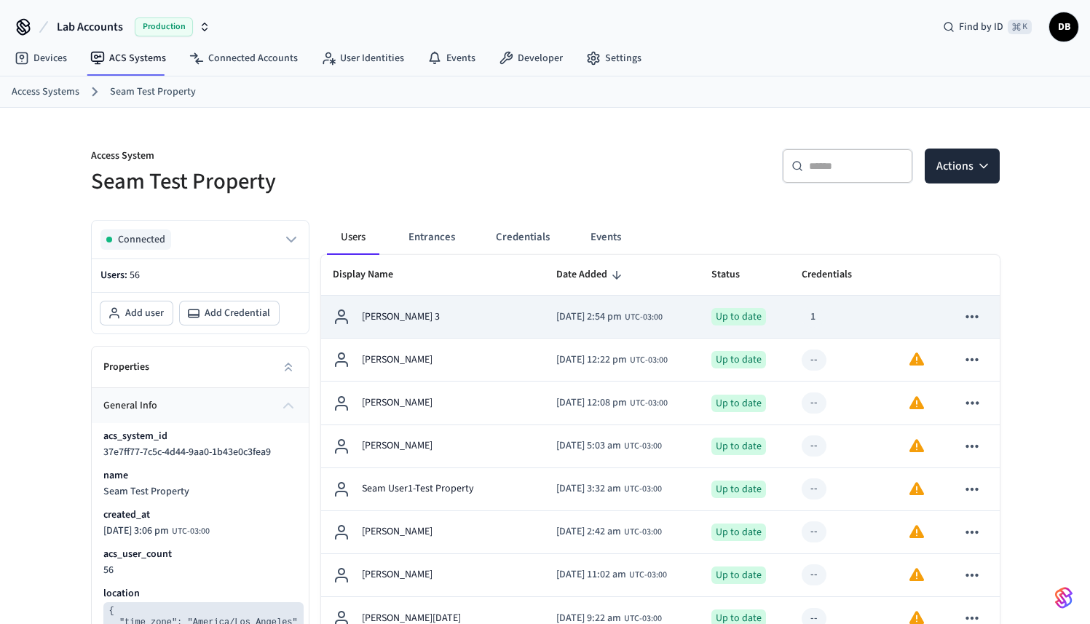
click at [976, 319] on icon "sticky table" at bounding box center [972, 316] width 19 height 19
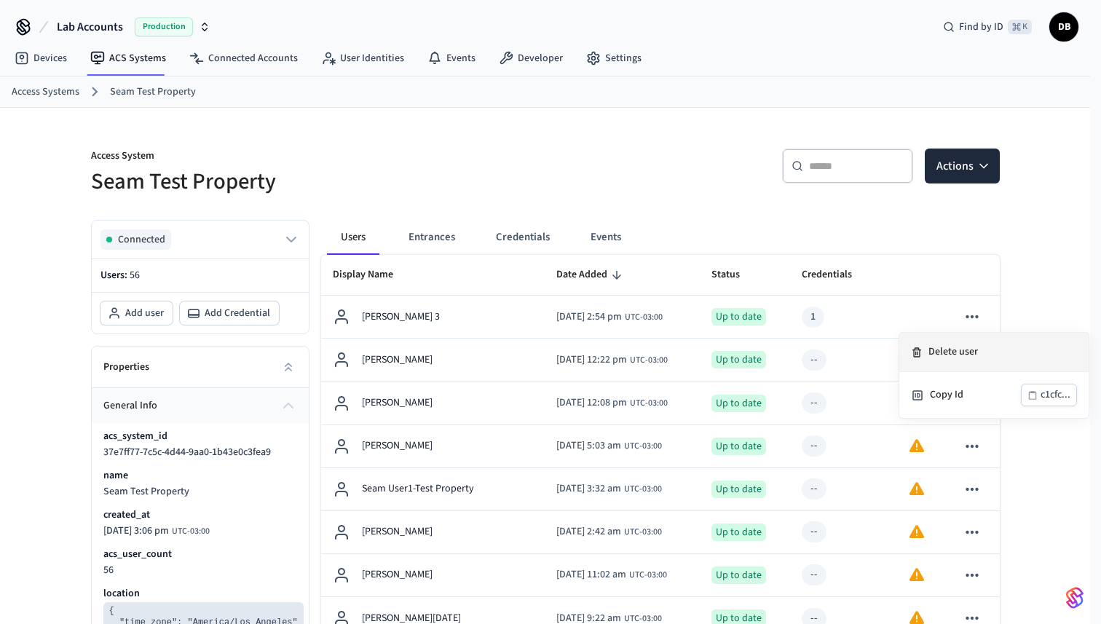
click at [941, 350] on li "Delete user" at bounding box center [993, 352] width 189 height 39
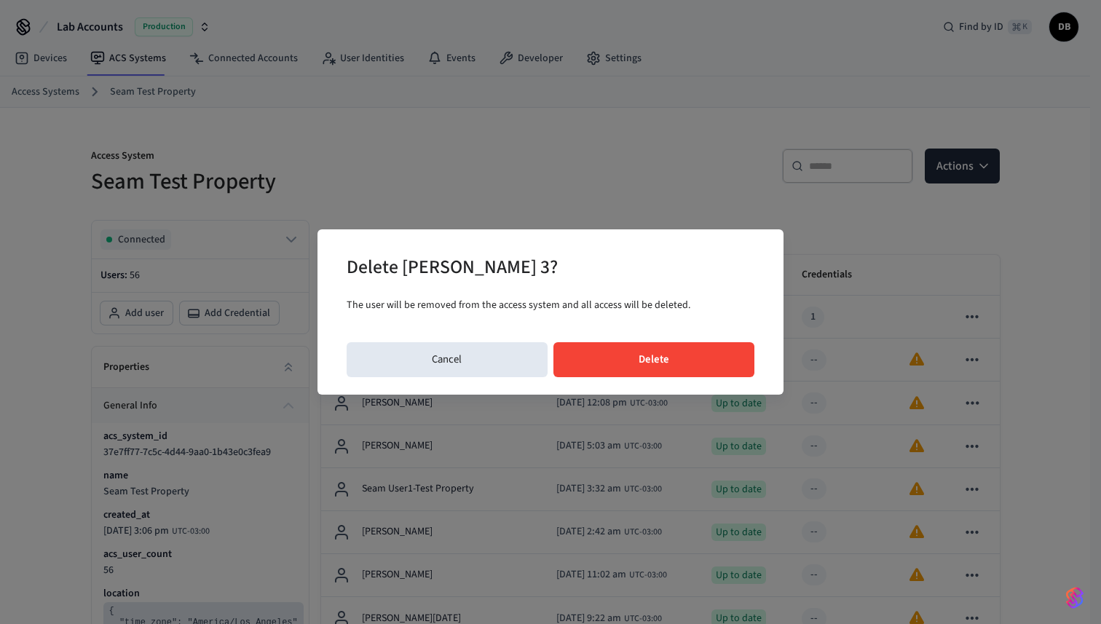
click at [674, 363] on button "Delete" at bounding box center [654, 359] width 202 height 35
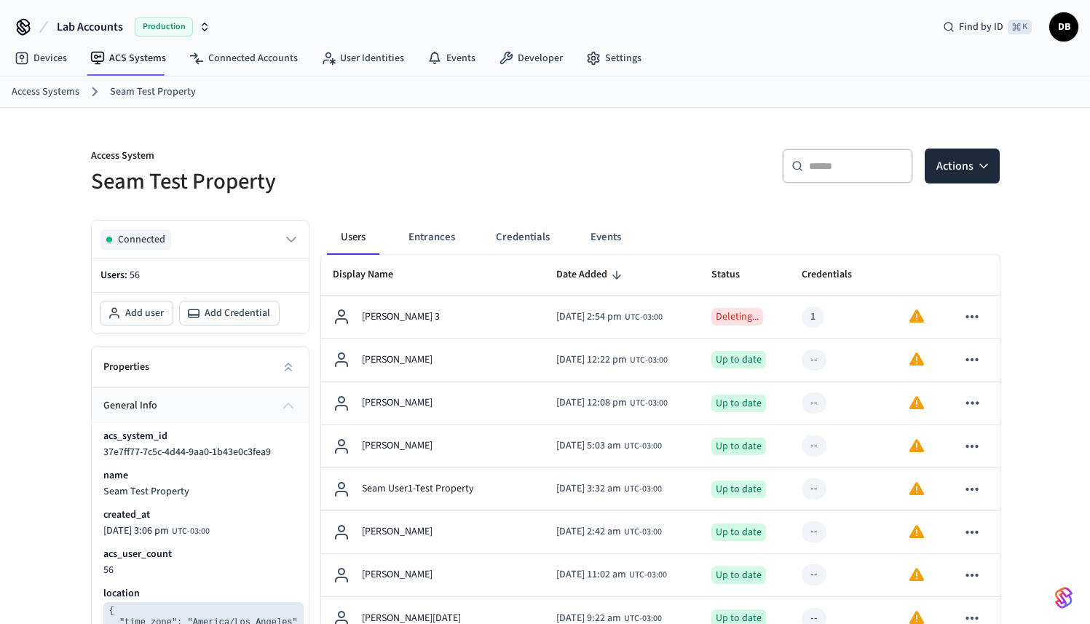
click at [880, 159] on input "text" at bounding box center [856, 166] width 95 height 15
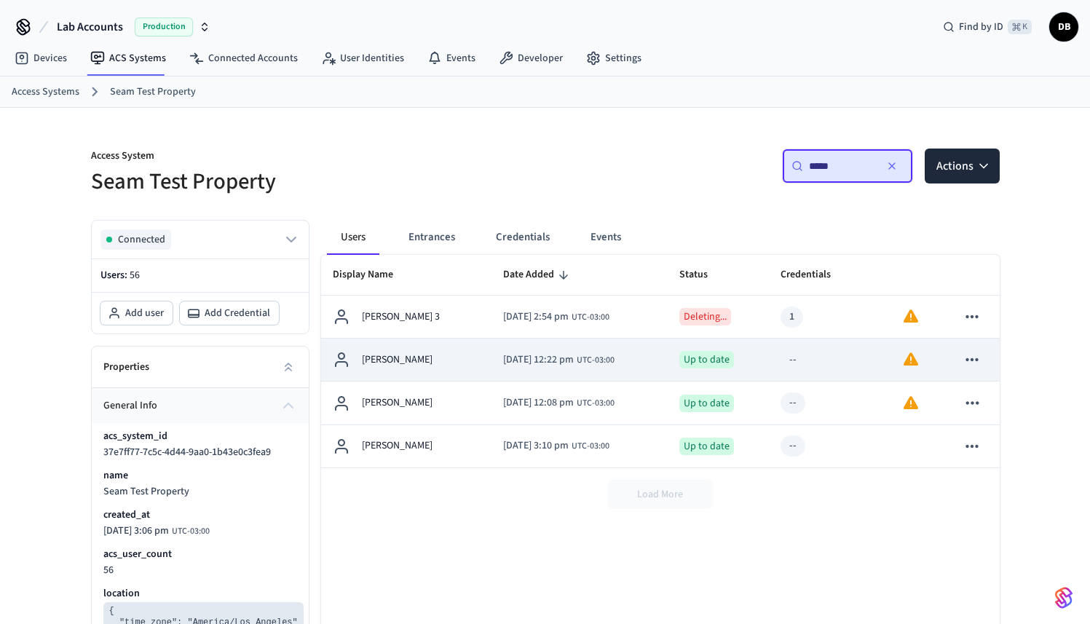
type input "*****"
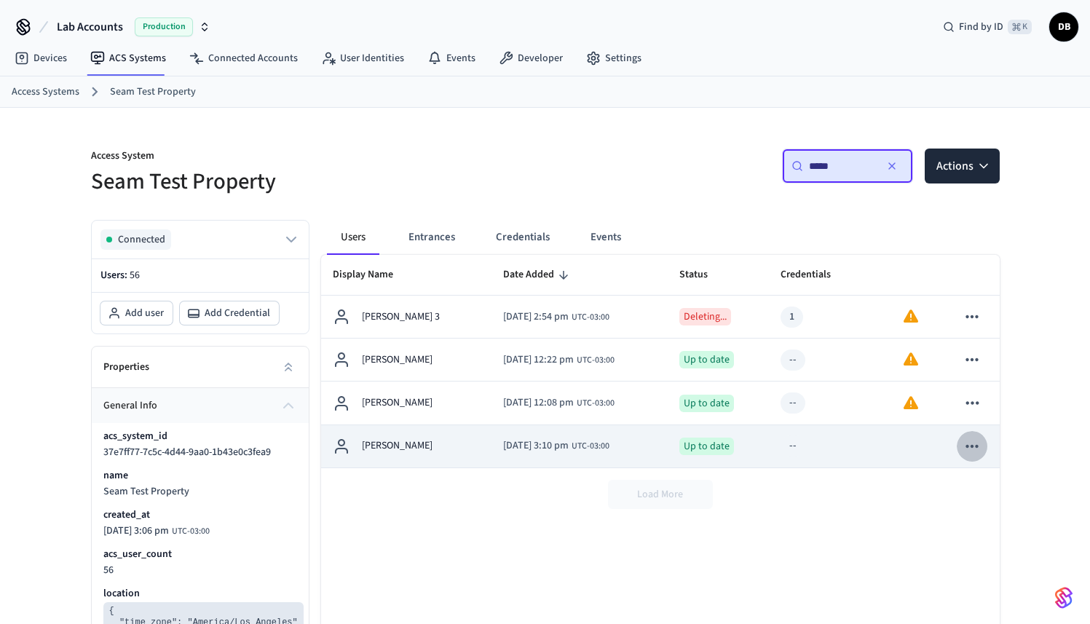
click at [975, 443] on icon "sticky table" at bounding box center [972, 446] width 19 height 19
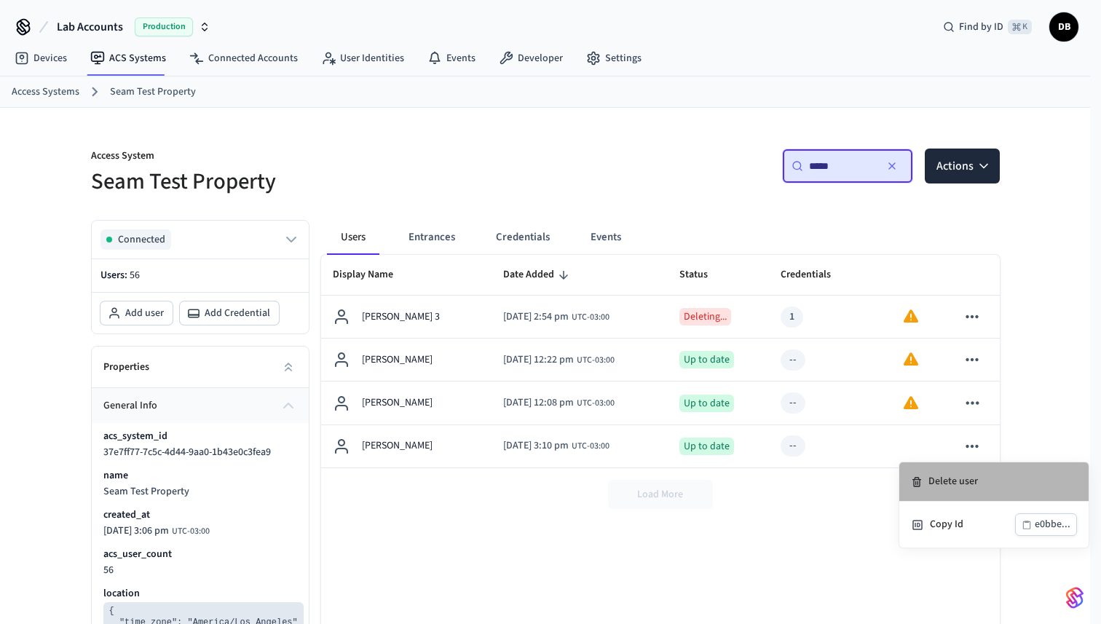
click at [960, 478] on li "Delete user" at bounding box center [993, 481] width 189 height 39
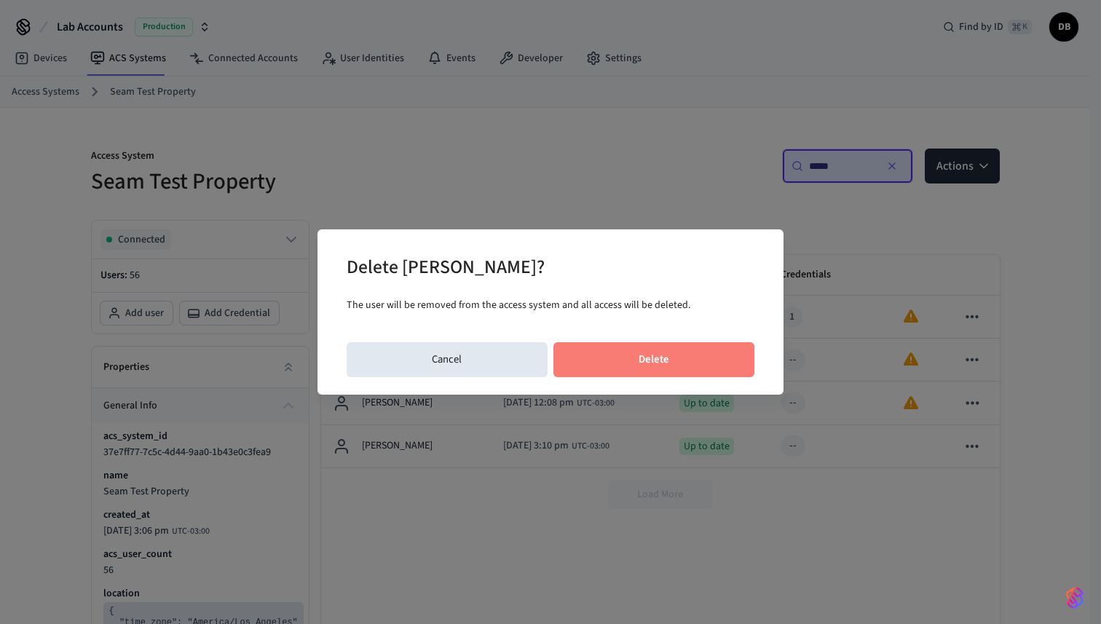
click at [688, 368] on button "Delete" at bounding box center [654, 359] width 202 height 35
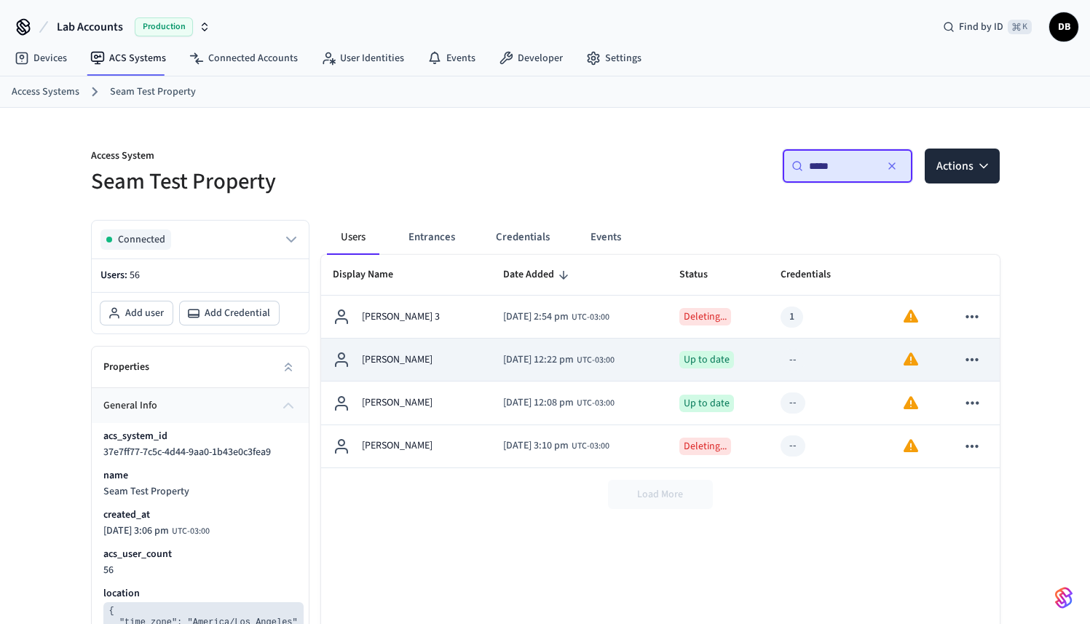
click at [984, 364] on button "sticky table" at bounding box center [972, 359] width 31 height 31
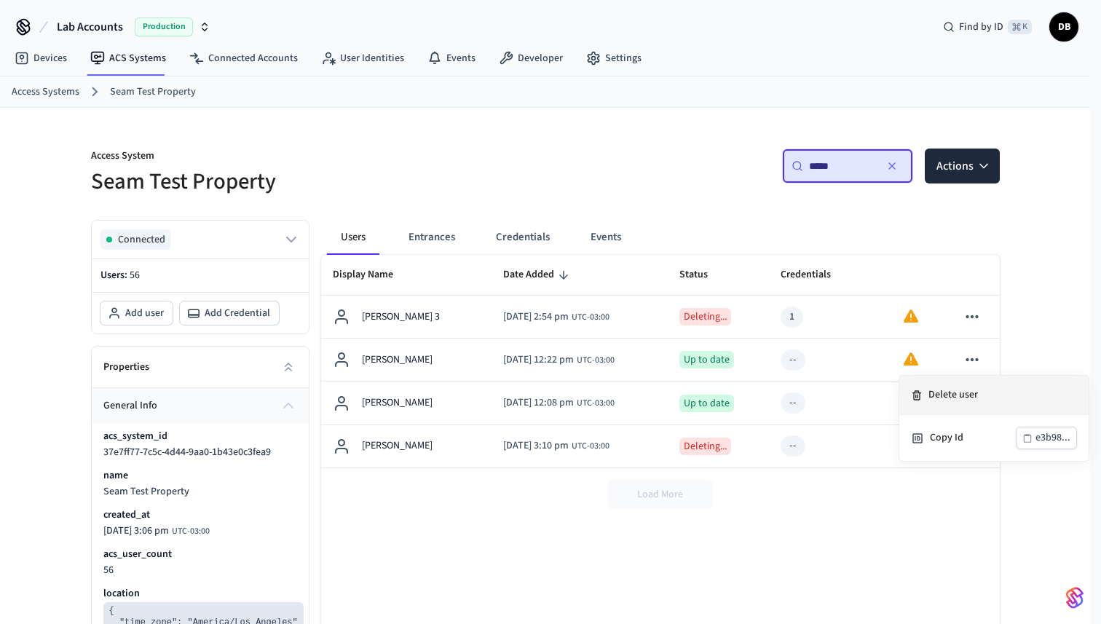
click at [979, 397] on li "Delete user" at bounding box center [993, 395] width 189 height 39
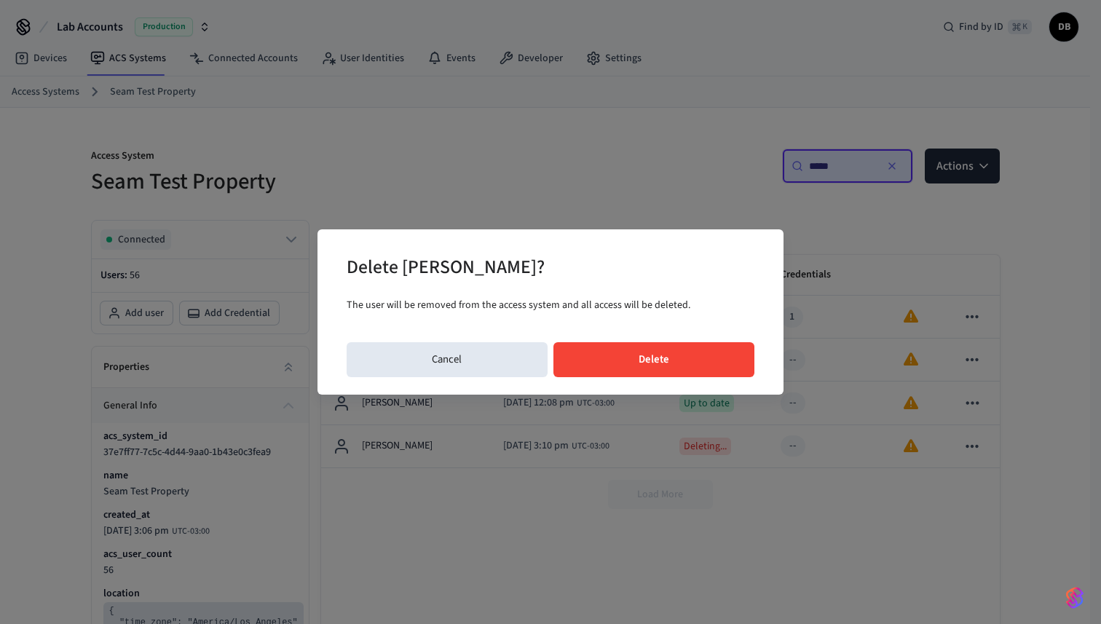
click at [622, 359] on button "Delete" at bounding box center [654, 359] width 202 height 35
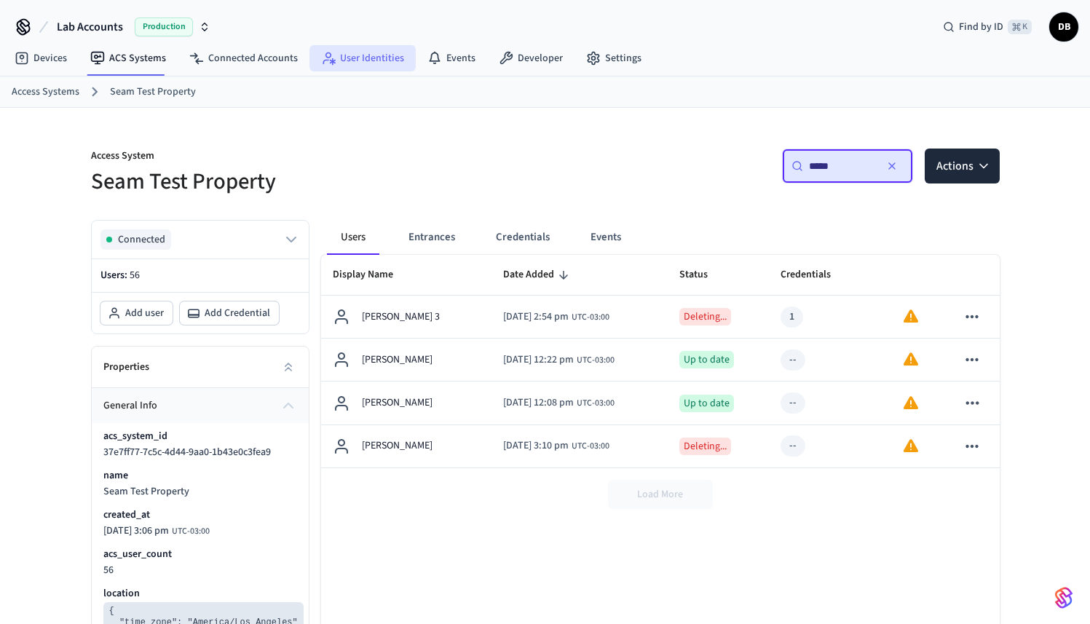
click at [383, 63] on link "User Identities" at bounding box center [362, 58] width 106 height 26
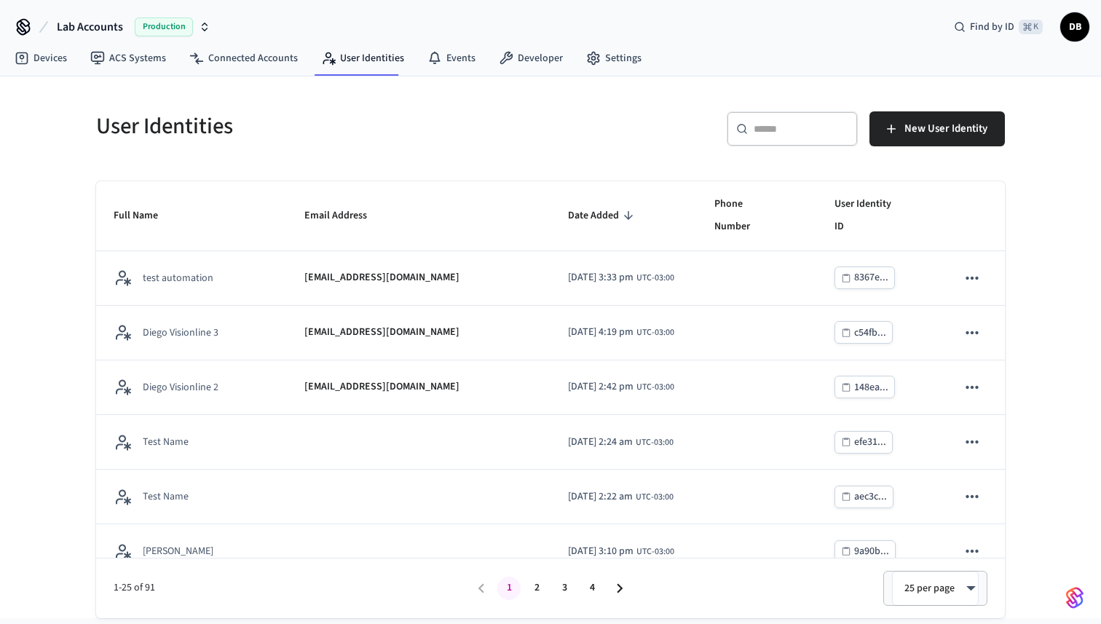
click at [794, 117] on div "​ ​" at bounding box center [792, 128] width 131 height 35
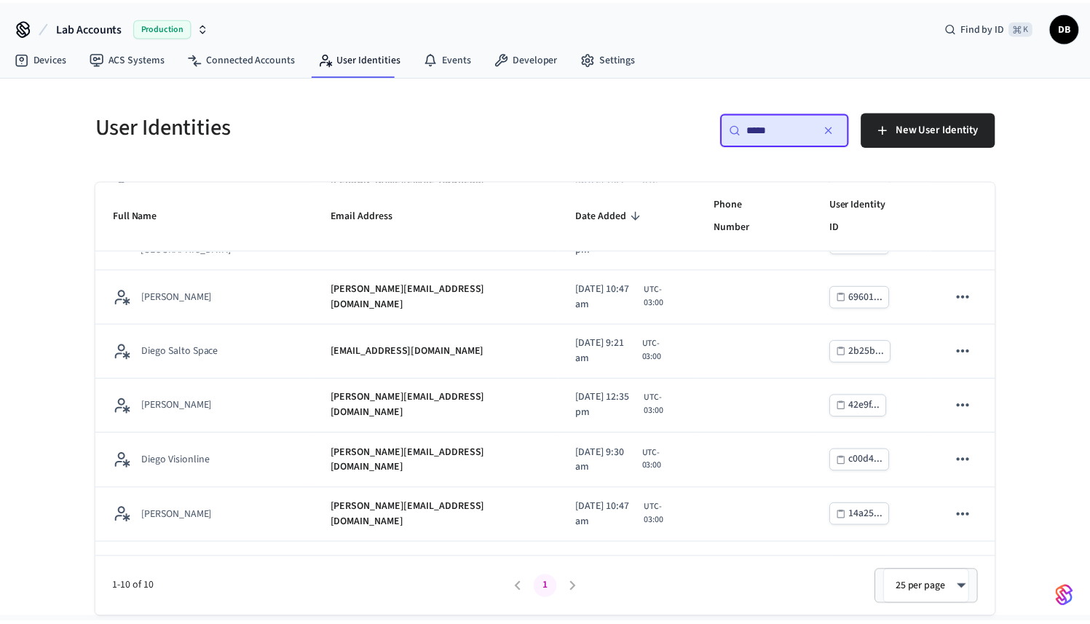
scroll to position [216, 0]
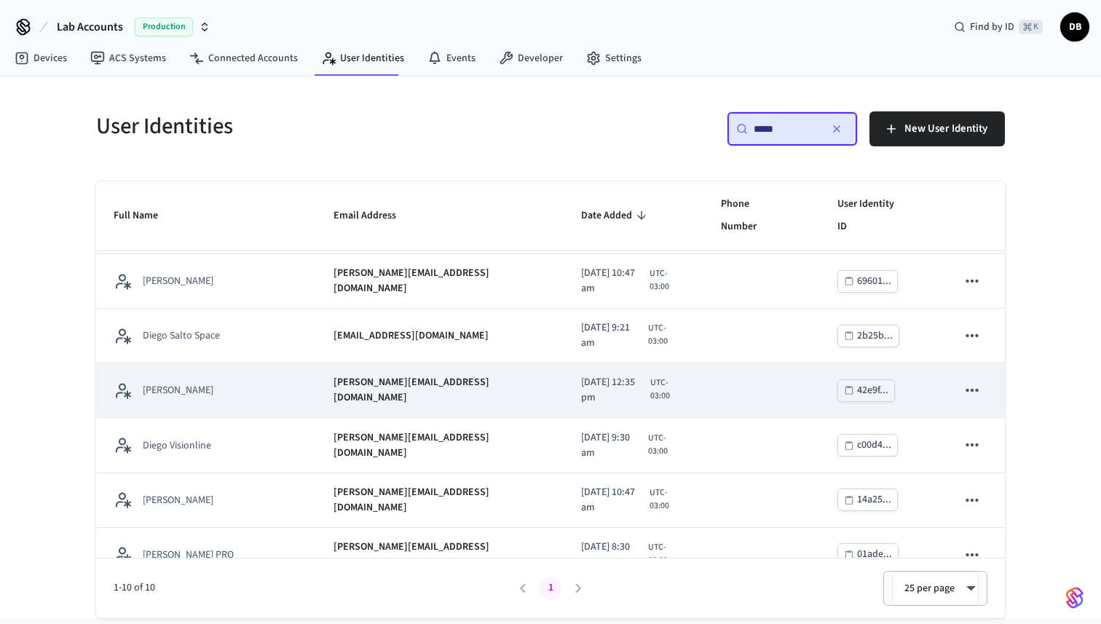
type input "*****"
click at [963, 381] on icon "sticky table" at bounding box center [972, 390] width 19 height 19
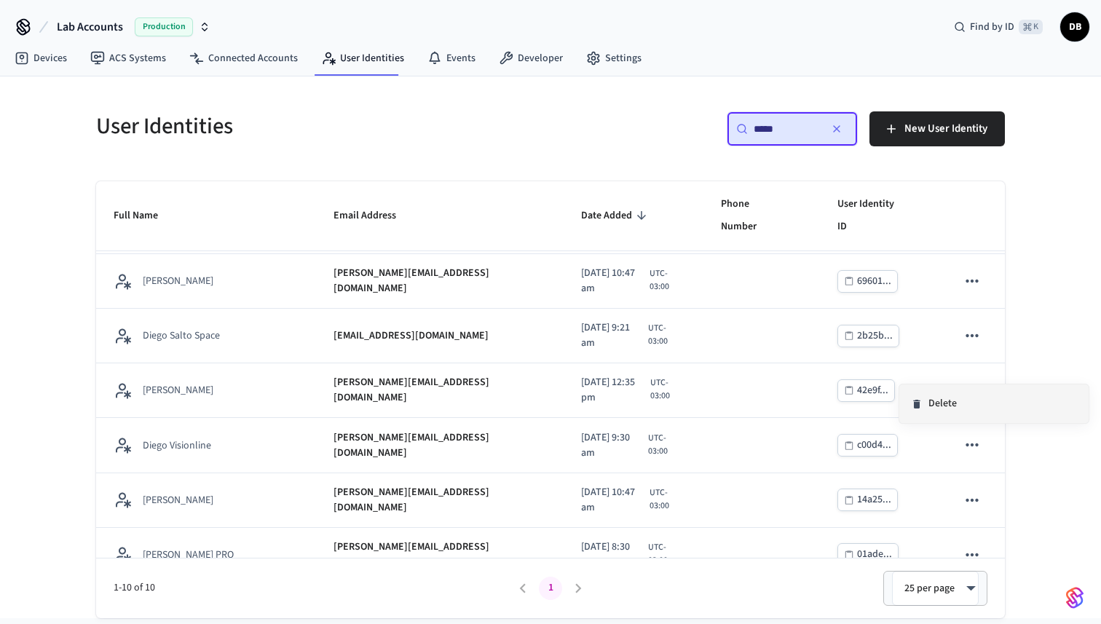
click at [924, 411] on li "Delete" at bounding box center [993, 404] width 189 height 39
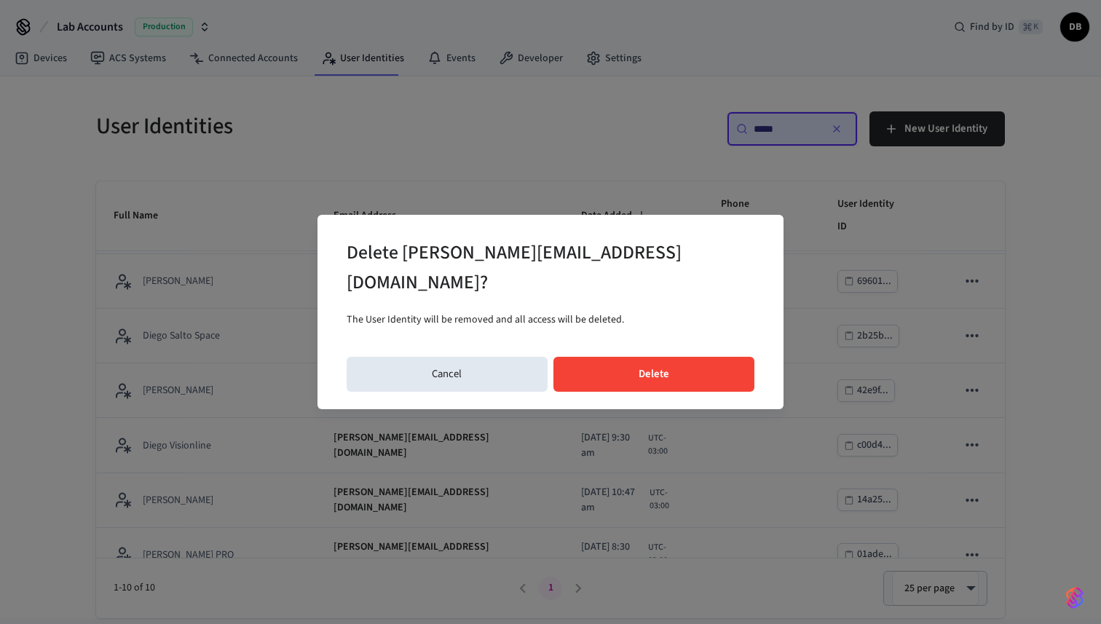
click at [635, 360] on button "Delete" at bounding box center [654, 374] width 202 height 35
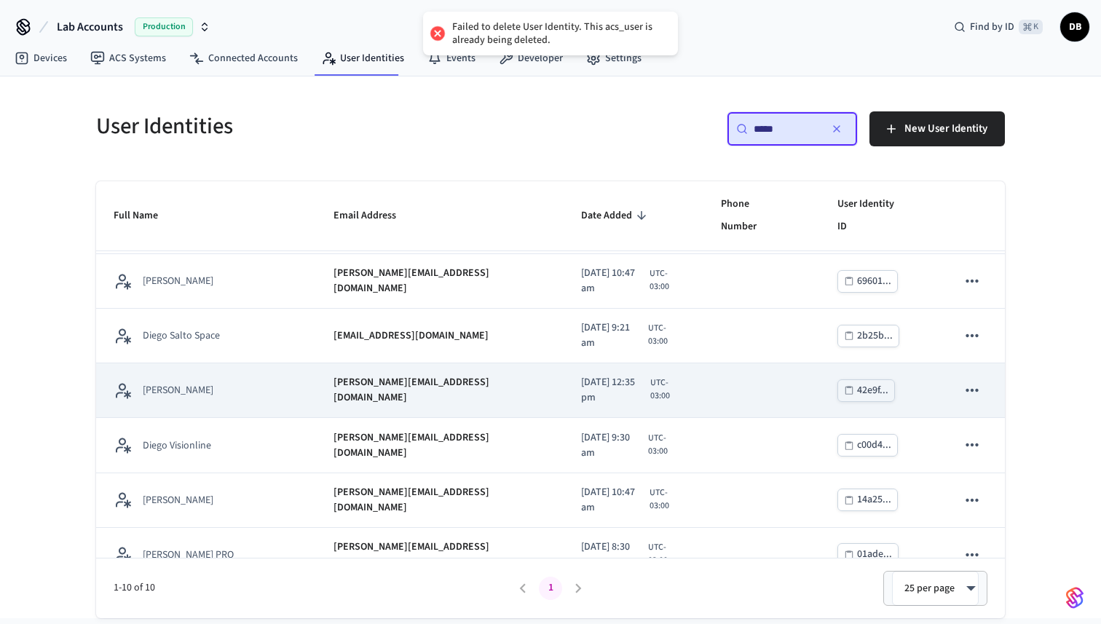
click at [217, 378] on td "[PERSON_NAME]" at bounding box center [206, 390] width 220 height 55
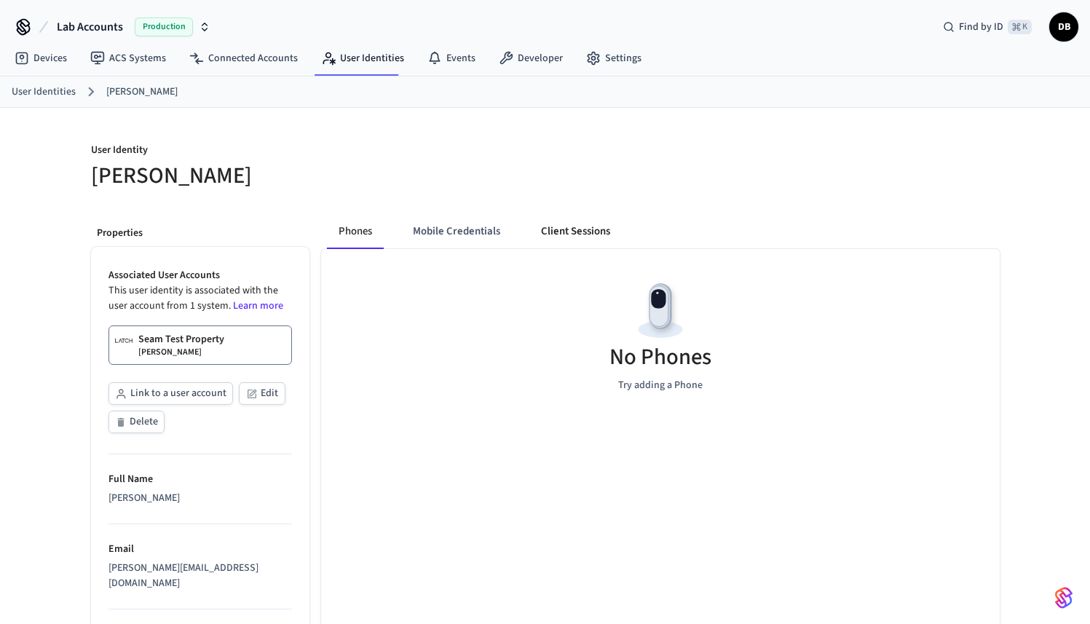
click at [580, 240] on button "Client Sessions" at bounding box center [575, 231] width 92 height 35
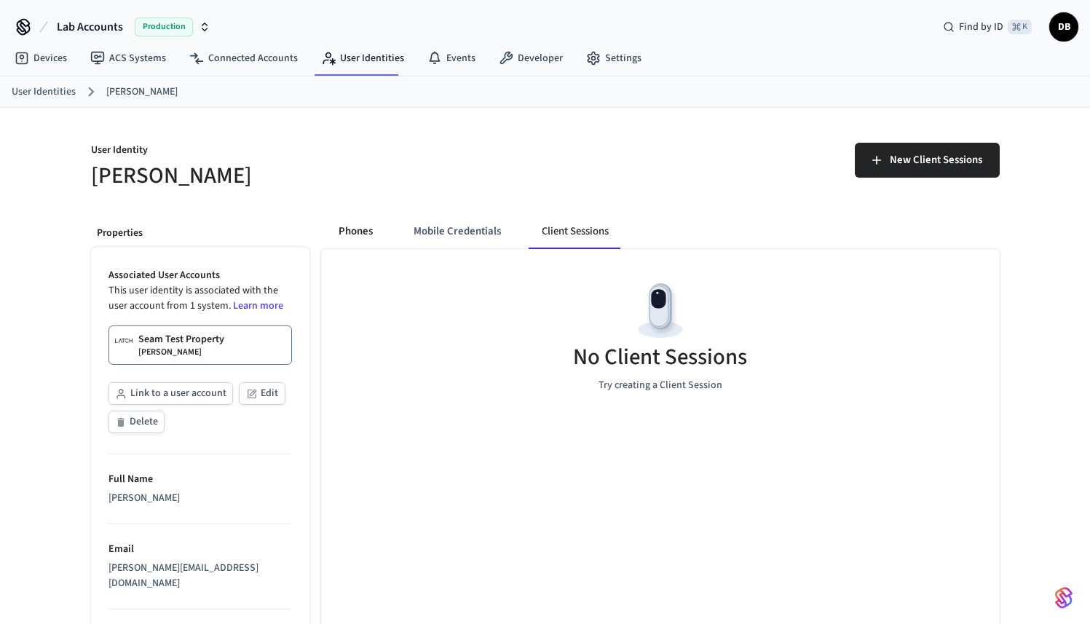
click at [327, 229] on button "Phones" at bounding box center [356, 231] width 58 height 35
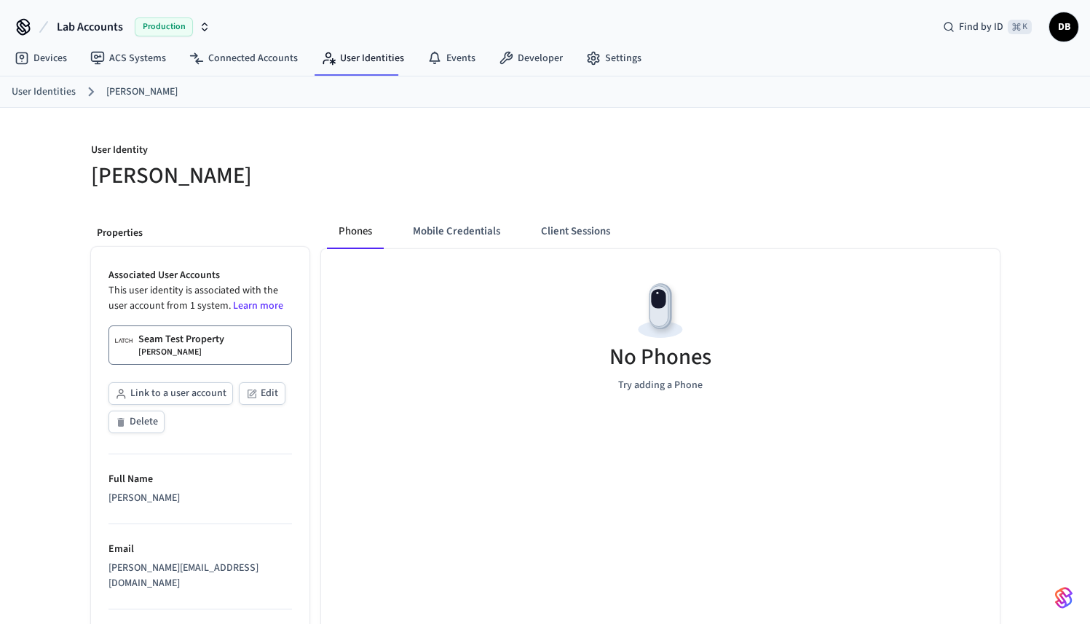
click at [165, 421] on div "Link to a user account Edit Delete" at bounding box center [201, 409] width 184 height 54
click at [148, 421] on button "Delete" at bounding box center [137, 422] width 56 height 23
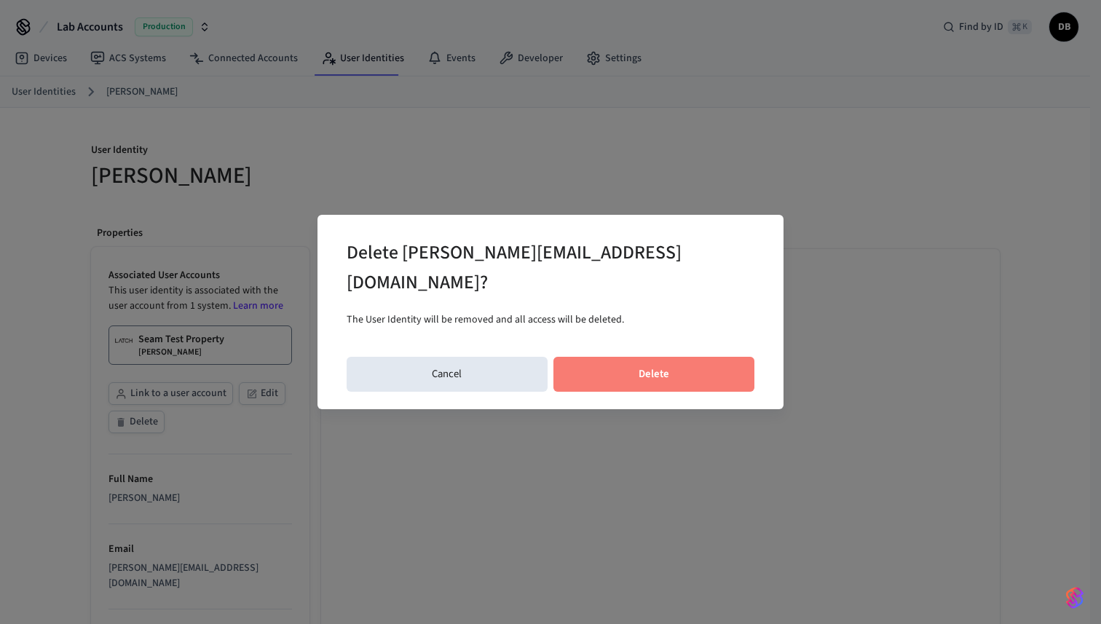
click at [624, 367] on button "Delete" at bounding box center [654, 374] width 202 height 35
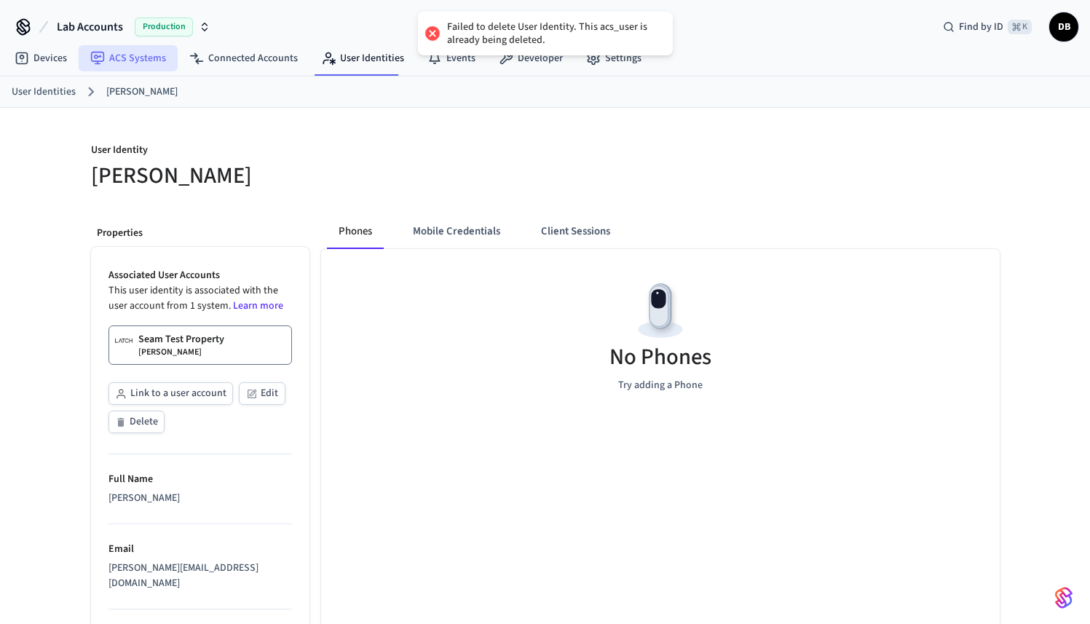
click at [139, 57] on link "ACS Systems" at bounding box center [128, 58] width 99 height 26
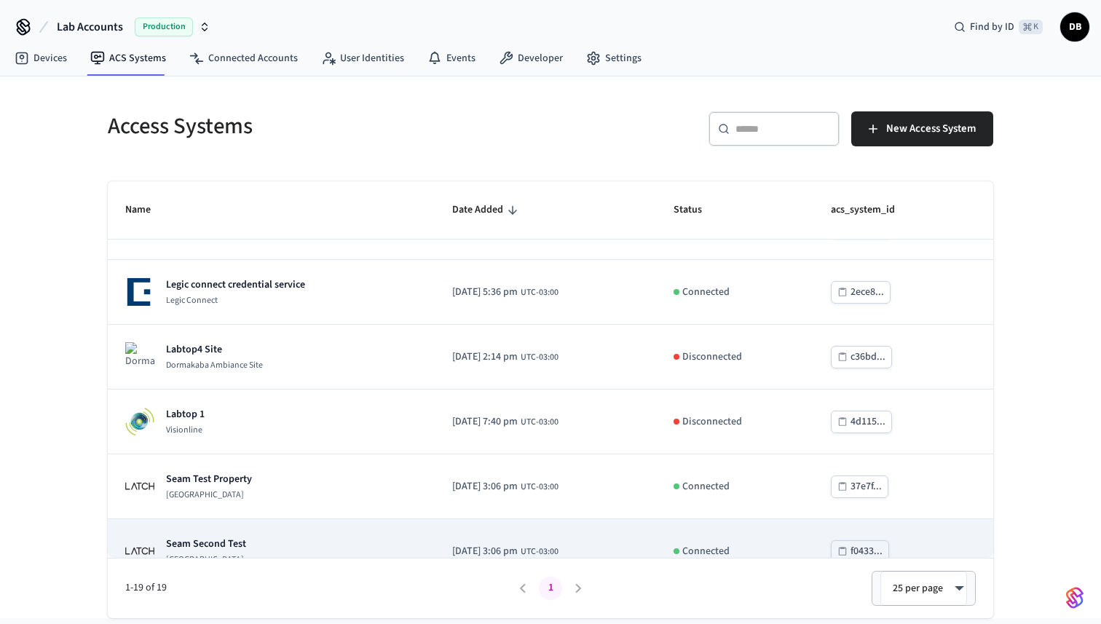
scroll to position [525, 0]
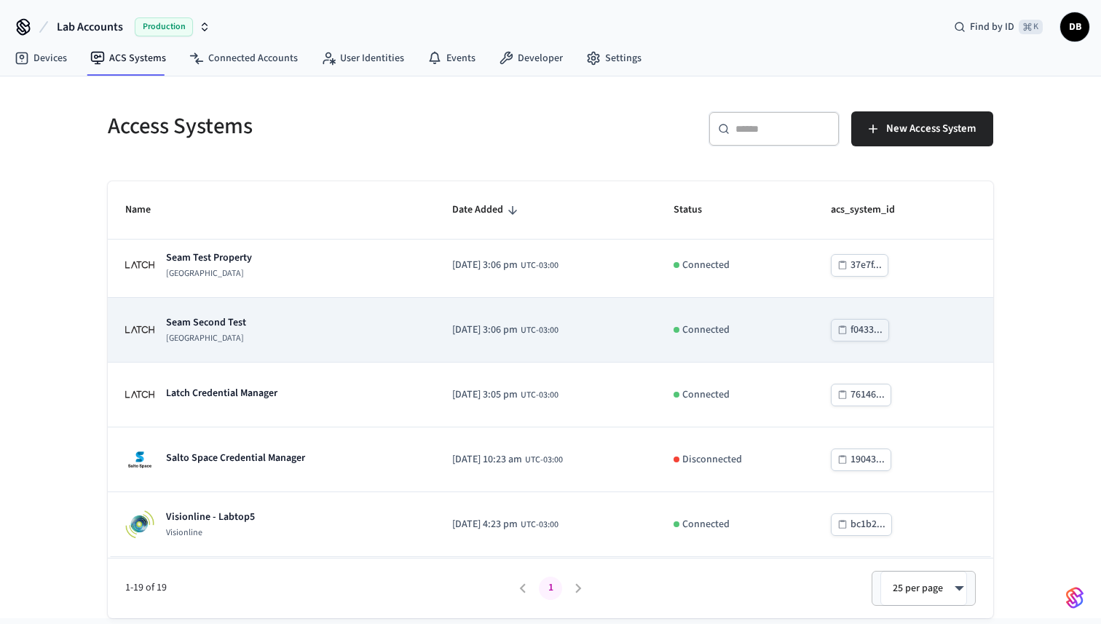
click at [258, 344] on div "Seam Second Test Latch Building" at bounding box center [271, 329] width 292 height 29
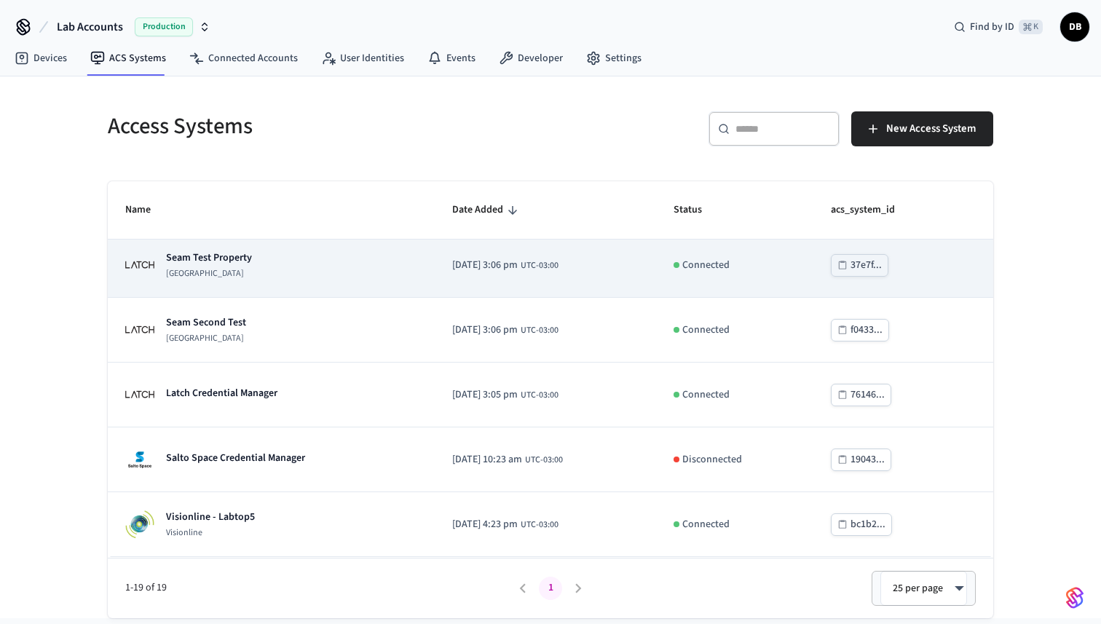
click at [247, 256] on p "Seam Test Property" at bounding box center [209, 258] width 86 height 15
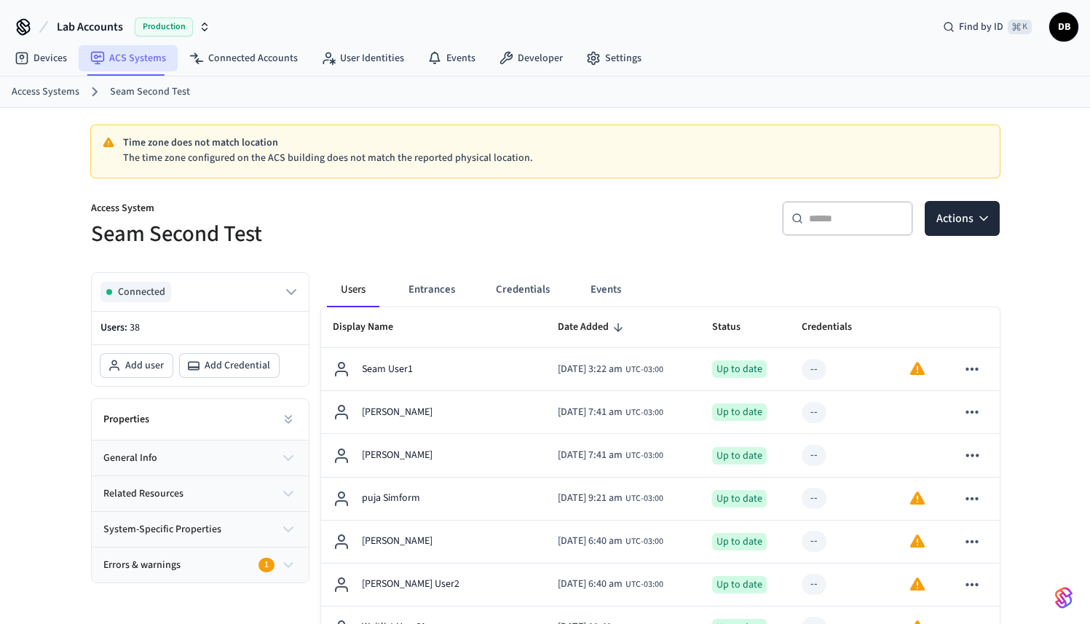
click at [117, 65] on link "ACS Systems" at bounding box center [128, 58] width 99 height 26
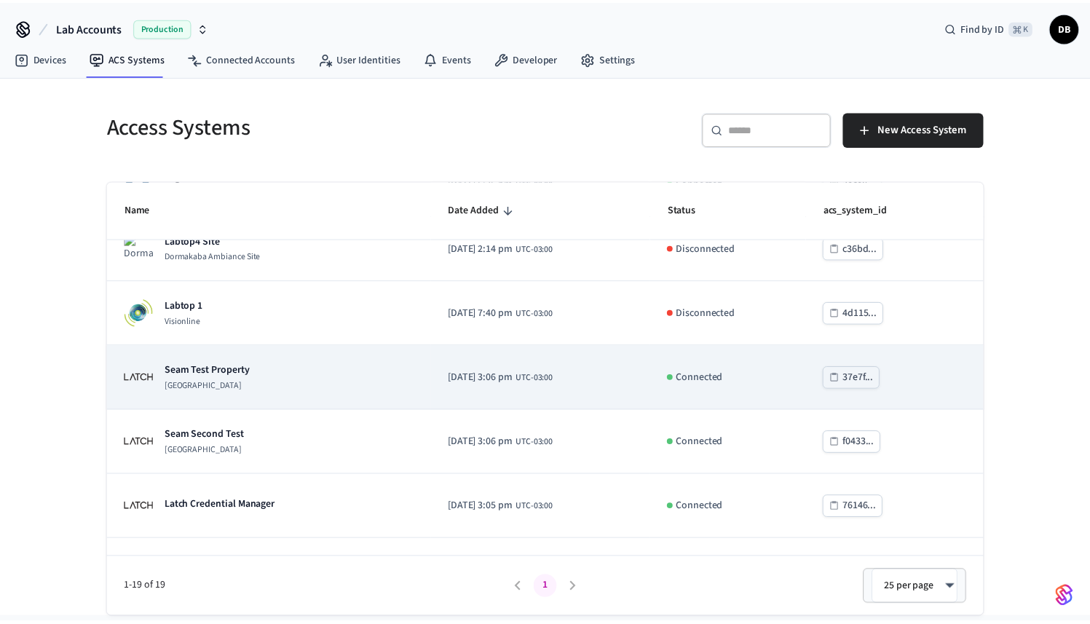
scroll to position [412, 0]
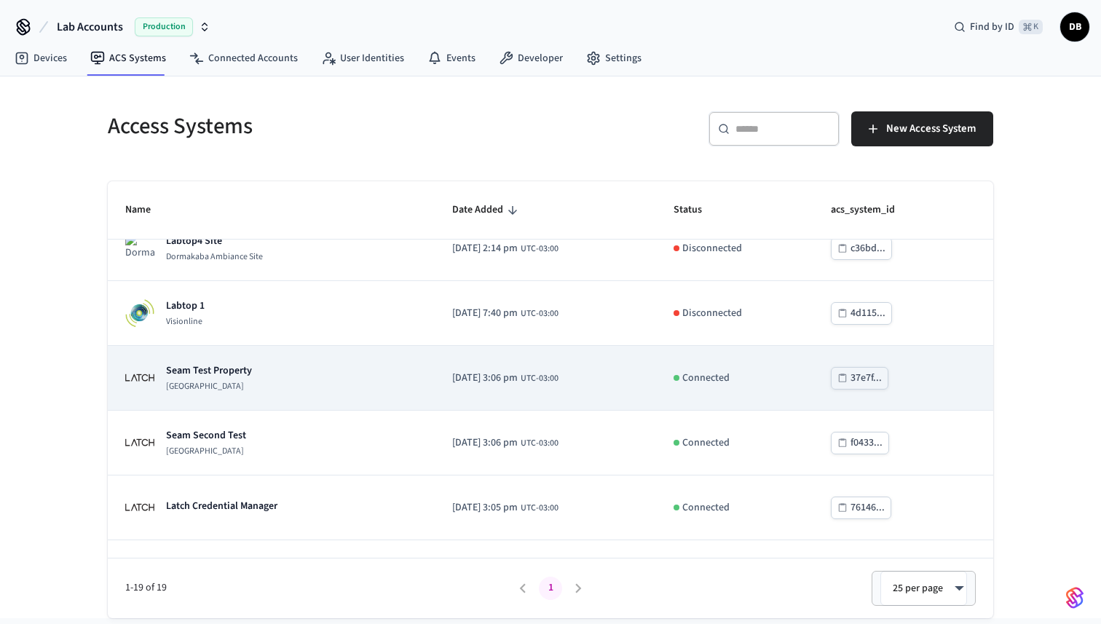
click at [248, 389] on p "[GEOGRAPHIC_DATA]" at bounding box center [209, 387] width 86 height 12
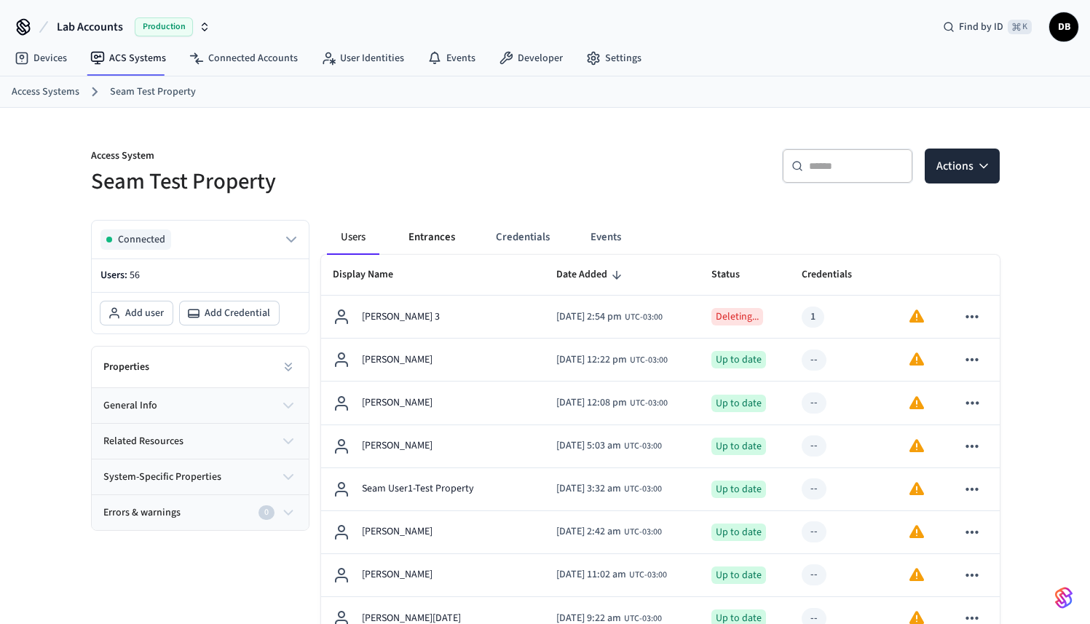
click at [438, 242] on button "Entrances" at bounding box center [432, 237] width 70 height 35
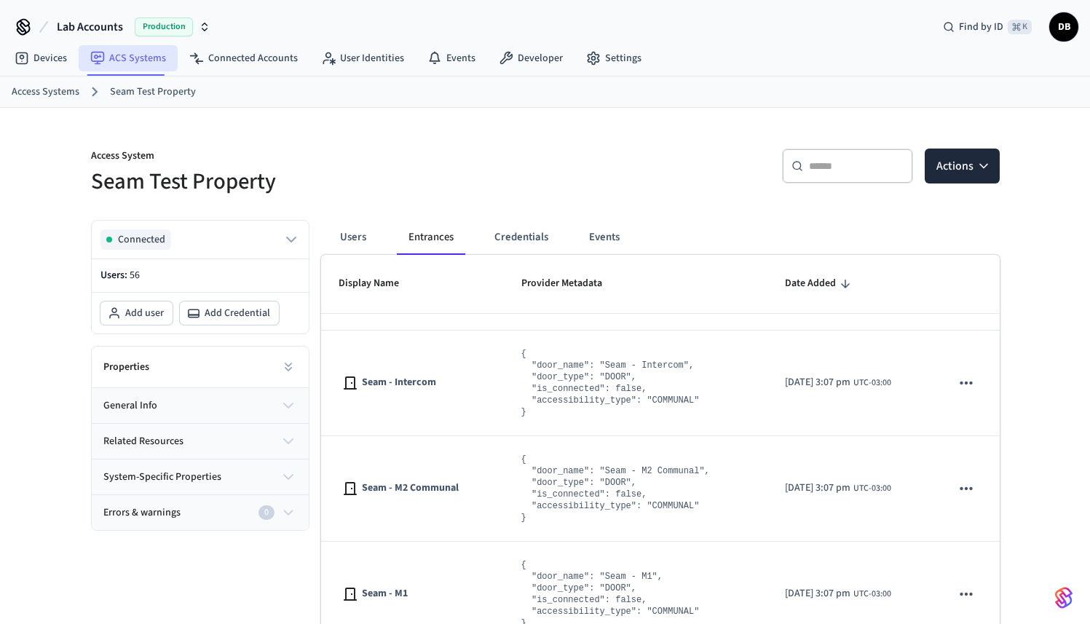
click at [139, 61] on link "ACS Systems" at bounding box center [128, 58] width 99 height 26
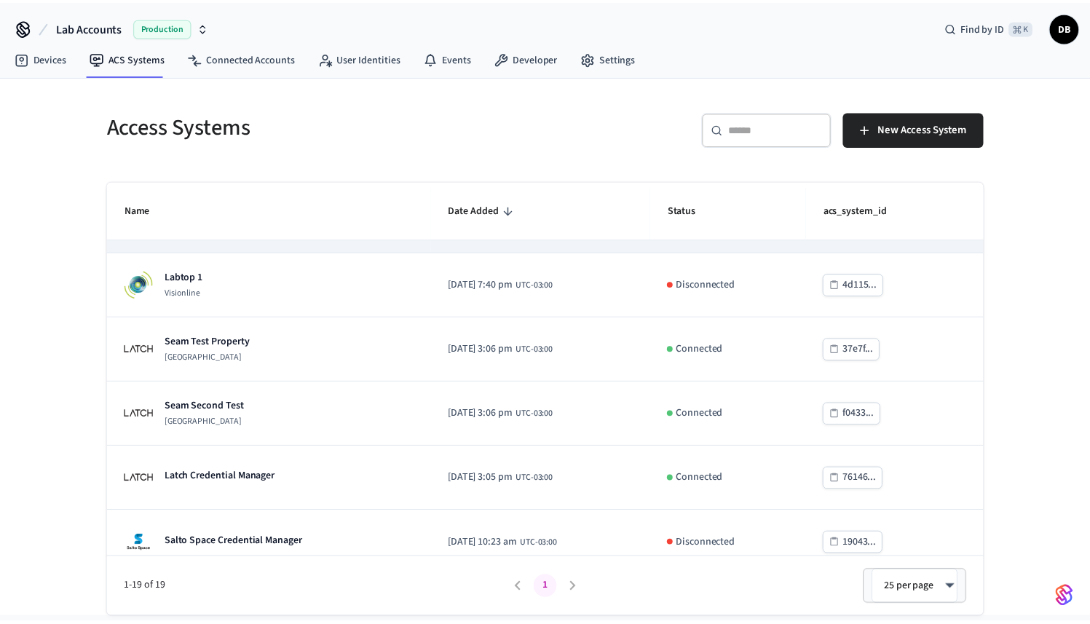
scroll to position [438, 0]
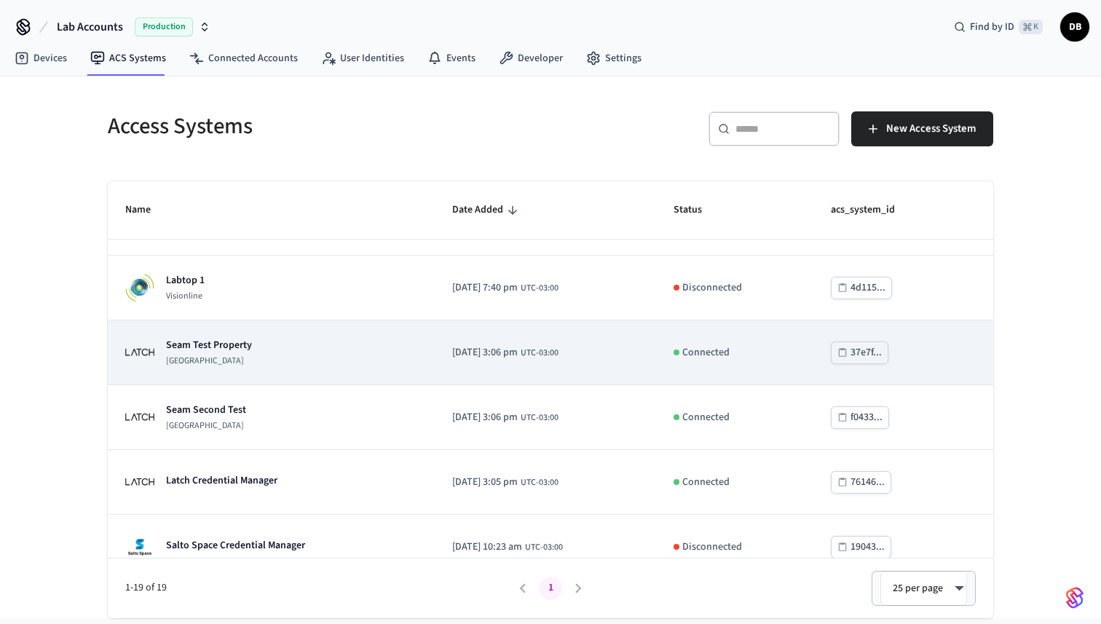
click at [251, 359] on p "[GEOGRAPHIC_DATA]" at bounding box center [209, 361] width 86 height 12
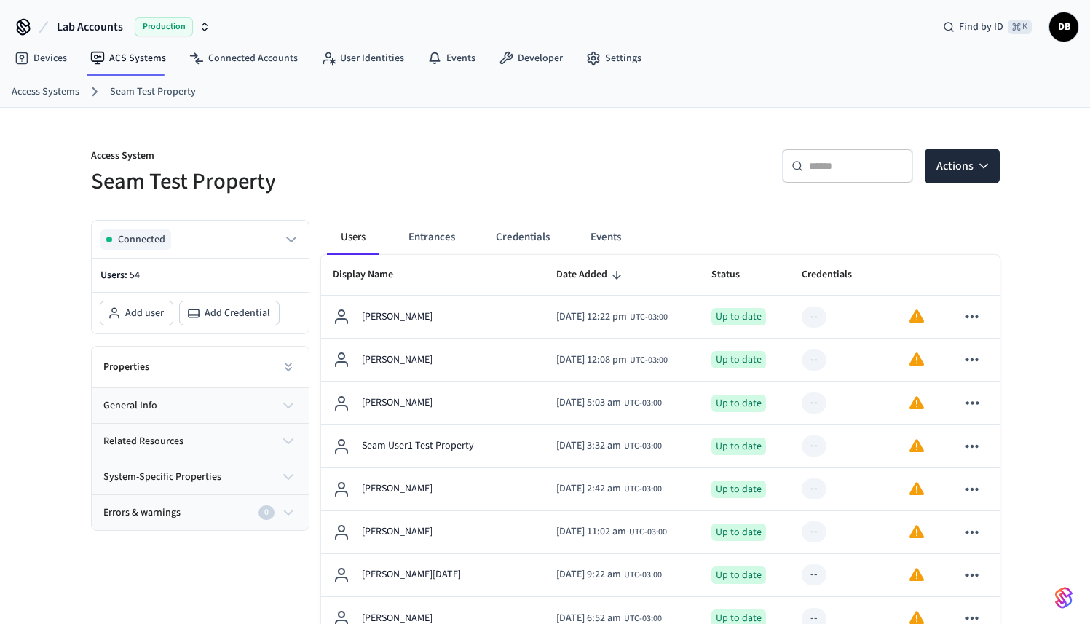
scroll to position [9, 0]
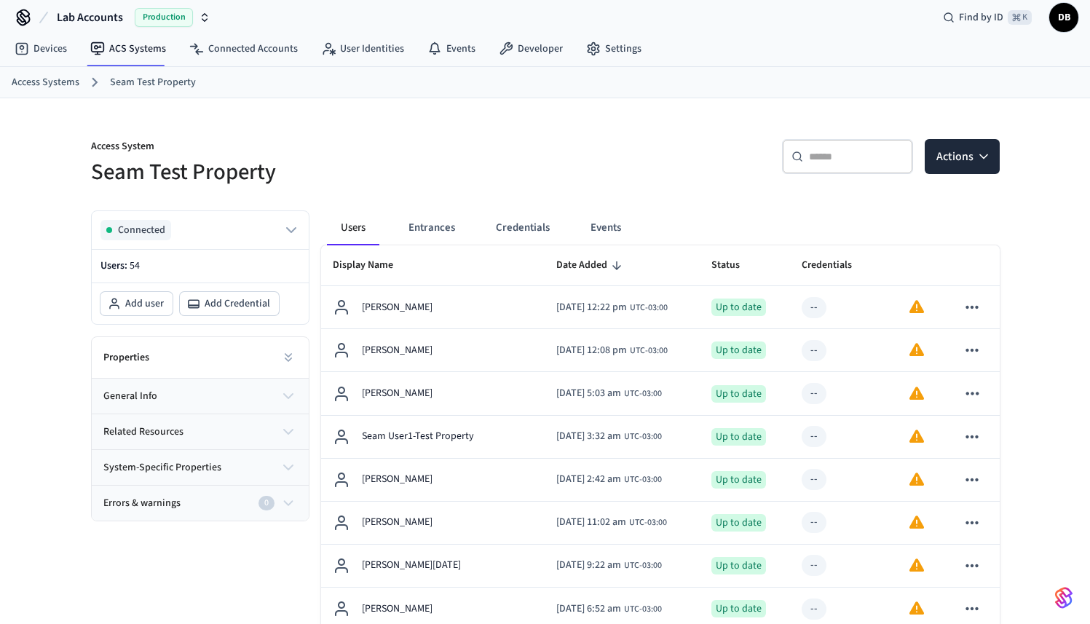
click at [821, 165] on div "​ ​" at bounding box center [847, 156] width 131 height 35
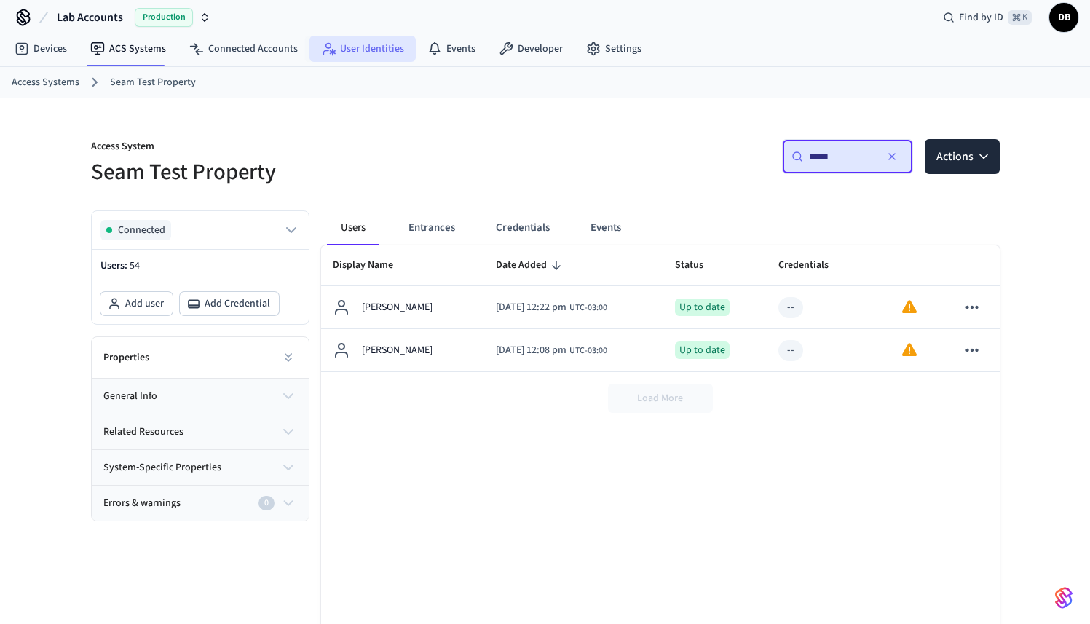
type input "*****"
click at [393, 50] on link "User Identities" at bounding box center [362, 49] width 106 height 26
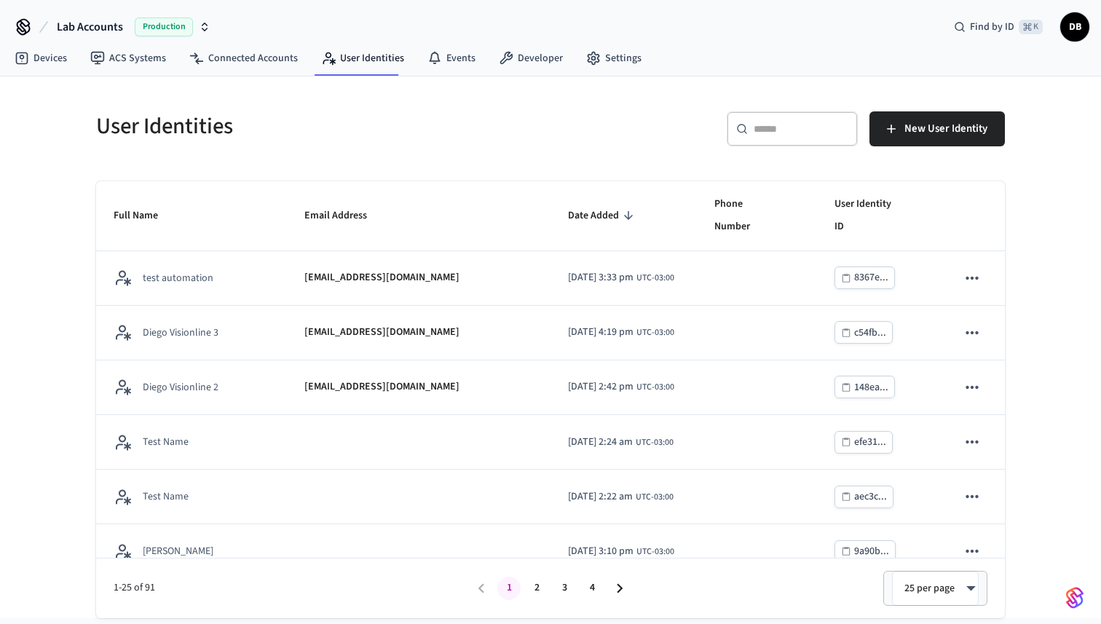
click at [835, 122] on input "text" at bounding box center [801, 129] width 95 height 15
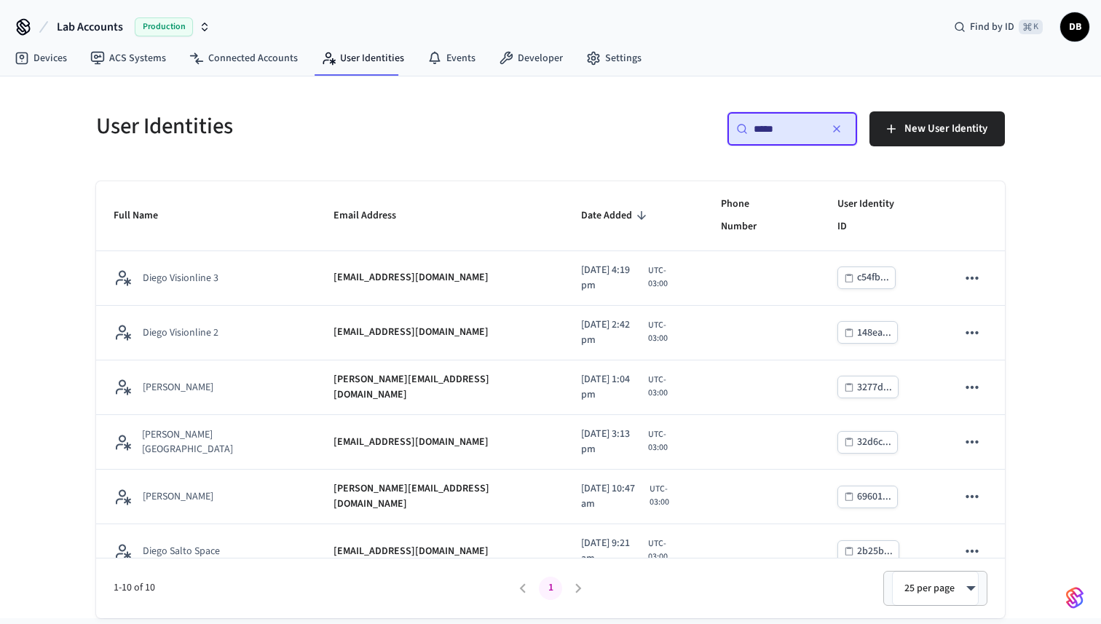
type input "*****"
click at [28, 307] on div "User Identities ​ ***** ​ New User Identity Full Name Email Address Date Added …" at bounding box center [550, 347] width 1101 height 542
click at [939, 128] on span "New User Identity" at bounding box center [945, 128] width 83 height 19
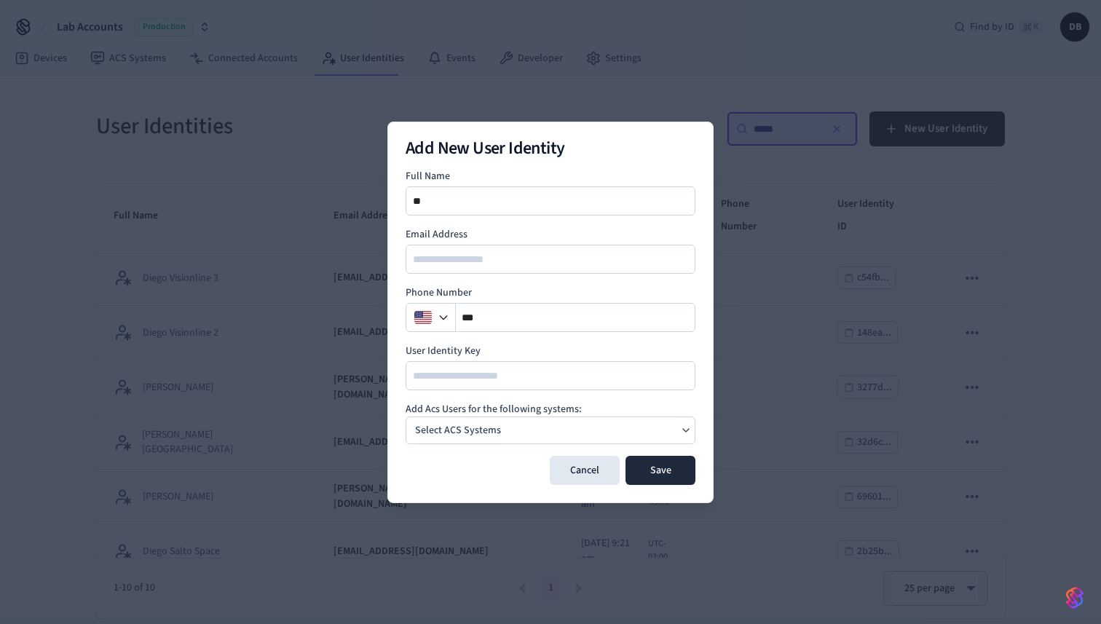
type input "*"
type input "**********"
click at [522, 269] on div at bounding box center [551, 259] width 290 height 29
click at [521, 264] on input "email" at bounding box center [551, 259] width 288 height 17
type input "**********"
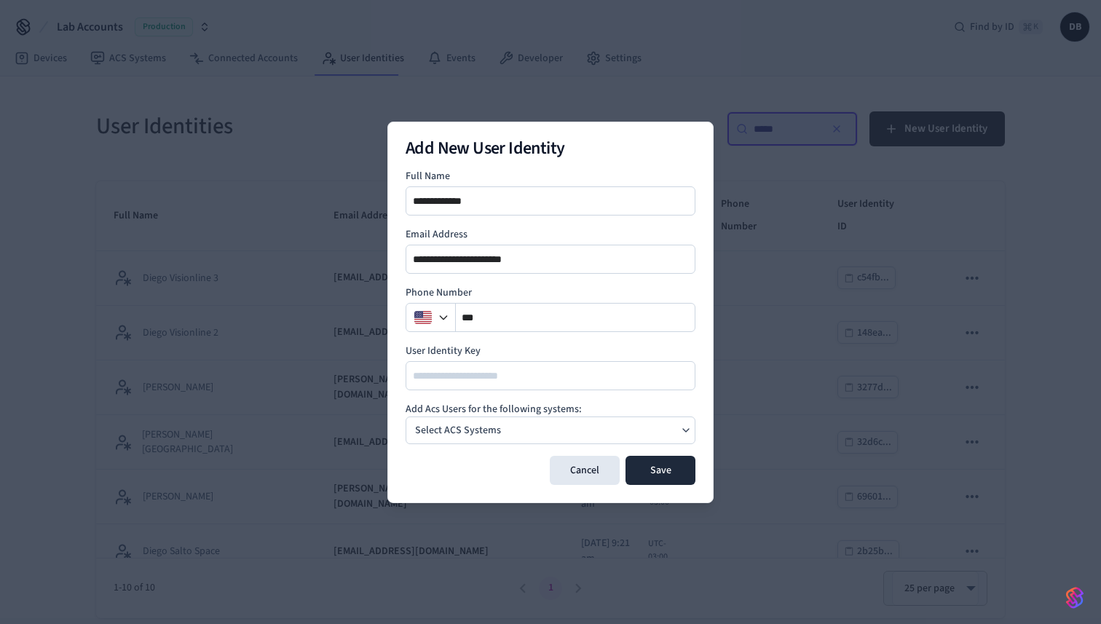
click at [638, 440] on div "Select ACS Systems" at bounding box center [551, 431] width 290 height 28
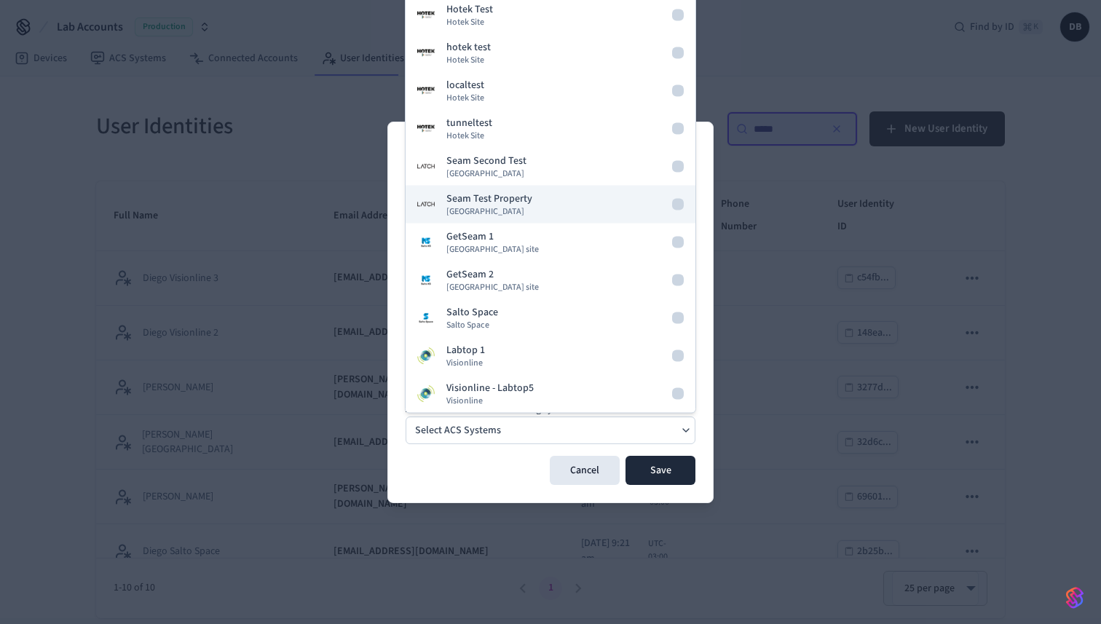
click at [564, 207] on button "Seam Test Property [GEOGRAPHIC_DATA]" at bounding box center [551, 205] width 290 height 38
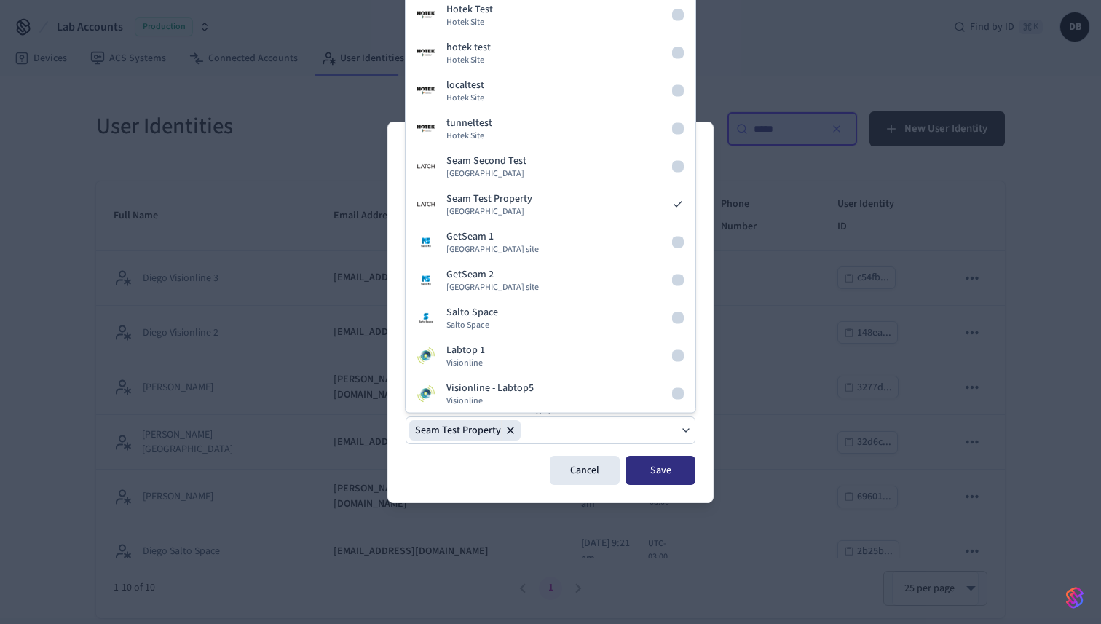
click at [655, 472] on button "Save" at bounding box center [661, 470] width 70 height 29
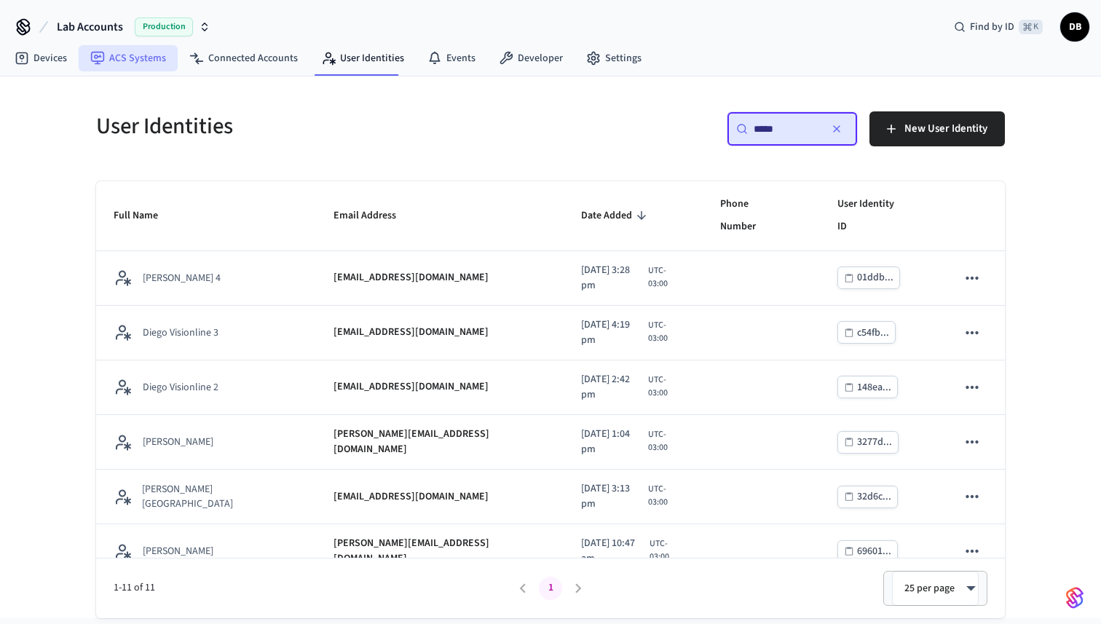
click at [153, 56] on link "ACS Systems" at bounding box center [128, 58] width 99 height 26
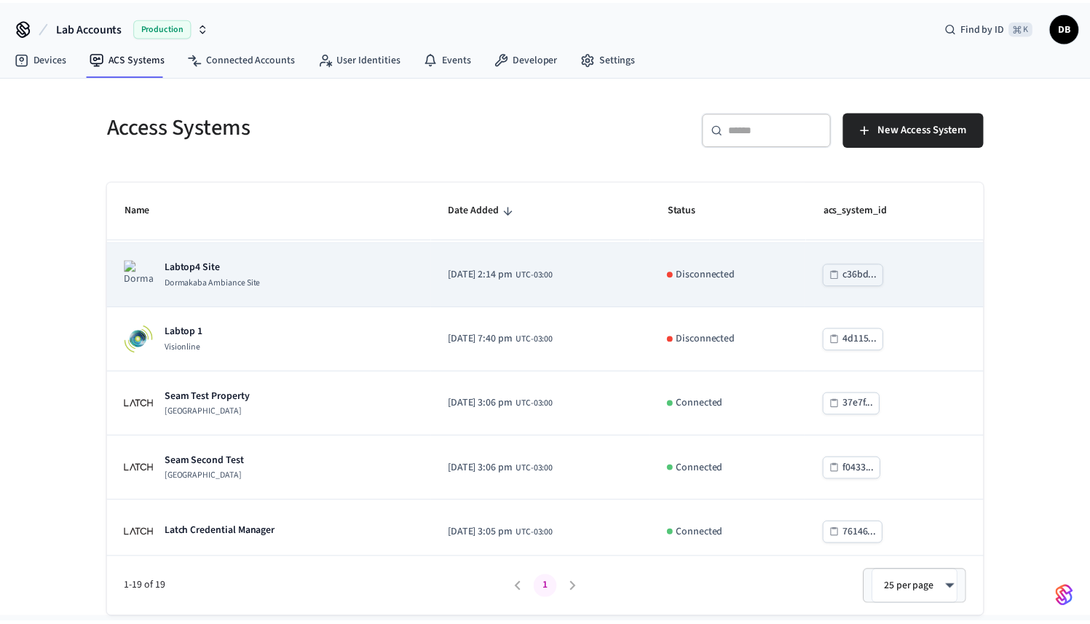
scroll to position [393, 0]
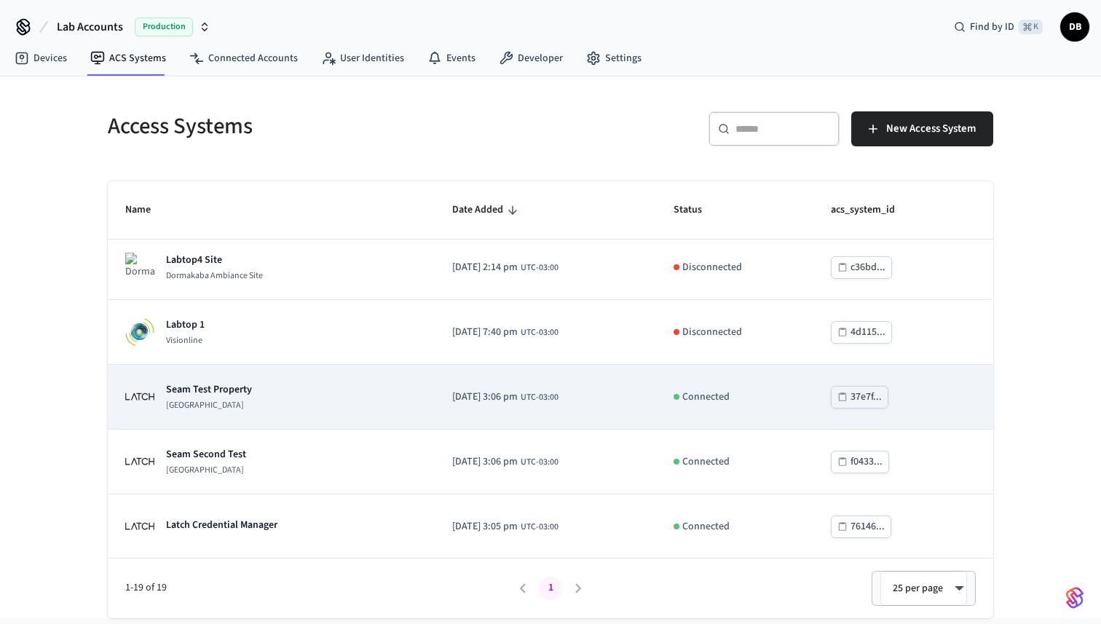
click at [246, 407] on p "[GEOGRAPHIC_DATA]" at bounding box center [209, 406] width 86 height 12
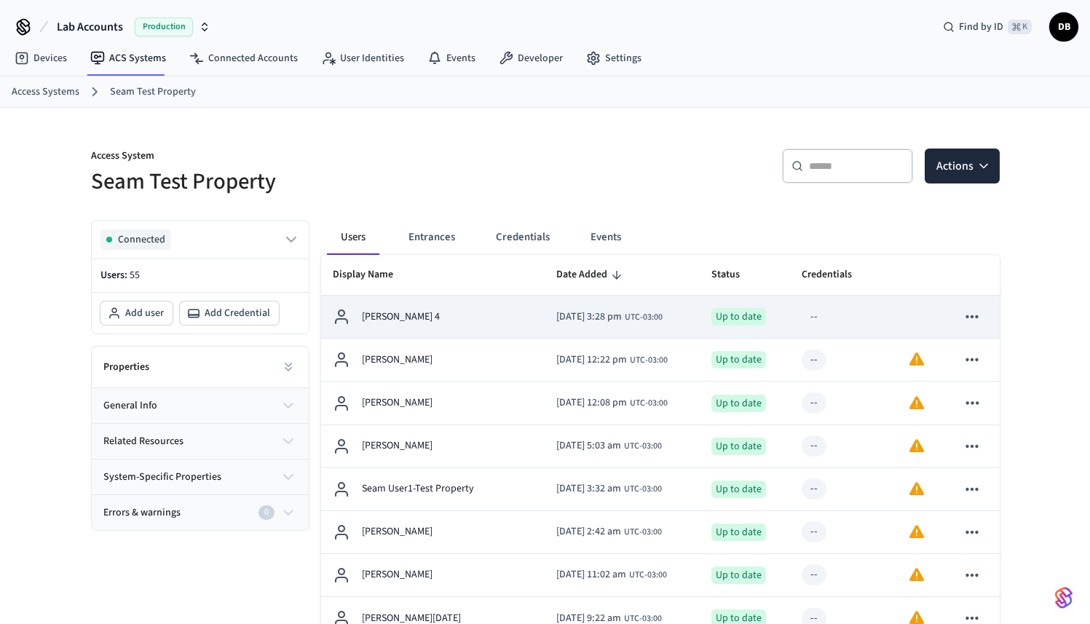
click at [465, 315] on div "Diego Latch 4" at bounding box center [433, 316] width 200 height 17
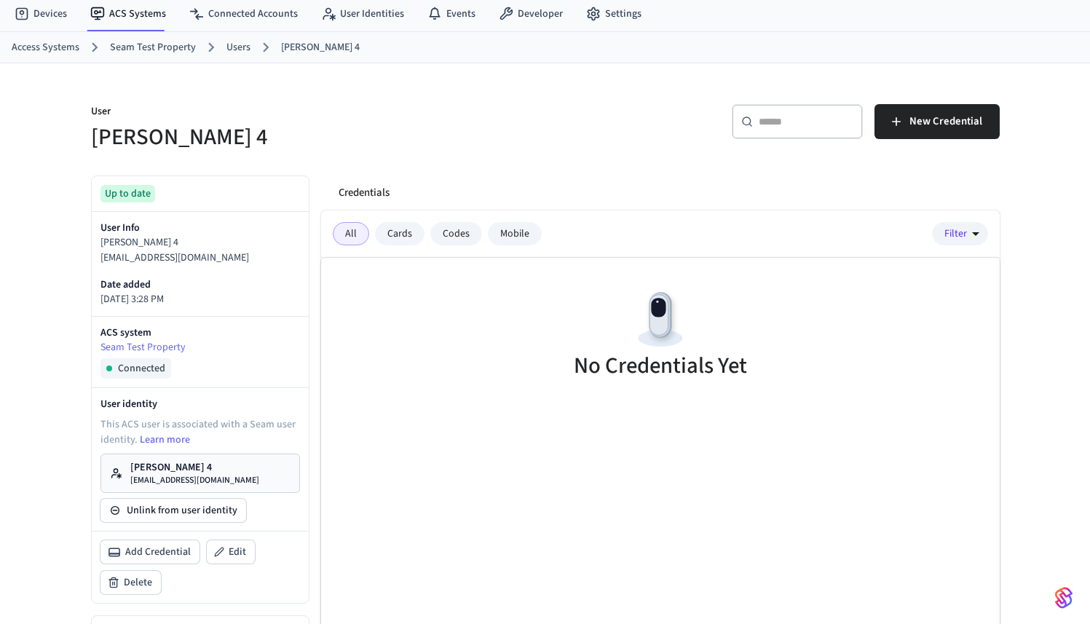
scroll to position [55, 0]
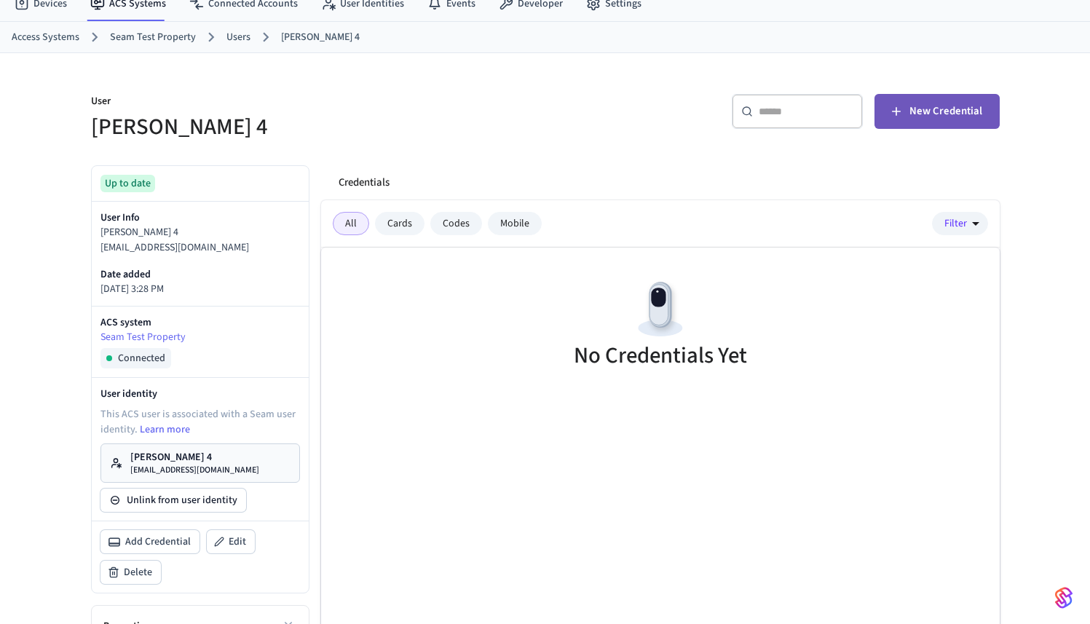
click at [924, 120] on span "New Credential" at bounding box center [946, 111] width 73 height 19
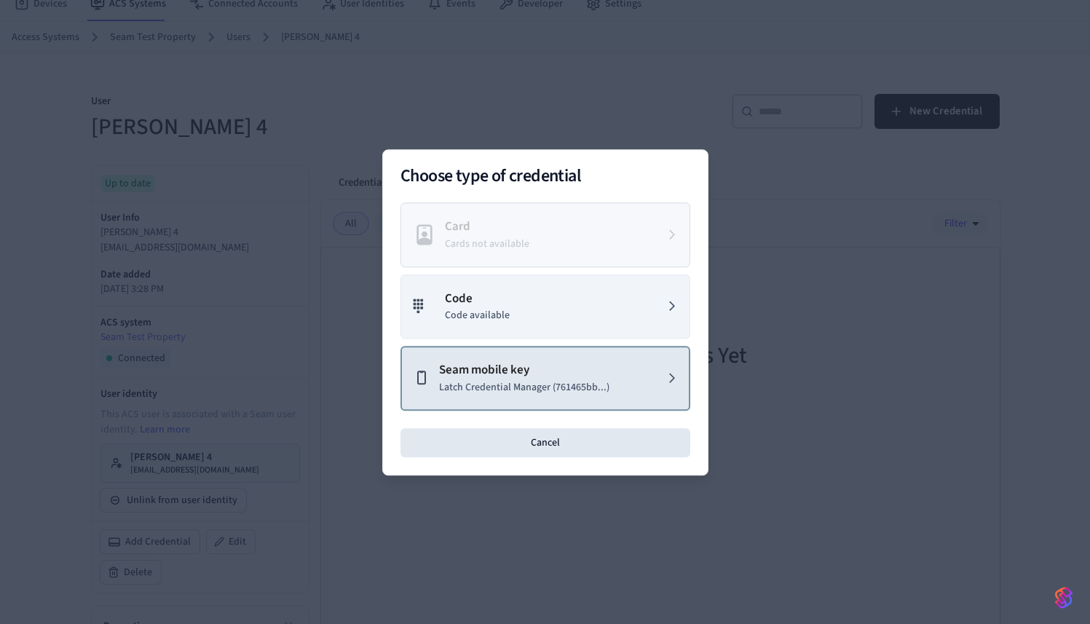
click at [575, 368] on p "Seam mobile key" at bounding box center [524, 370] width 170 height 19
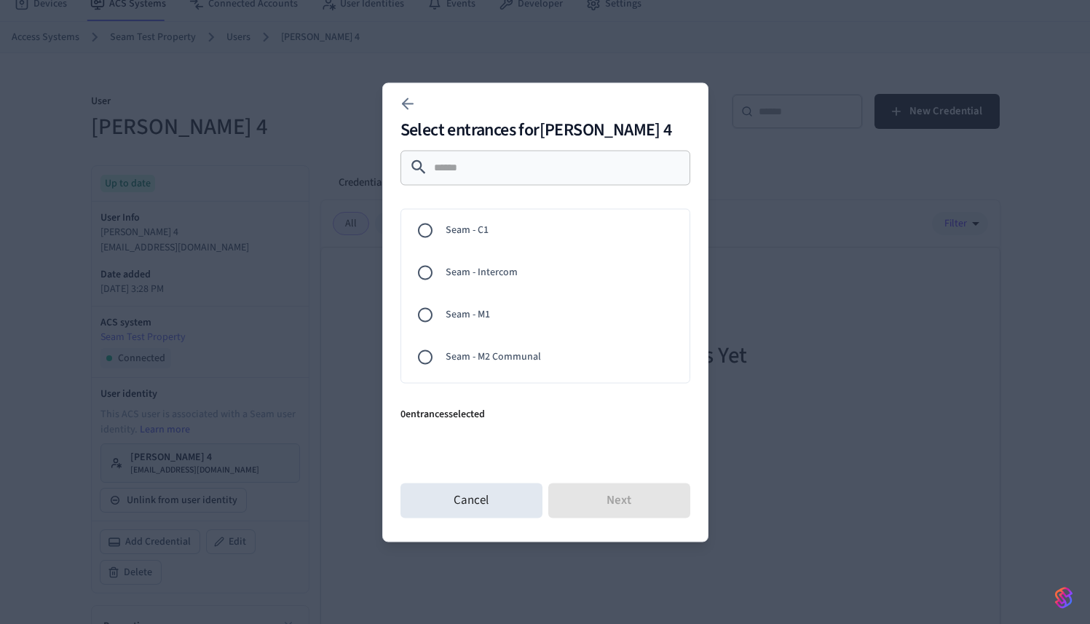
click at [492, 231] on span "Seam - C1" at bounding box center [562, 230] width 232 height 15
click at [647, 511] on button "Next" at bounding box center [619, 500] width 142 height 35
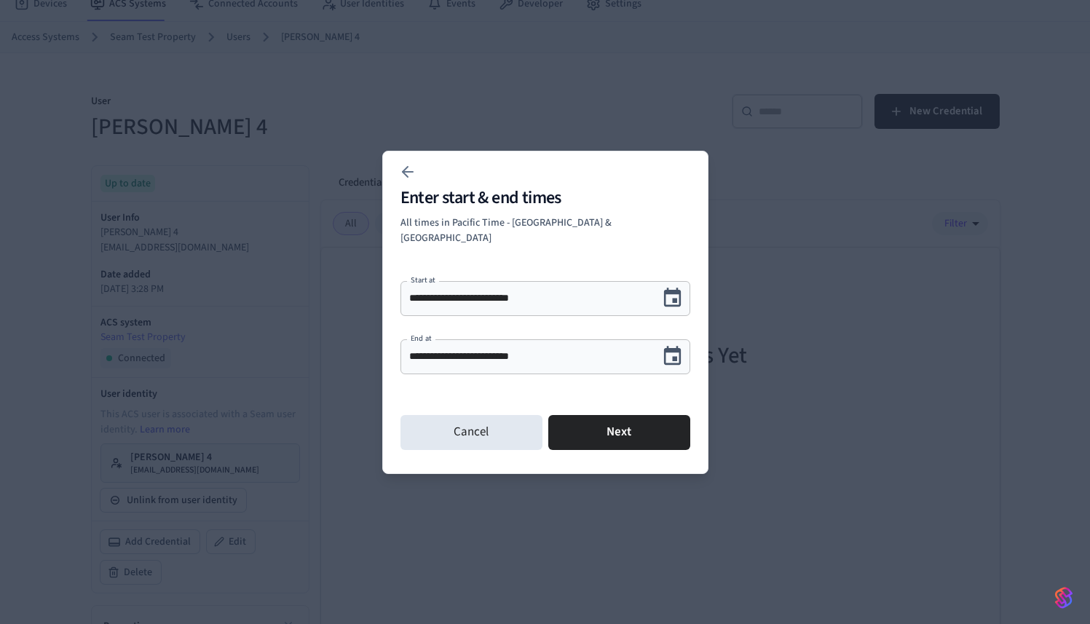
click at [613, 349] on input "**********" at bounding box center [529, 356] width 241 height 15
click at [674, 346] on icon "Choose date, selected date is Oct 8, 2025" at bounding box center [672, 355] width 17 height 19
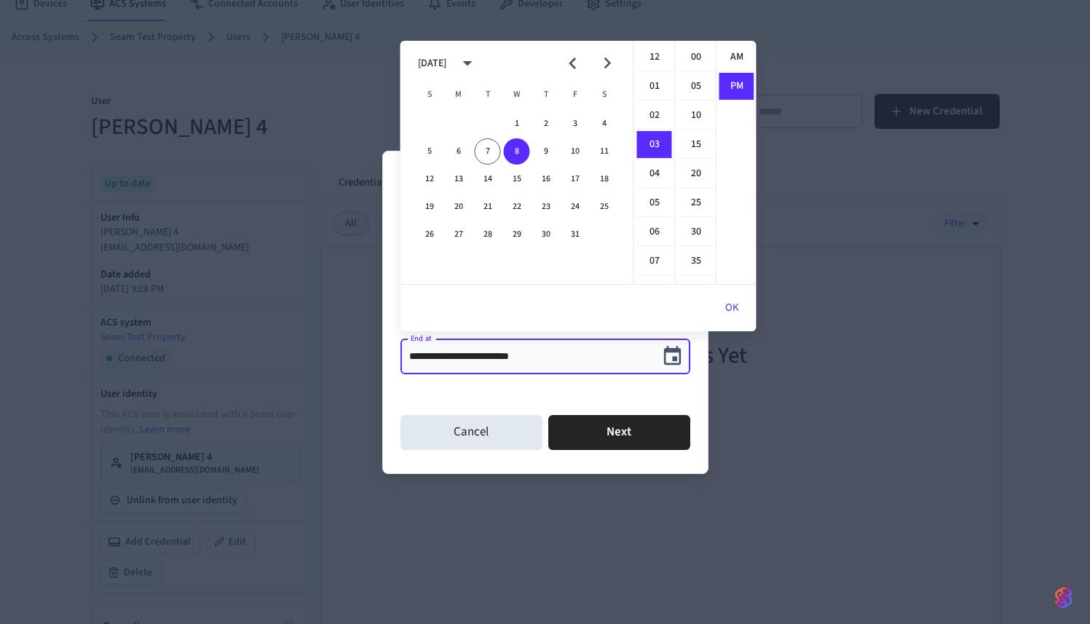
scroll to position [27, 0]
click at [601, 65] on icon "Next month" at bounding box center [607, 63] width 23 height 23
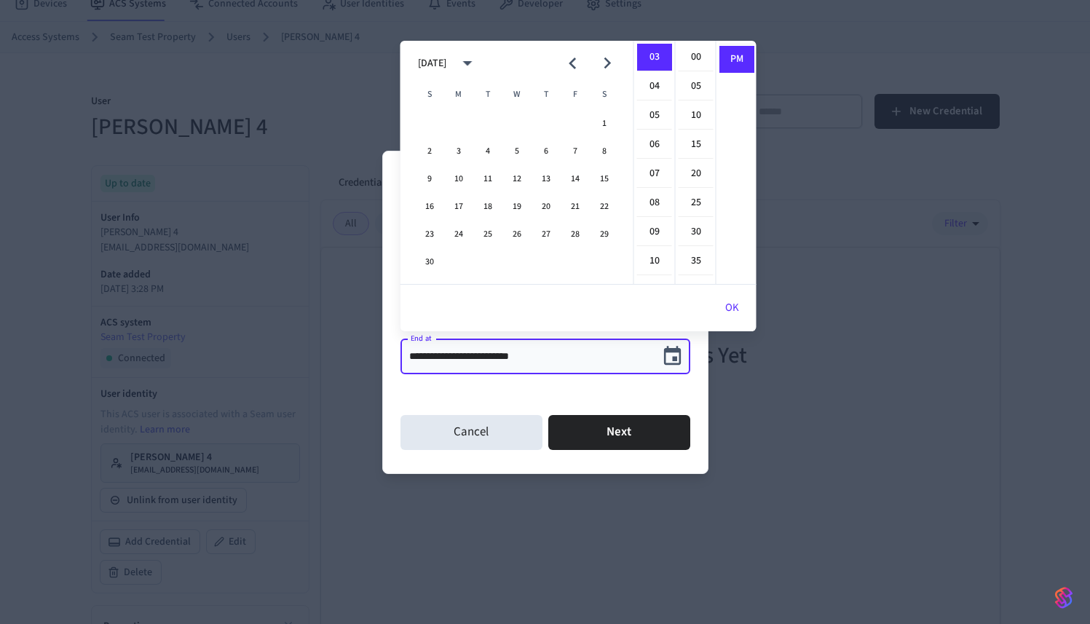
click at [601, 65] on icon "Next month" at bounding box center [607, 63] width 23 height 23
click at [525, 235] on button "31" at bounding box center [517, 234] width 26 height 26
type input "**********"
click at [655, 415] on button "Next" at bounding box center [619, 432] width 142 height 35
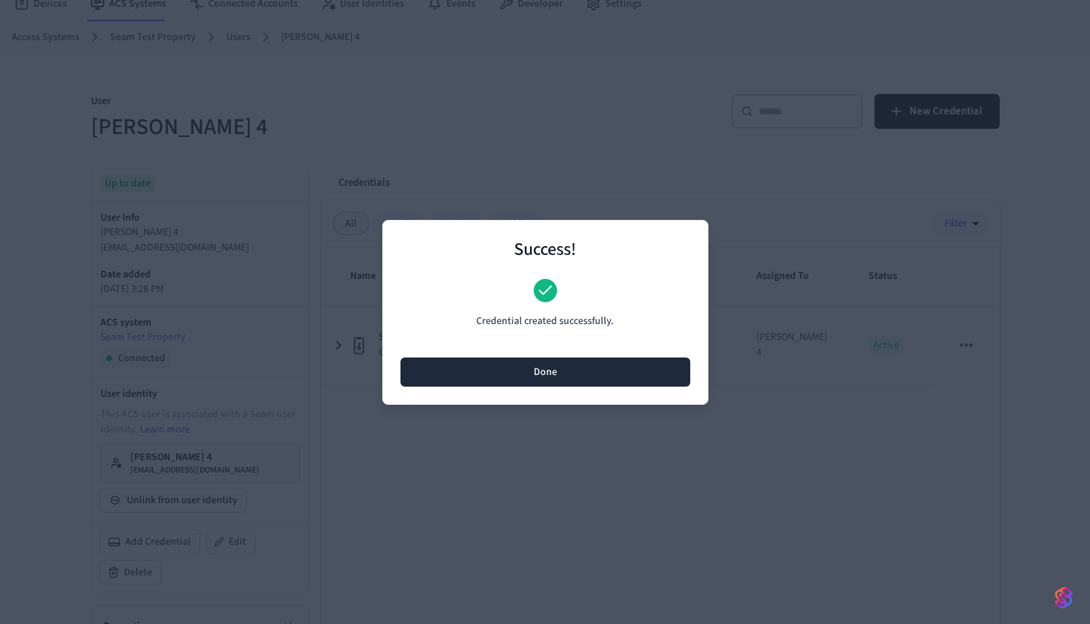
click at [636, 376] on button "Done" at bounding box center [546, 372] width 290 height 29
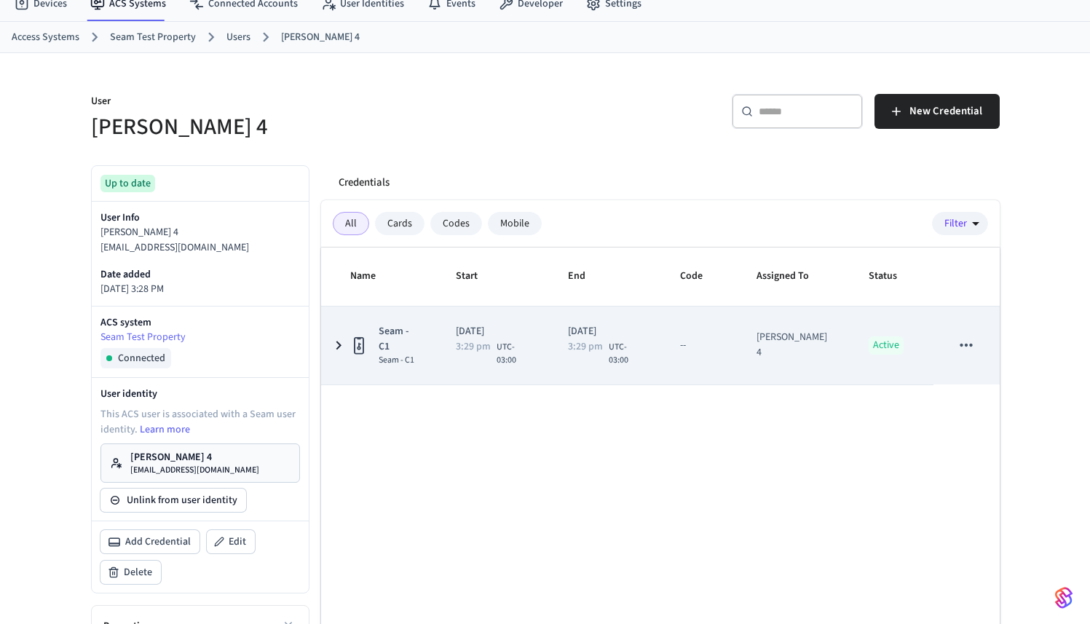
click at [330, 336] on icon "sticky table" at bounding box center [338, 345] width 17 height 18
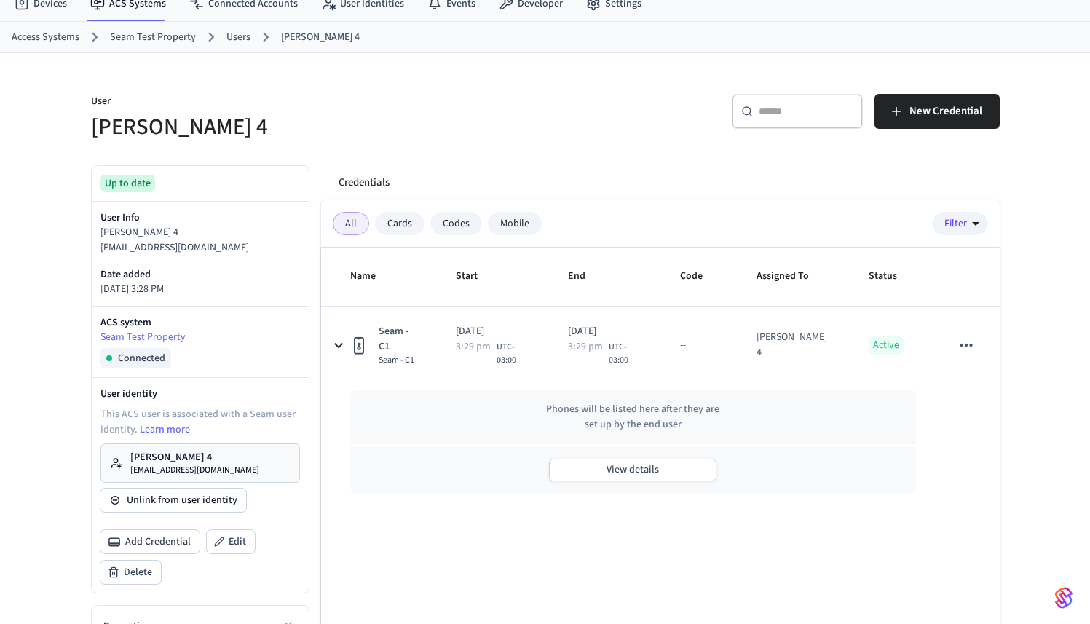
click at [228, 466] on p "diego+latch4@getseam.com" at bounding box center [194, 471] width 129 height 12
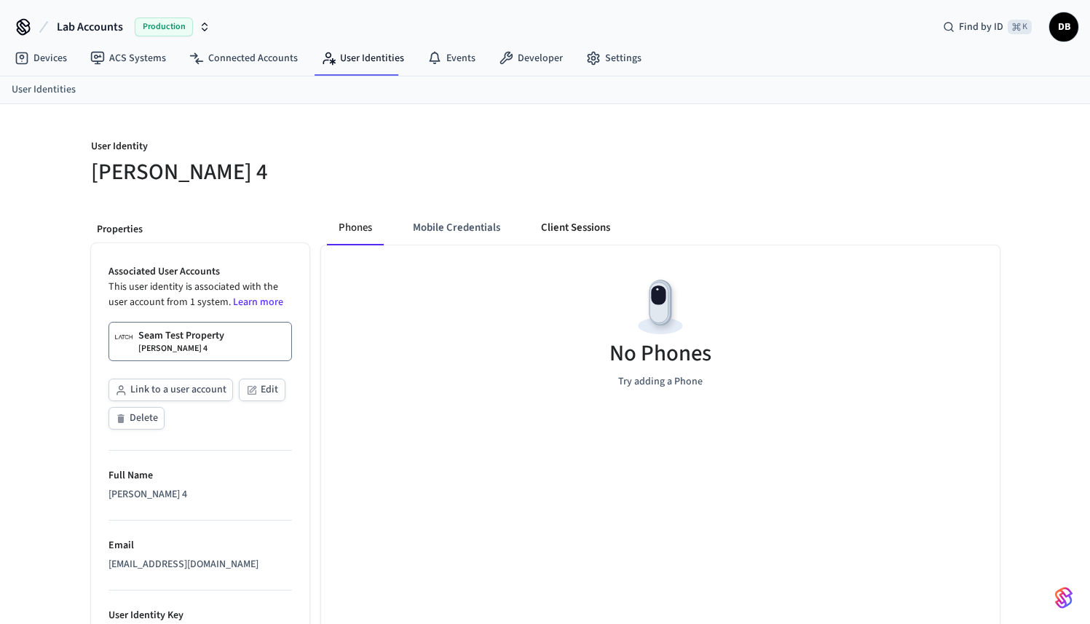
click at [583, 232] on button "Client Sessions" at bounding box center [575, 227] width 92 height 35
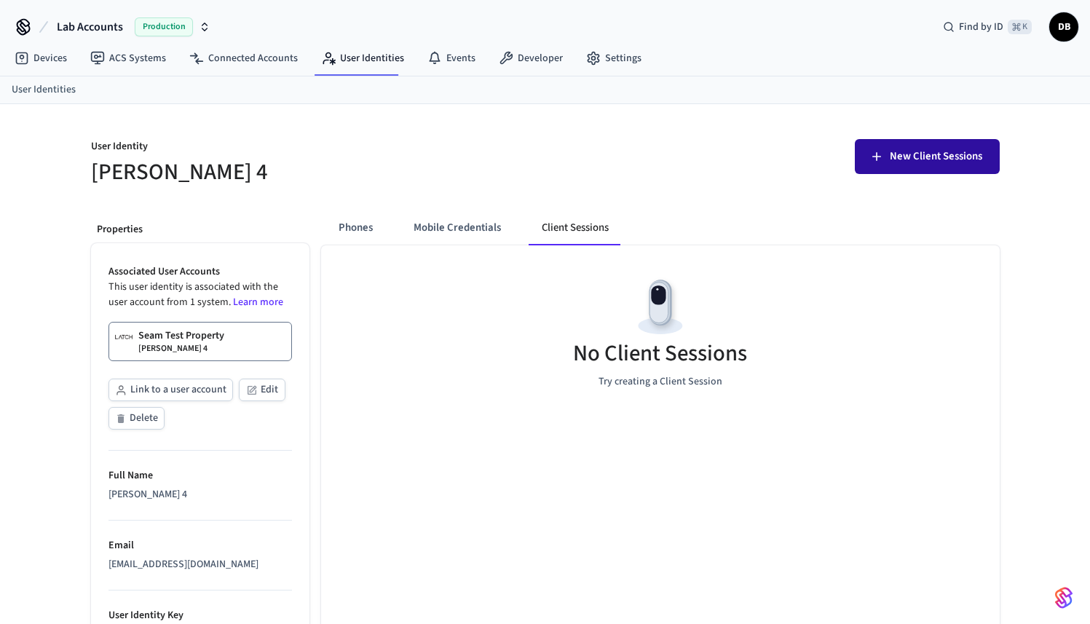
click at [935, 160] on span "New Client Sessions" at bounding box center [936, 156] width 92 height 19
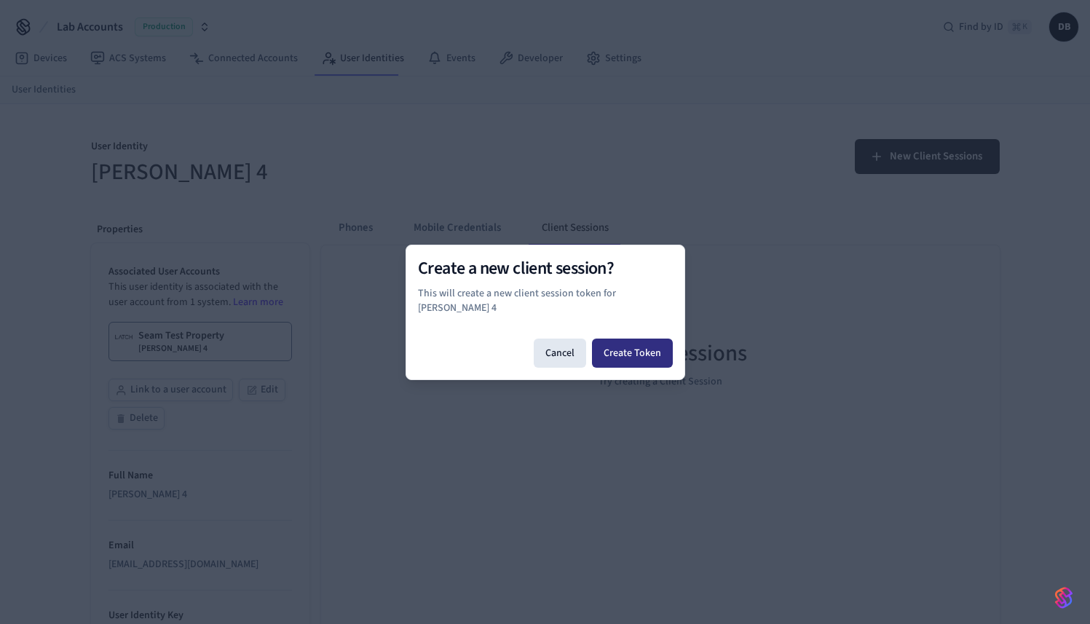
click at [639, 340] on button "Create Token" at bounding box center [632, 353] width 81 height 29
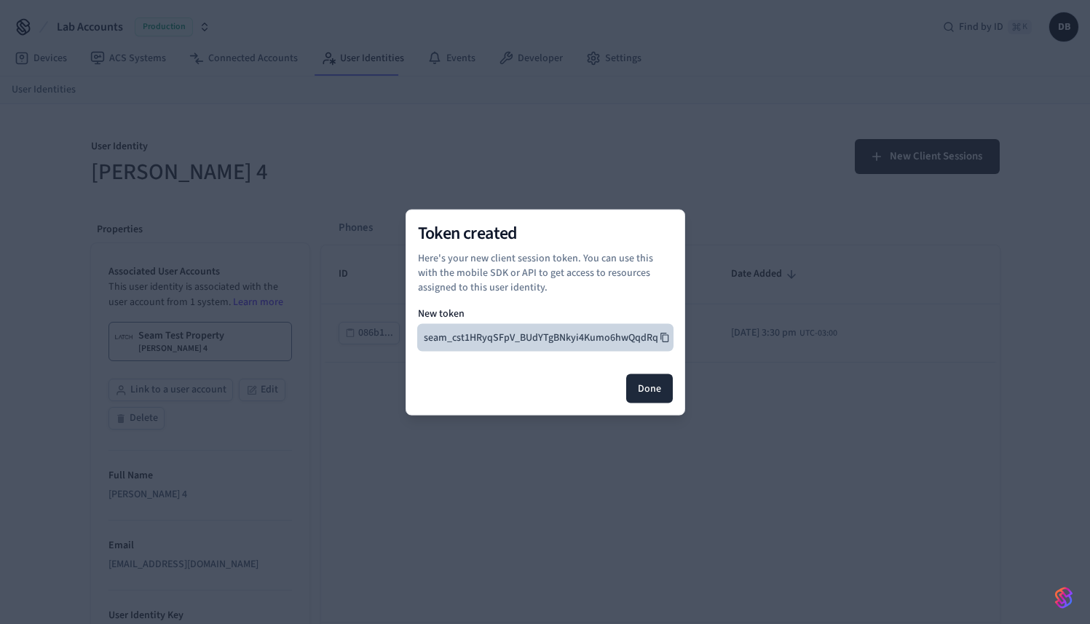
click at [663, 336] on icon at bounding box center [665, 337] width 10 height 10
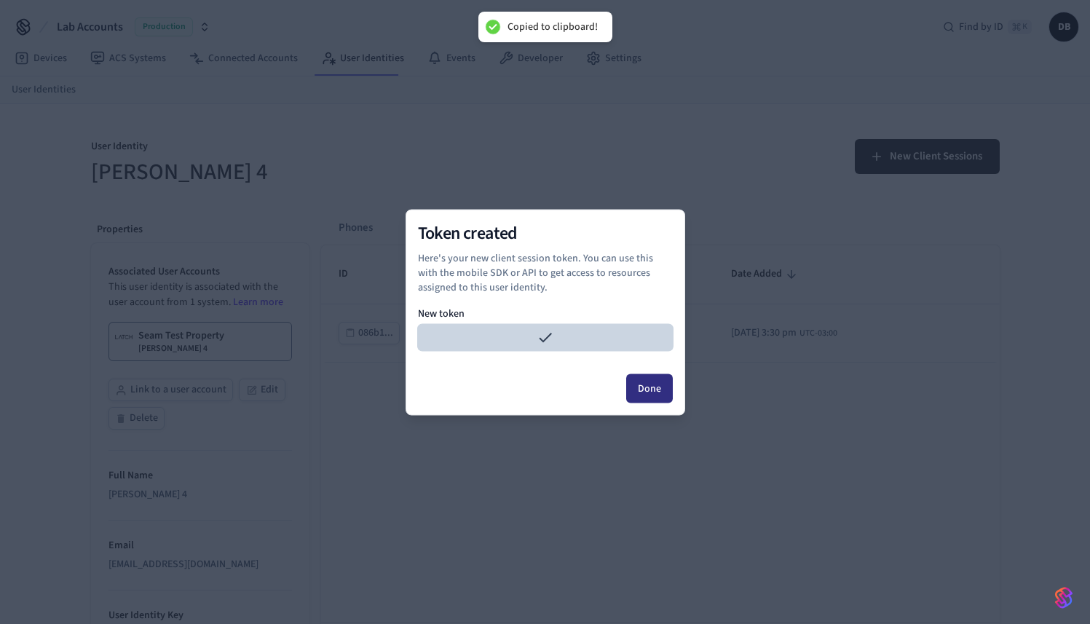
click at [658, 379] on button "Done" at bounding box center [649, 388] width 47 height 29
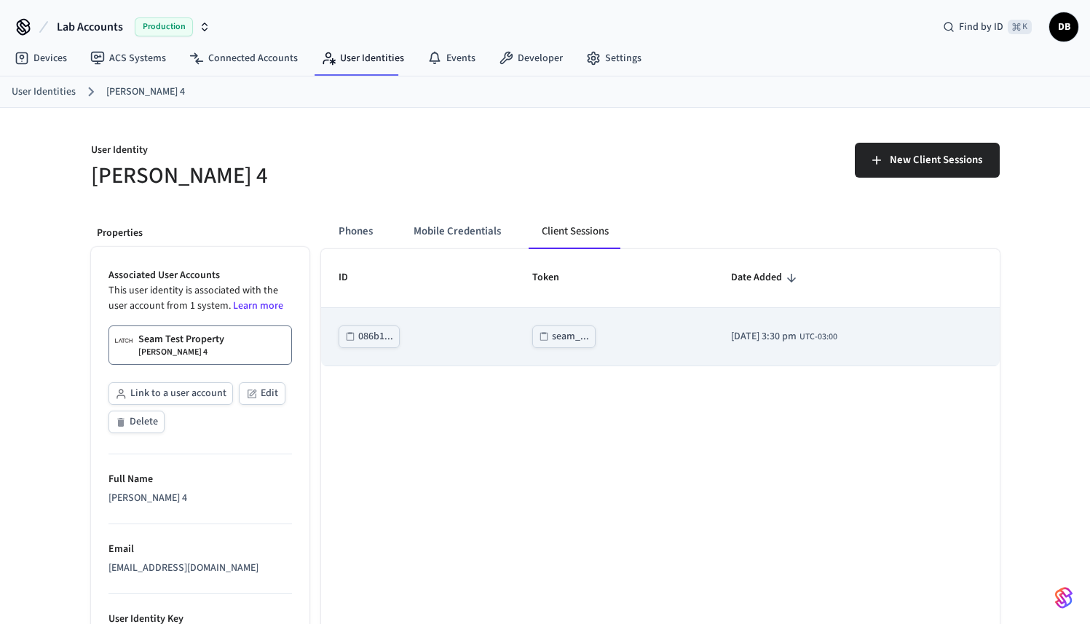
click at [557, 334] on div "seam_..." at bounding box center [570, 337] width 37 height 18
click at [564, 340] on div "seam_..." at bounding box center [570, 337] width 37 height 18
click at [552, 337] on div "seam_..." at bounding box center [570, 337] width 37 height 18
click at [574, 336] on button "seam_..." at bounding box center [563, 337] width 63 height 23
click at [555, 331] on div "seam_..." at bounding box center [570, 337] width 37 height 18
